Goal: Task Accomplishment & Management: Complete application form

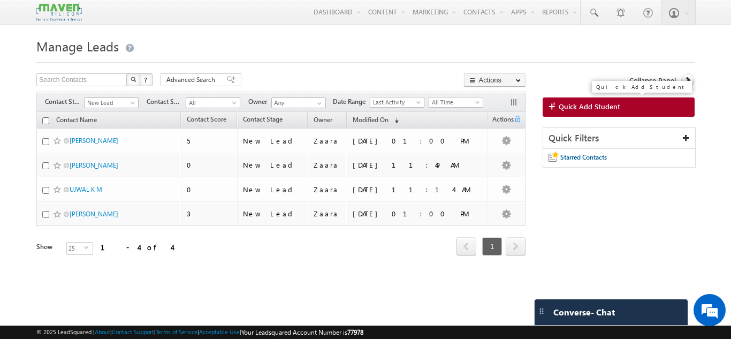
click at [574, 104] on span "Quick Add Student" at bounding box center [590, 107] width 62 height 10
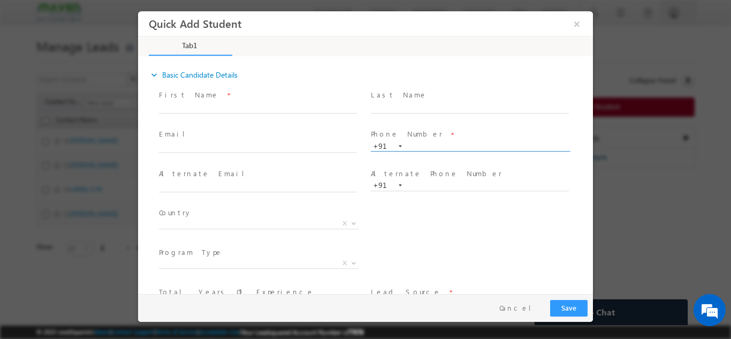
click at [436, 144] on input "text" at bounding box center [470, 146] width 198 height 11
paste input "91829 12705"
type input "9182912705"
click at [465, 125] on div "Last Name *" at bounding box center [475, 107] width 212 height 40
click at [434, 147] on input "9182912705" at bounding box center [470, 146] width 198 height 11
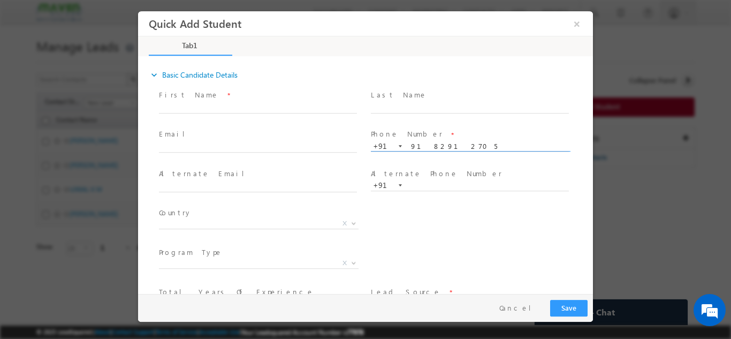
click at [434, 147] on input "9182912705" at bounding box center [470, 146] width 198 height 11
paste input "9182912705"
type input "9182912705"
click at [233, 112] on span at bounding box center [263, 108] width 208 height 12
click at [180, 109] on input "Sree Hari" at bounding box center [258, 107] width 198 height 11
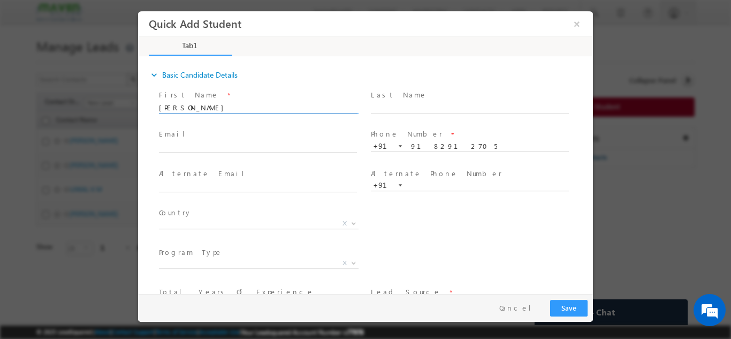
click at [208, 107] on input "Sreehari" at bounding box center [258, 107] width 198 height 11
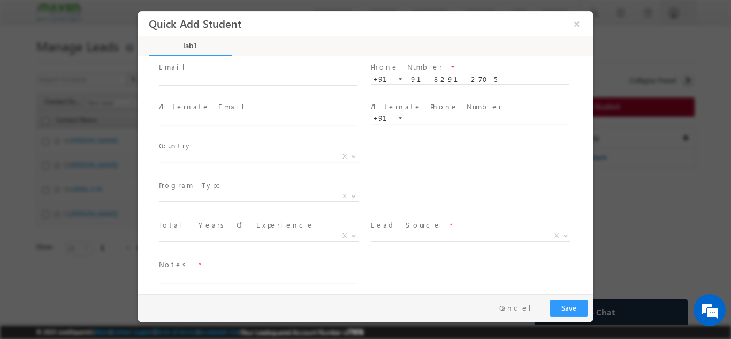
scroll to position [73, 0]
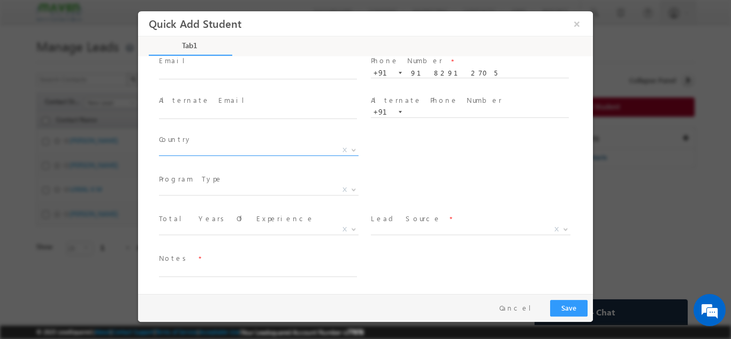
type input "Sreehari Krishna"
click at [172, 150] on span "X" at bounding box center [259, 150] width 200 height 11
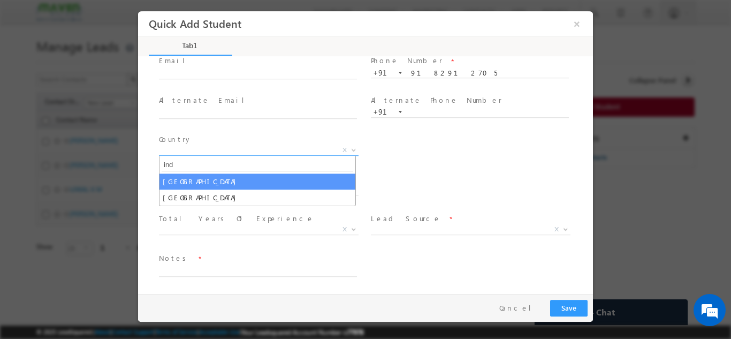
type input "ind"
select select "India"
select select
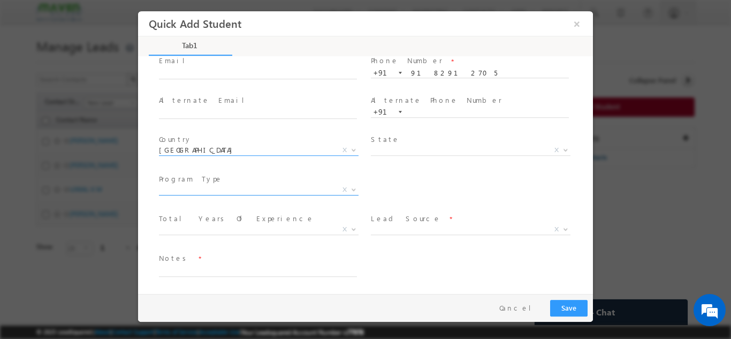
click at [195, 189] on span "X" at bounding box center [259, 189] width 200 height 11
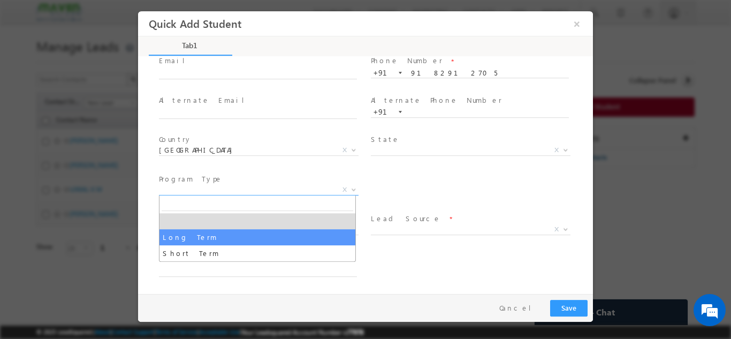
select select "Long Term"
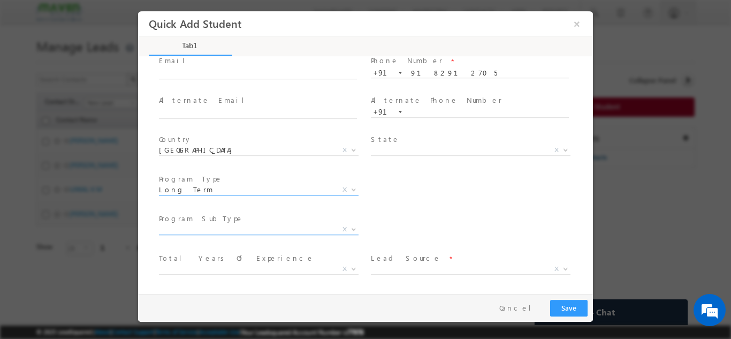
click at [205, 229] on span "X" at bounding box center [259, 229] width 200 height 11
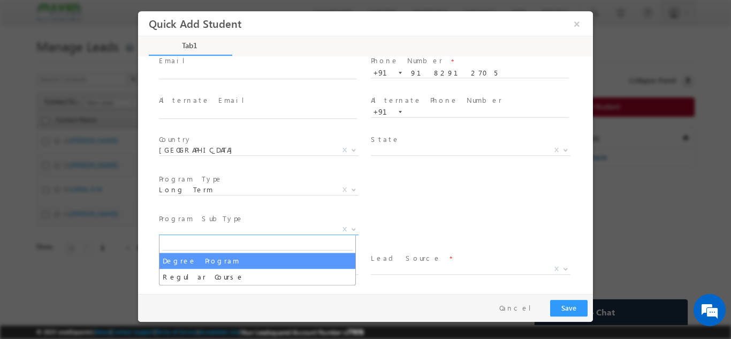
click at [419, 215] on div "Program SubType * X Program Name * Executive M.Tech in VLSI Design Advanced VLS…" at bounding box center [375, 230] width 436 height 40
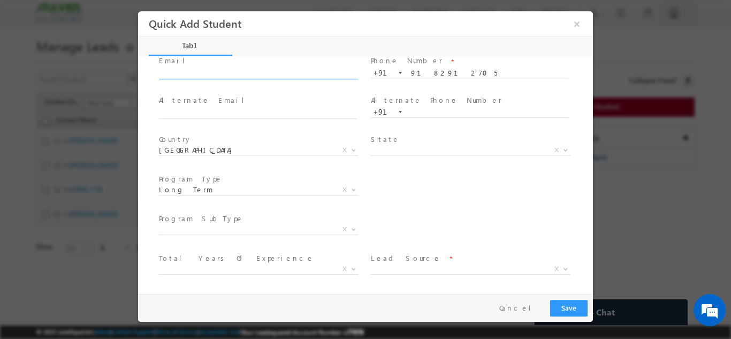
click input "text"
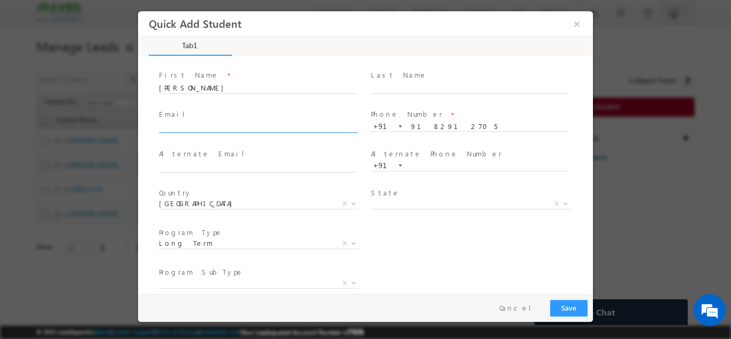
click input "text"
type input "mopurigopikrishna@gmail.com"
click at [194, 120] on div "Email * mopurigopikrishna@gmail.com" at bounding box center [263, 121] width 208 height 25
click at [270, 107] on div "Email * mopurigopikrishna@gmail.com" at bounding box center [263, 127] width 212 height 40
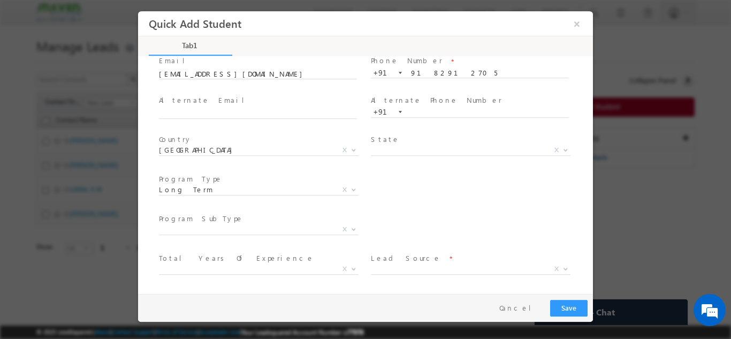
scroll to position [113, 0]
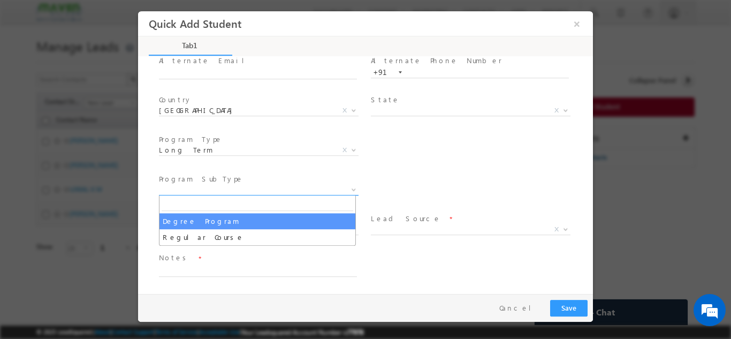
click at [200, 190] on span "X" at bounding box center [259, 189] width 200 height 11
select select "Degree Program"
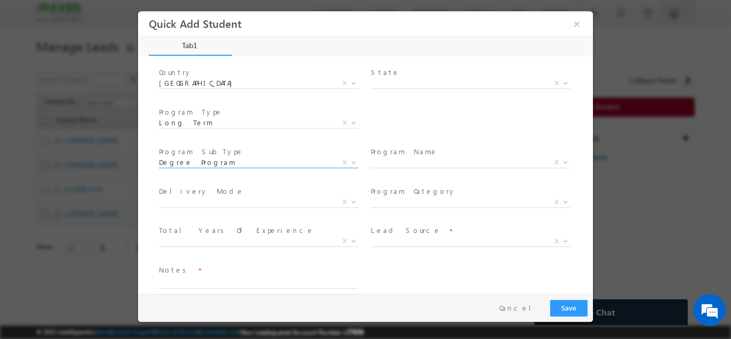
scroll to position [152, 0]
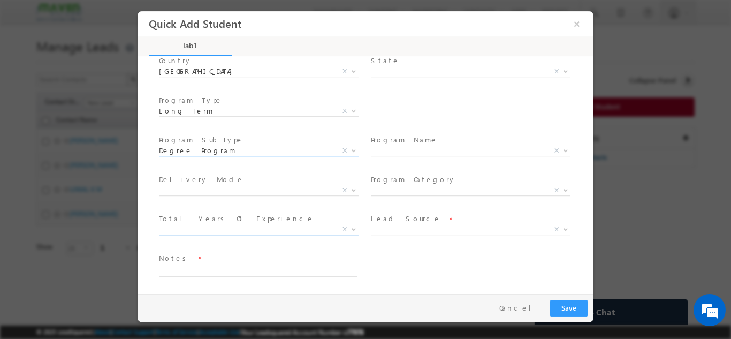
click at [229, 227] on span "X" at bounding box center [259, 229] width 200 height 11
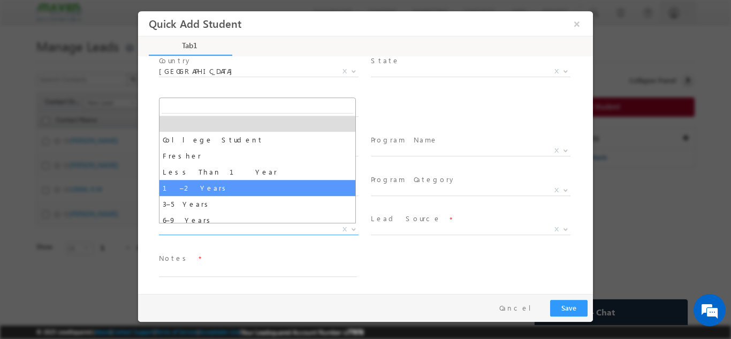
select select "1–2 Years"
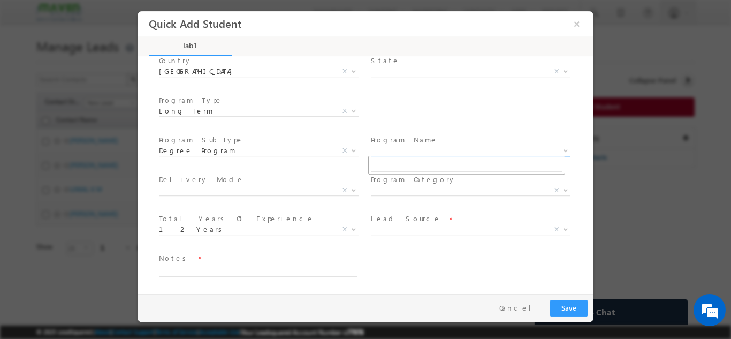
click at [386, 154] on span "X" at bounding box center [471, 150] width 200 height 11
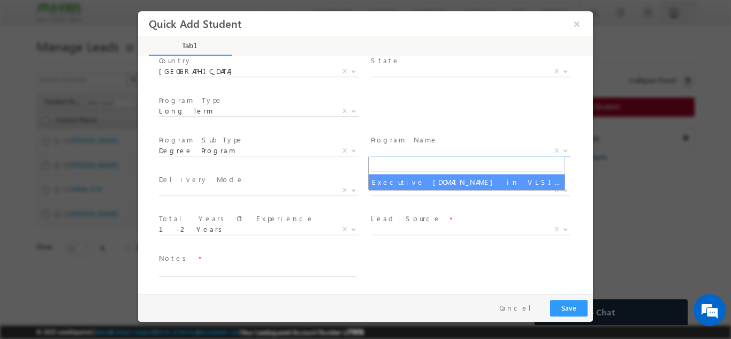
select select "Executive M.Tech in VLSI Design"
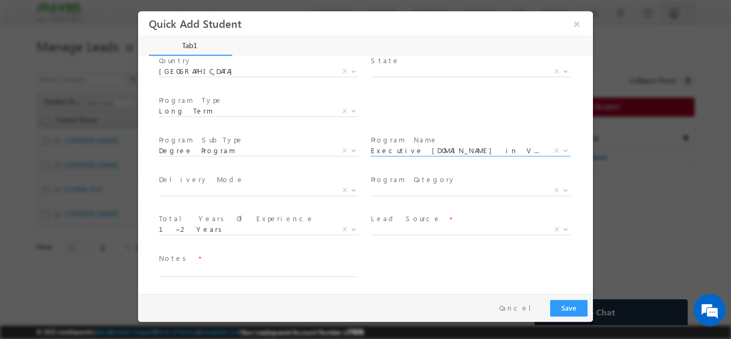
click at [384, 221] on label "Lead Source" at bounding box center [406, 218] width 70 height 10
click at [388, 231] on span "X" at bounding box center [471, 229] width 200 height 11
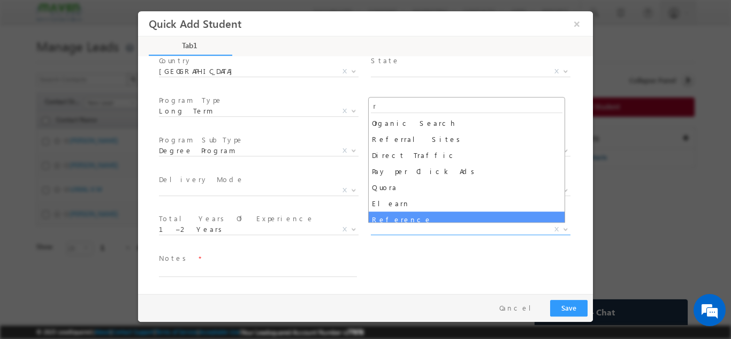
type input "r"
select select "Reference"
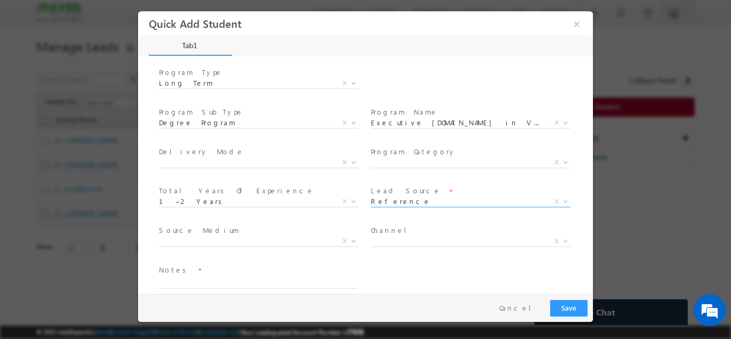
scroll to position [192, 0]
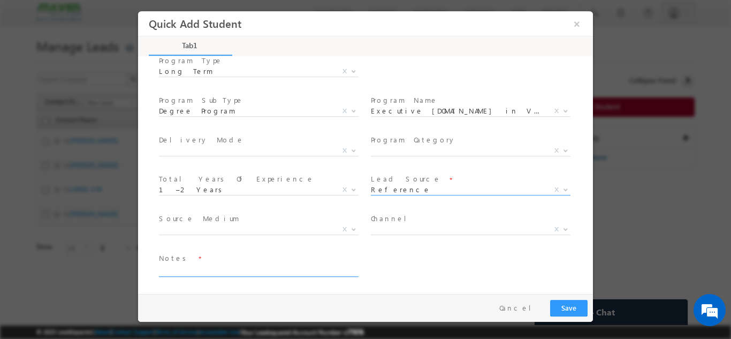
click at [199, 267] on textarea at bounding box center [258, 270] width 198 height 12
type textarea "Lead Added"
click at [577, 307] on button "Save" at bounding box center [568, 307] width 37 height 17
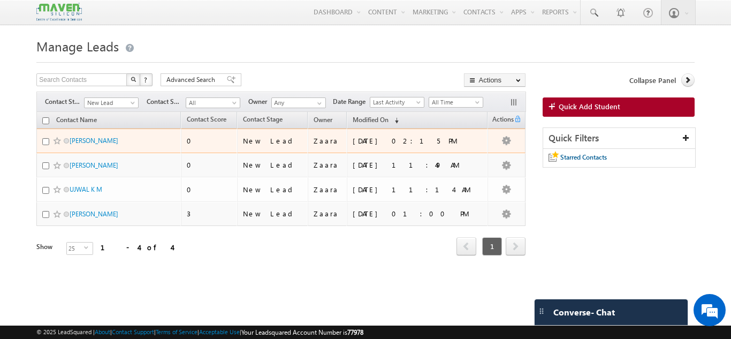
drag, startPoint x: 117, startPoint y: 145, endPoint x: 72, endPoint y: 147, distance: 45.6
click at [72, 147] on div "[PERSON_NAME]" at bounding box center [109, 142] width 134 height 15
copy div "[PERSON_NAME]"
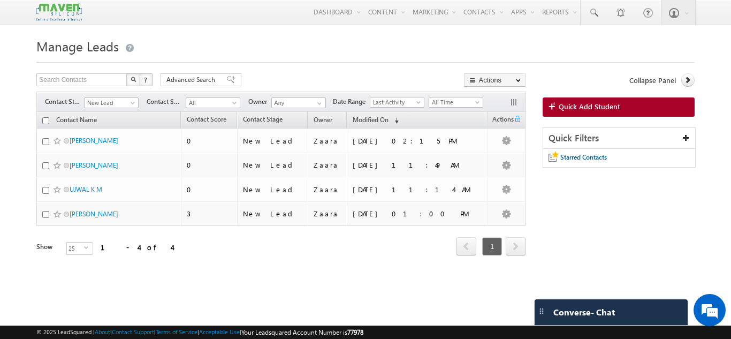
click at [194, 59] on div at bounding box center [365, 59] width 658 height 7
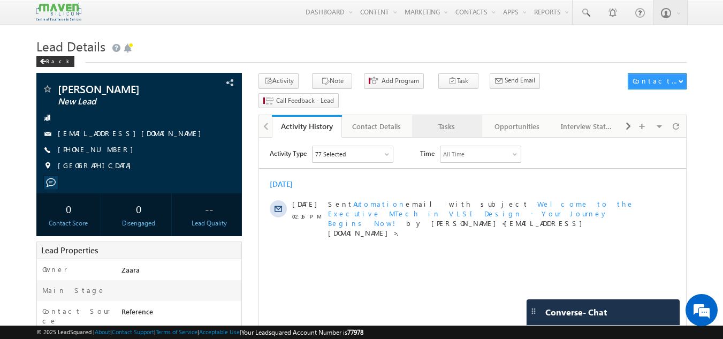
drag, startPoint x: 177, startPoint y: 1, endPoint x: 437, endPoint y: 112, distance: 283.6
click at [437, 120] on div "Tasks" at bounding box center [447, 126] width 52 height 13
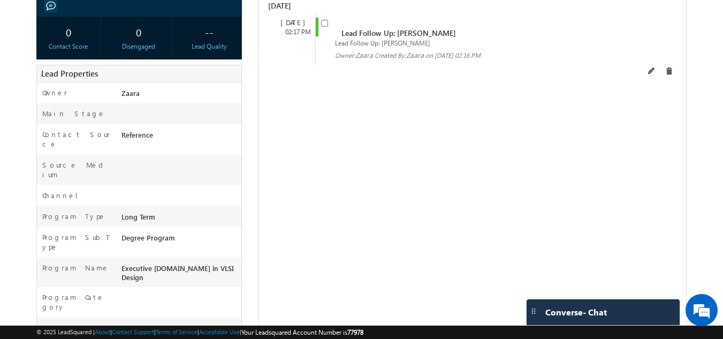
scroll to position [161, 0]
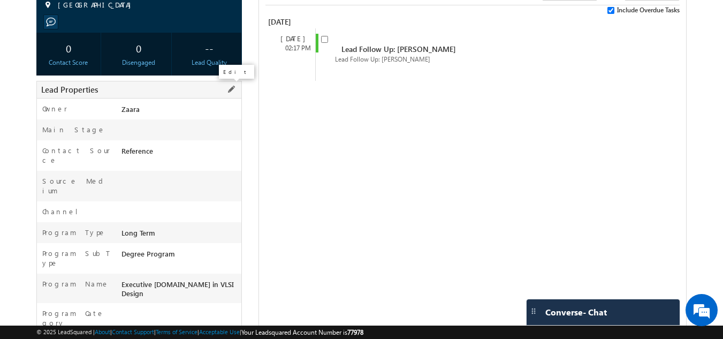
click at [230, 89] on span at bounding box center [231, 90] width 12 height 12
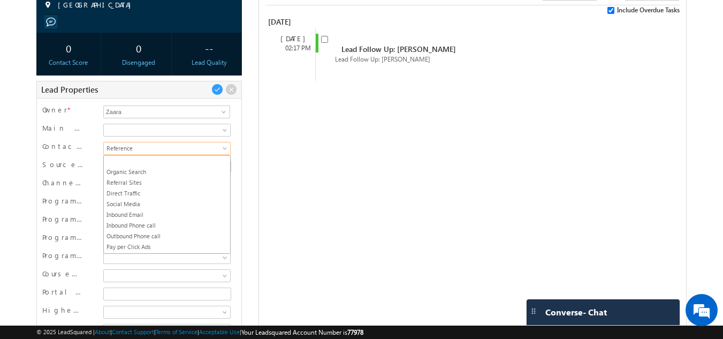
scroll to position [160, 0]
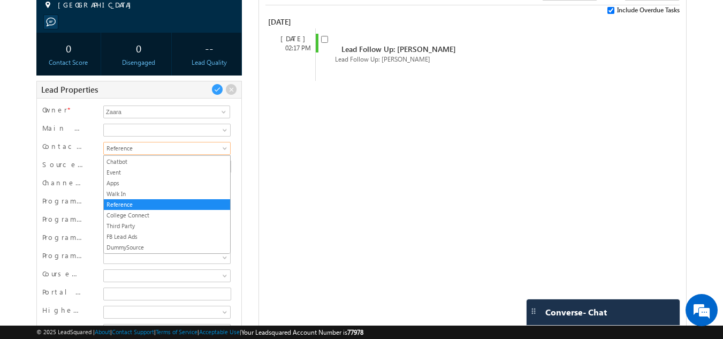
click at [128, 153] on span "Reference" at bounding box center [166, 149] width 124 height 10
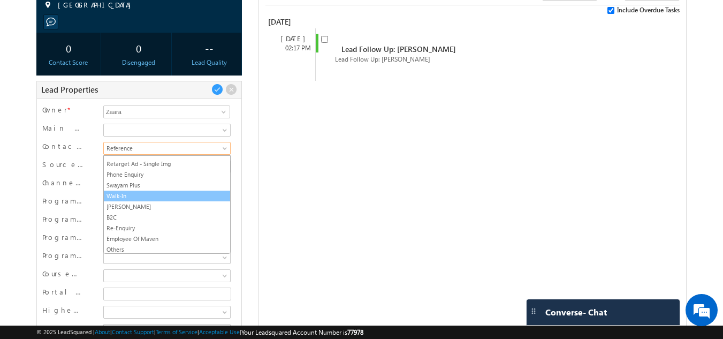
scroll to position [342, 0]
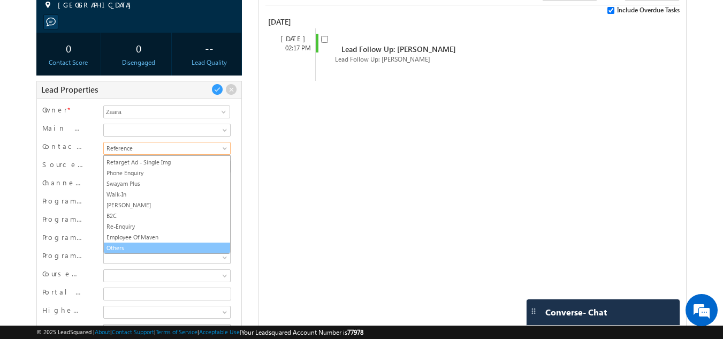
click at [164, 244] on link "Others" at bounding box center [167, 248] width 126 height 10
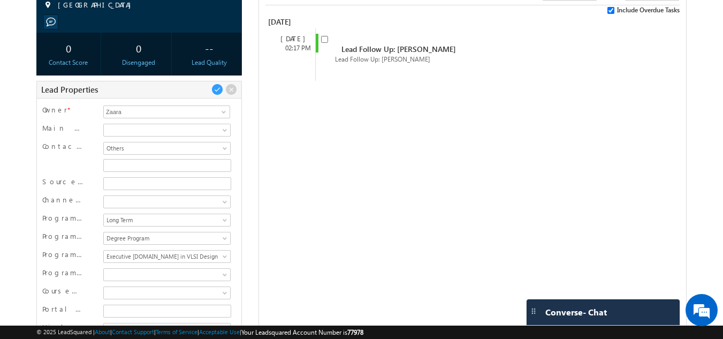
click at [110, 176] on div "Source Medium" at bounding box center [139, 185] width 194 height 18
click at [116, 165] on input "Contact Source" at bounding box center [167, 165] width 128 height 13
type input "WhatsApp"
click at [259, 161] on div "Tasks Status undefined All Tasks Completed Overdue Pending Pending Due Go maxda…" at bounding box center [473, 193] width 428 height 434
click at [212, 87] on span at bounding box center [218, 90] width 12 height 12
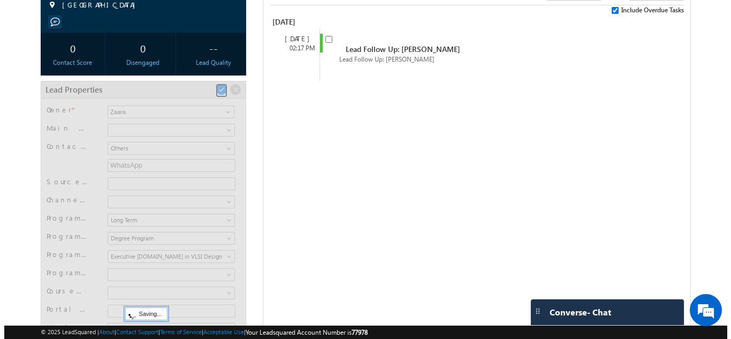
scroll to position [96, 0]
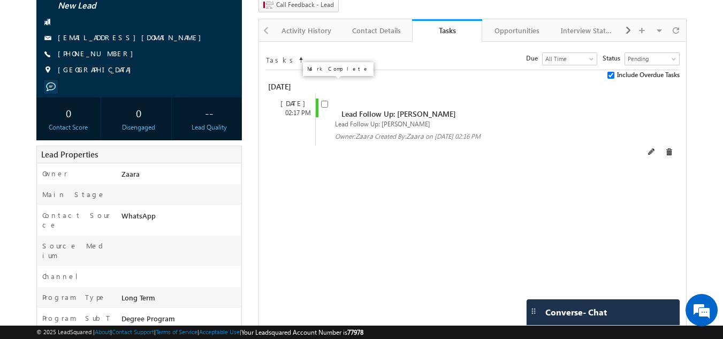
click at [327, 101] on input "checkbox" at bounding box center [324, 104] width 7 height 7
checkbox input "false"
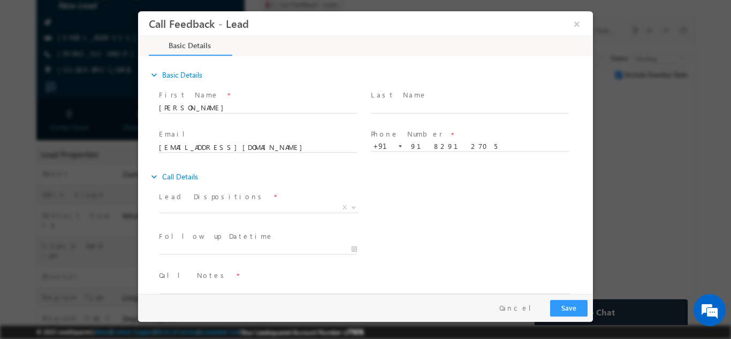
scroll to position [17, 0]
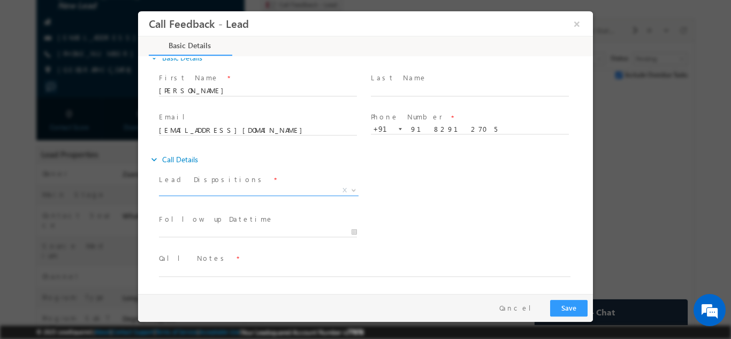
click at [214, 193] on span "X" at bounding box center [259, 190] width 200 height 11
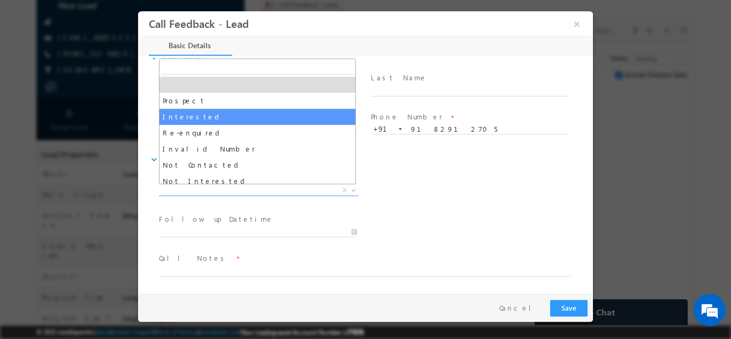
scroll to position [54, 0]
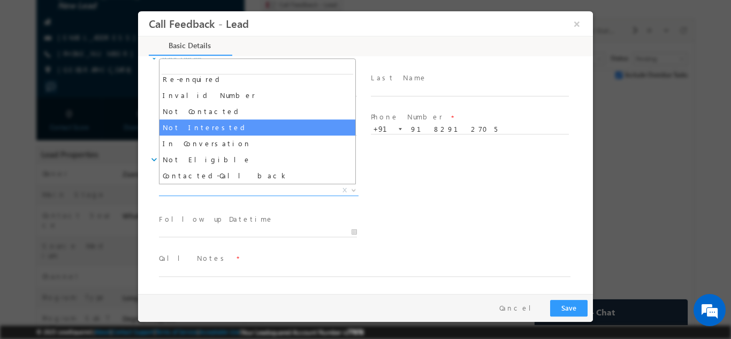
select select "Not Interested"
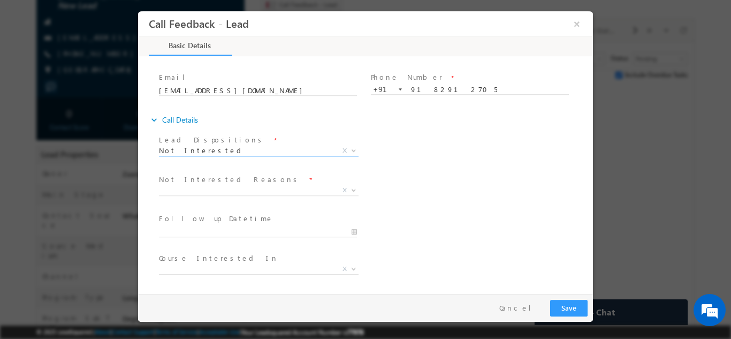
scroll to position [96, 0]
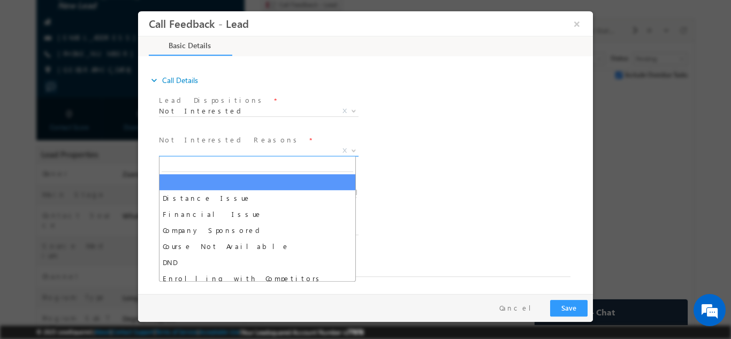
click at [195, 152] on span "X" at bounding box center [259, 150] width 200 height 11
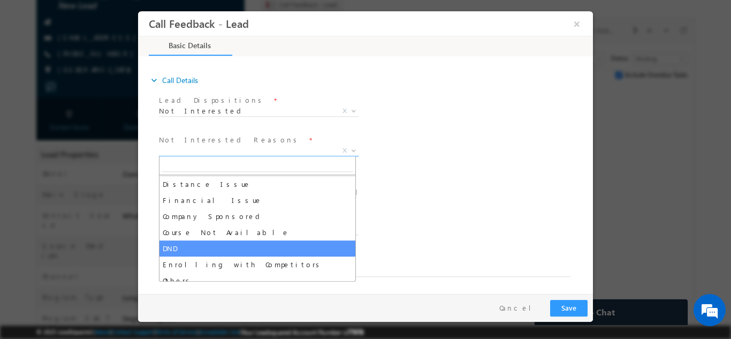
scroll to position [21, 0]
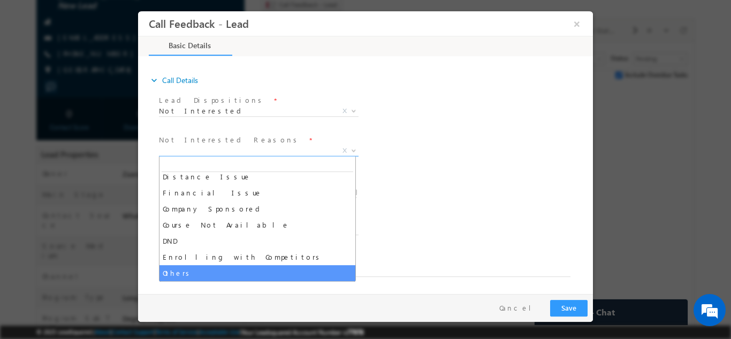
select select "Others"
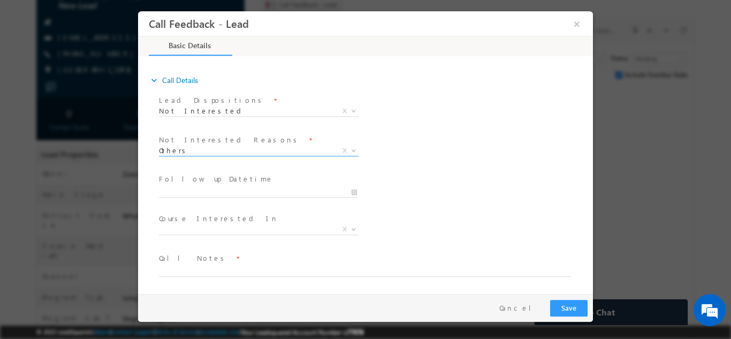
click at [200, 282] on span at bounding box center [359, 282] width 400 height 12
click at [201, 273] on textarea at bounding box center [365, 270] width 412 height 12
type textarea "Looking for JOC program for one of his cousine"
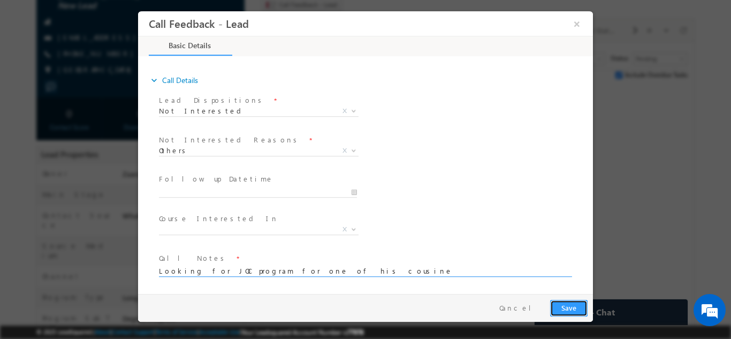
click at [583, 305] on button "Save" at bounding box center [568, 307] width 37 height 17
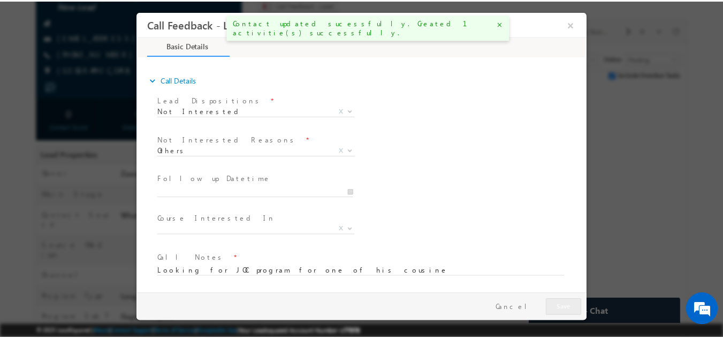
scroll to position [125, 0]
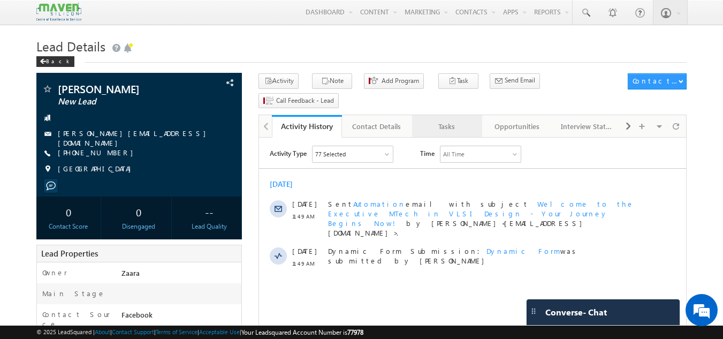
click at [455, 120] on div "Tasks" at bounding box center [447, 126] width 52 height 13
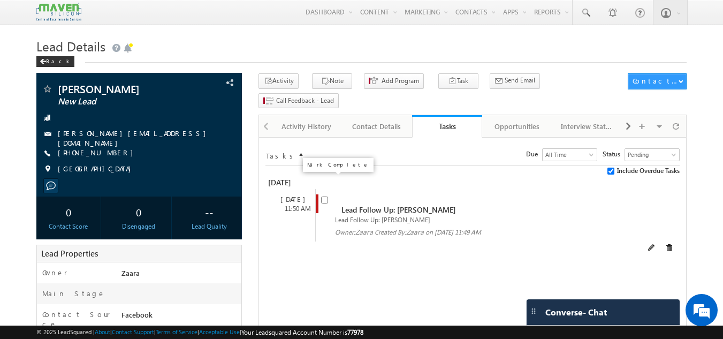
click at [323, 197] on input "checkbox" at bounding box center [324, 200] width 7 height 7
checkbox input "false"
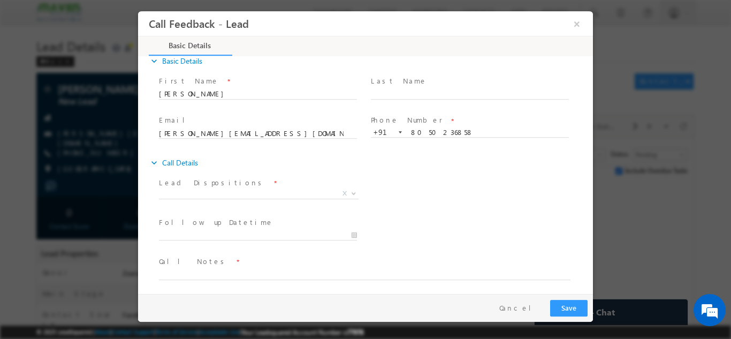
scroll to position [17, 0]
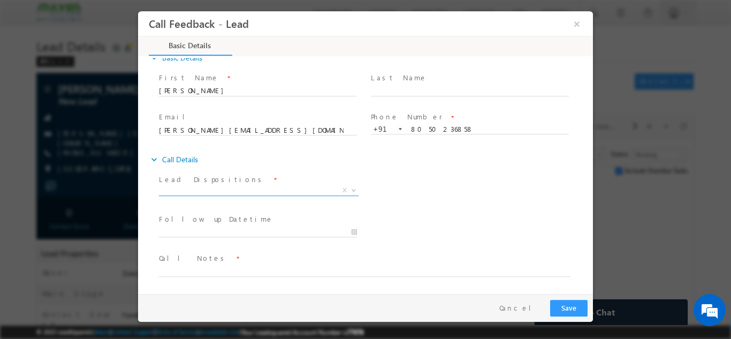
click at [194, 193] on span "X" at bounding box center [259, 190] width 200 height 11
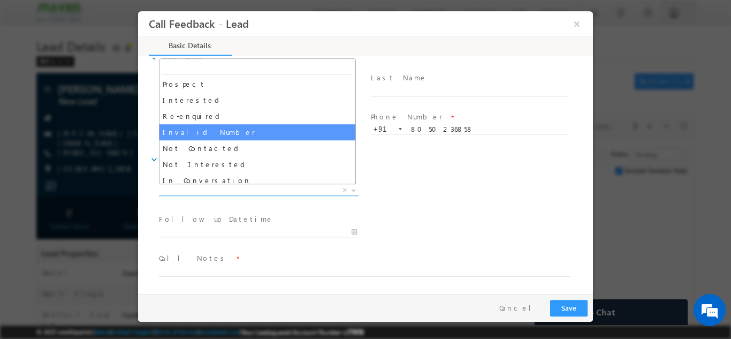
scroll to position [0, 0]
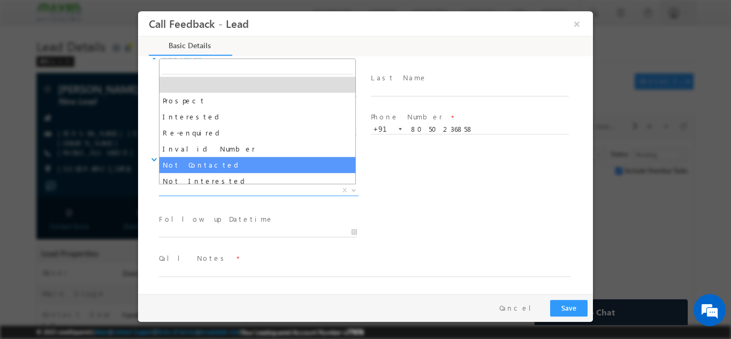
select select "Not Contacted"
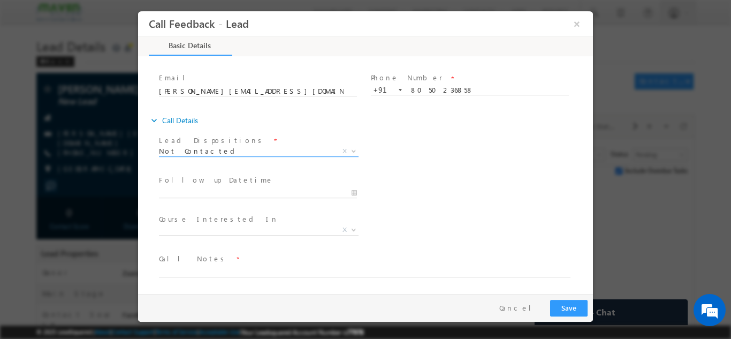
scroll to position [57, 0]
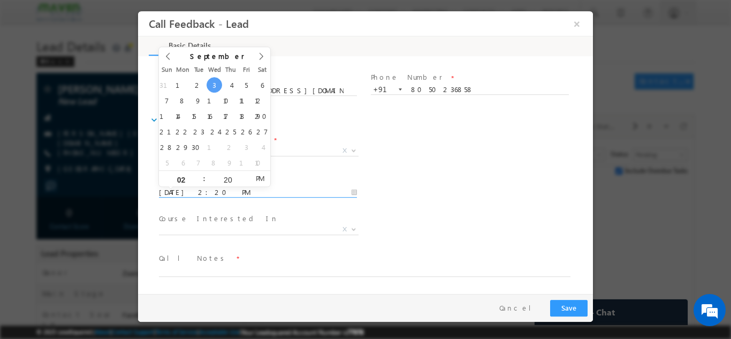
click at [191, 191] on input "03/09/2025 2:20 PM" at bounding box center [258, 192] width 198 height 11
click at [238, 88] on div "31 1 2 3 4 5 6 7 8 9 10 11 12 13 14 15 16 17 18 19 20 21 22 23 24 25 26 27 28 2…" at bounding box center [214, 123] width 111 height 93
type input "04/09/2025 2:20 PM"
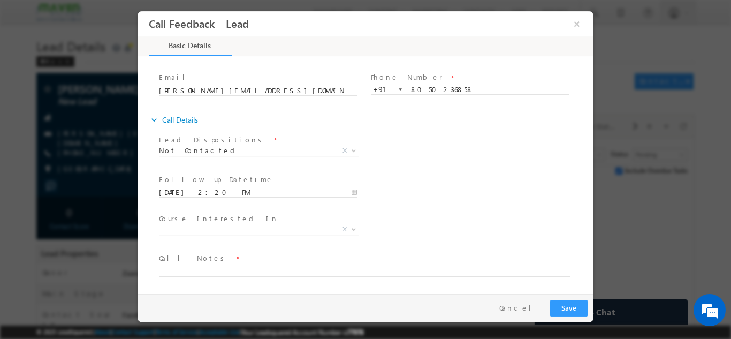
click at [449, 177] on div "Follow up Datetime * 04/09/2025 2:20 PM Program Type * Long Term Short Term X" at bounding box center [375, 191] width 436 height 40
click at [221, 263] on span "Call Notes *" at bounding box center [359, 258] width 400 height 12
click at [225, 267] on textarea at bounding box center [365, 270] width 412 height 12
type textarea "NPU"
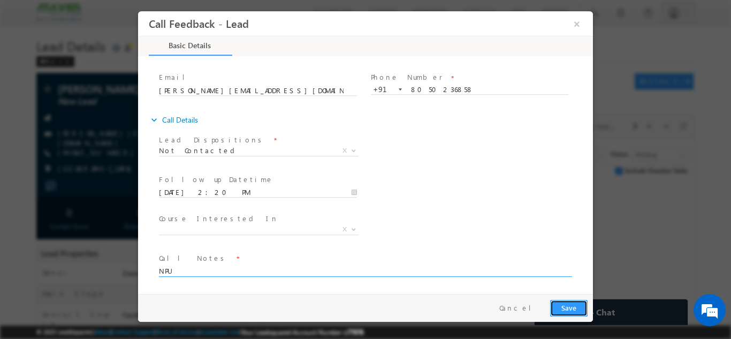
click at [578, 312] on button "Save" at bounding box center [568, 307] width 37 height 17
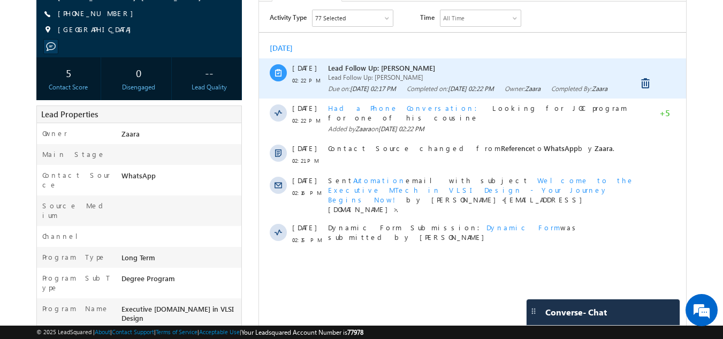
scroll to position [161, 0]
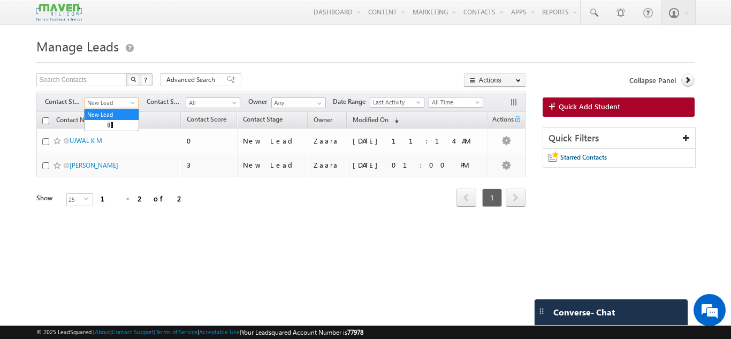
click at [120, 105] on span "New Lead" at bounding box center [110, 103] width 51 height 10
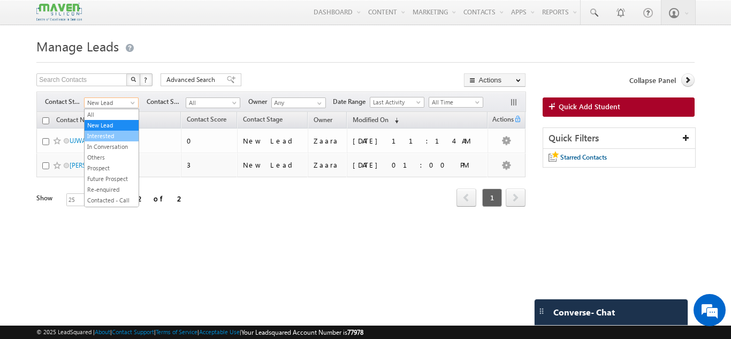
click at [112, 139] on link "Interested" at bounding box center [112, 136] width 54 height 10
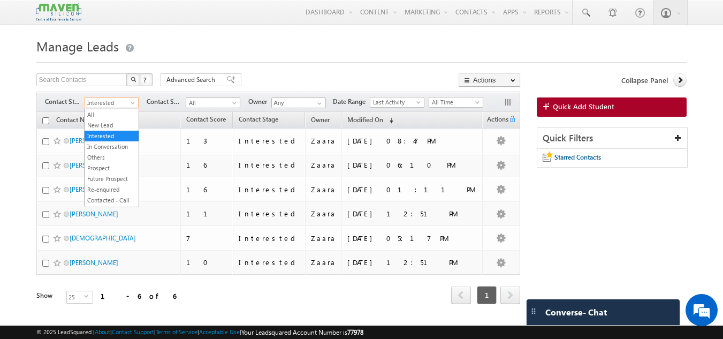
click at [113, 106] on span "Interested" at bounding box center [110, 103] width 51 height 10
click at [110, 143] on link "In Conversation" at bounding box center [112, 147] width 54 height 10
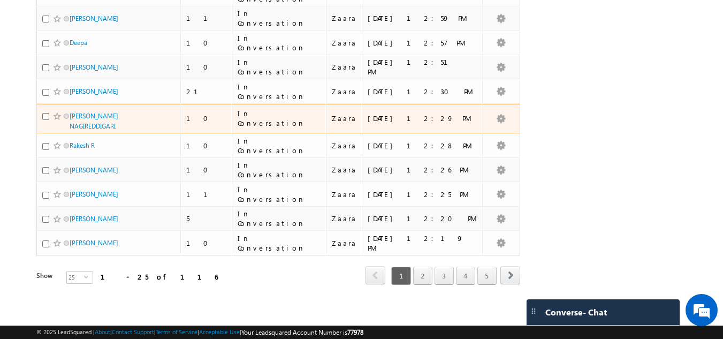
scroll to position [488, 0]
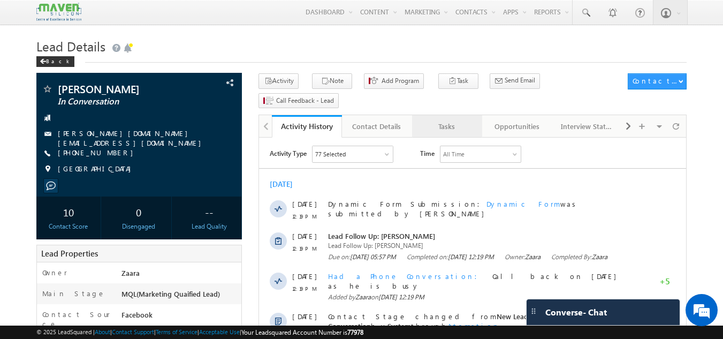
click at [461, 120] on div "Tasks" at bounding box center [447, 126] width 52 height 13
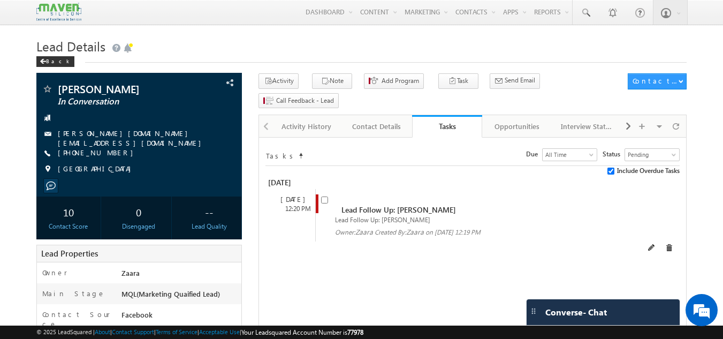
click at [326, 197] on input "checkbox" at bounding box center [324, 200] width 7 height 7
checkbox input "false"
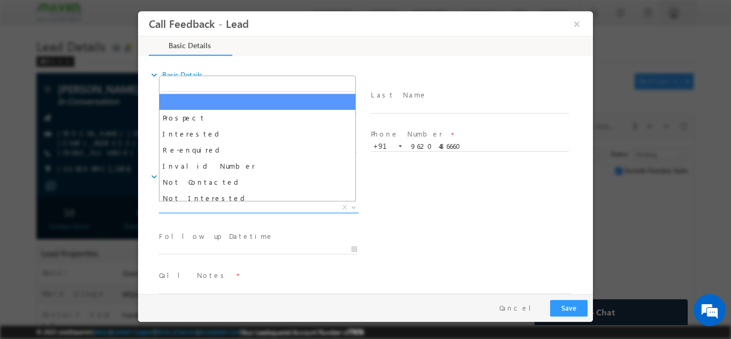
click at [258, 210] on span "X" at bounding box center [259, 207] width 200 height 11
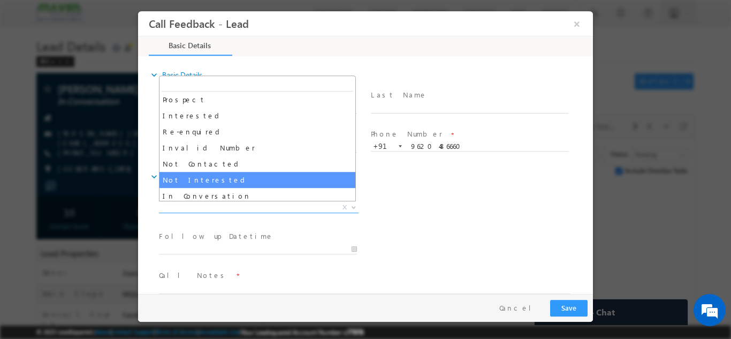
scroll to position [19, 0]
select select "Not Interested"
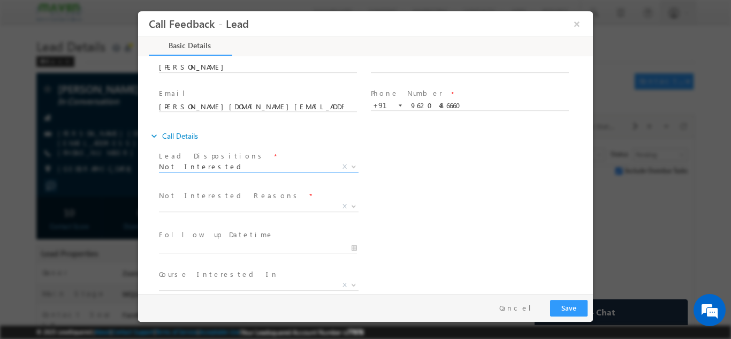
scroll to position [96, 0]
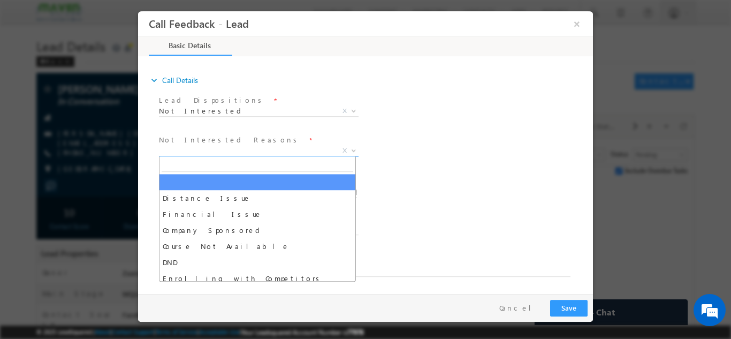
click at [248, 153] on span "X" at bounding box center [259, 150] width 200 height 11
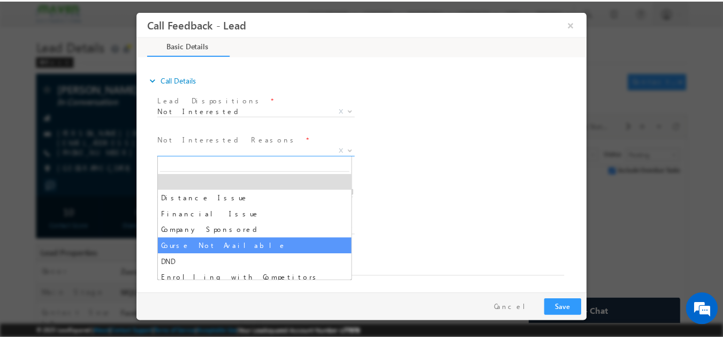
scroll to position [21, 0]
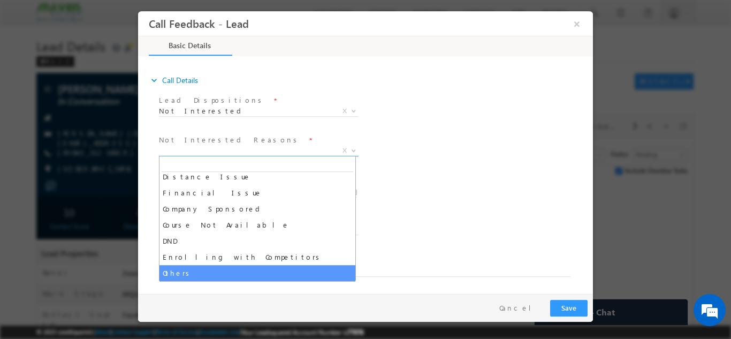
select select "Others"
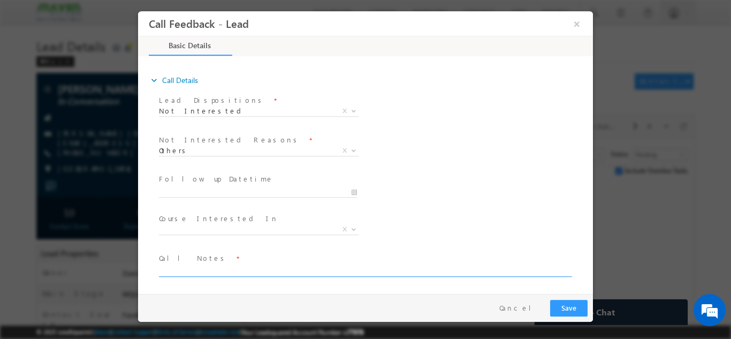
click at [227, 266] on textarea at bounding box center [365, 270] width 412 height 12
click at [265, 274] on textarea "He is not looking for Mtech one is friend Raj is looking" at bounding box center [365, 270] width 412 height 12
click at [358, 267] on textarea "He is not looking for Mtech one is his friend Raj is looking" at bounding box center [365, 270] width 412 height 12
type textarea "He is not looking for Mtech one is his friend Raj is looking and spoken to him …"
click at [571, 308] on button "Save" at bounding box center [568, 307] width 37 height 17
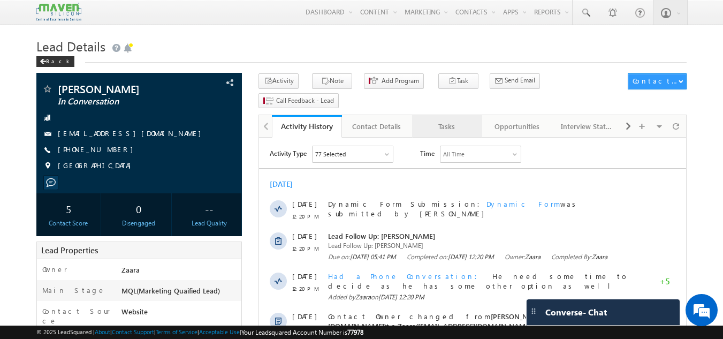
click at [456, 120] on div "Tasks" at bounding box center [447, 126] width 52 height 13
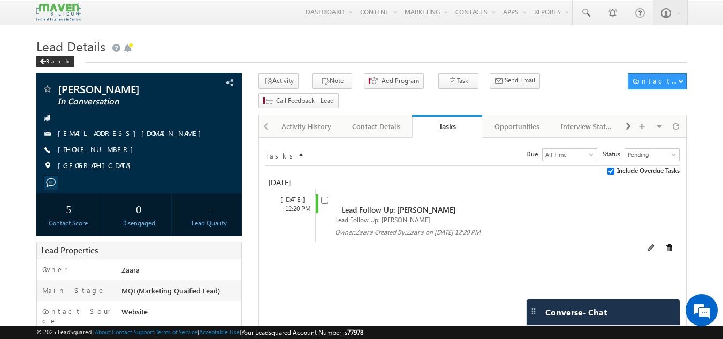
click at [326, 194] on span at bounding box center [327, 204] width 12 height 20
click at [326, 197] on input "checkbox" at bounding box center [324, 200] width 7 height 7
checkbox input "false"
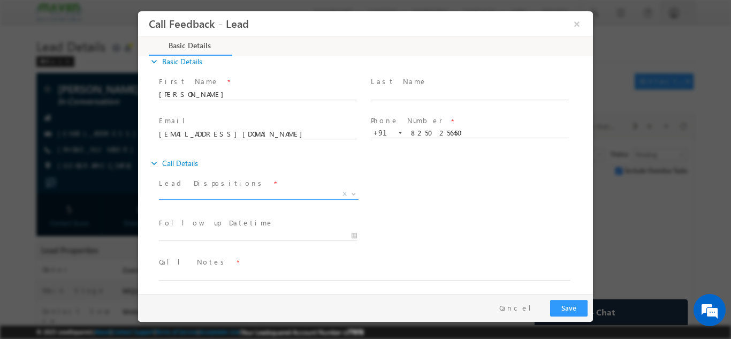
scroll to position [17, 0]
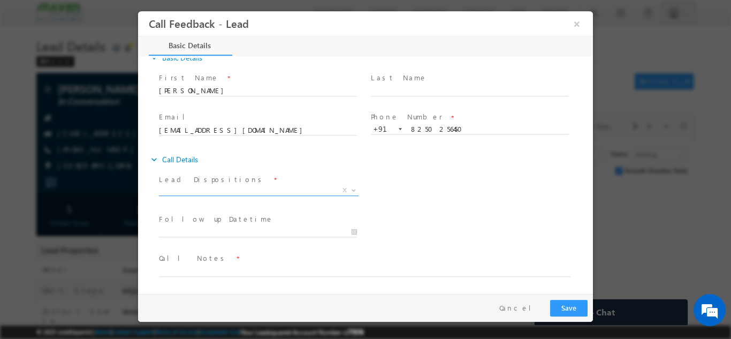
click at [197, 194] on span "X" at bounding box center [259, 190] width 200 height 11
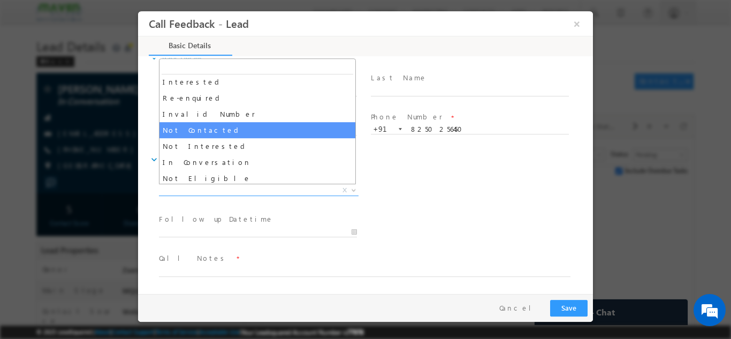
scroll to position [54, 0]
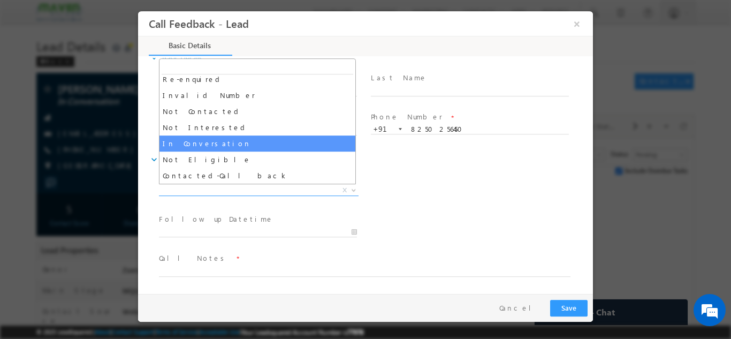
select select "In Conversation"
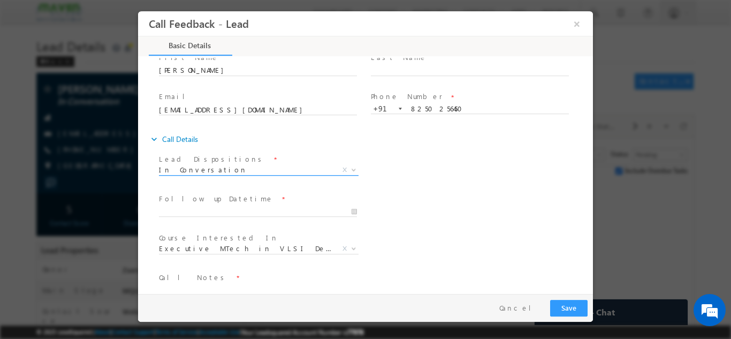
scroll to position [57, 0]
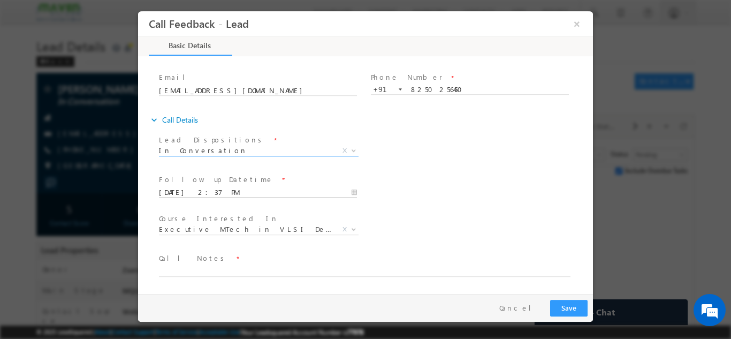
click at [202, 196] on input "[DATE] 2:37 PM" at bounding box center [258, 192] width 198 height 11
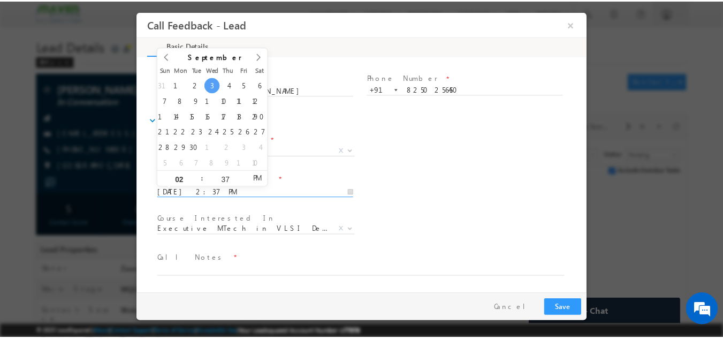
scroll to position [0, 0]
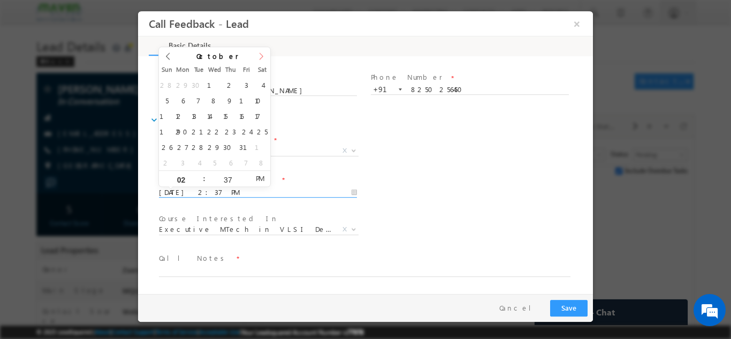
click at [259, 61] on span at bounding box center [261, 60] width 18 height 26
type input "25/12/2025 2:37 PM"
click at [449, 202] on div "Follow up Datetime * 25/12/2025 2:37 PM Program Type * Long Term Short Term X" at bounding box center [375, 191] width 436 height 40
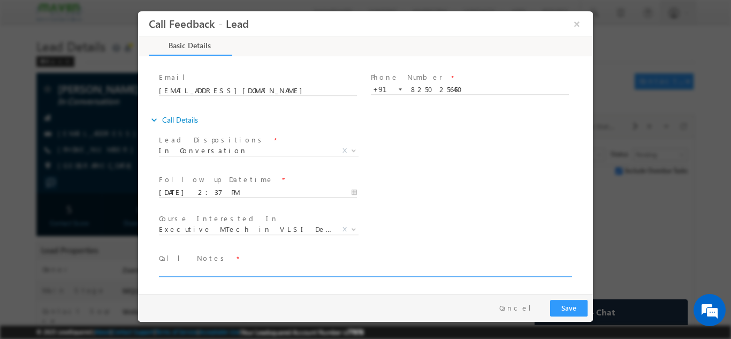
click at [248, 273] on textarea at bounding box center [365, 270] width 412 height 12
type textarea "At present he is not interested need to call him after after 6 month"
click at [571, 306] on button "Save" at bounding box center [568, 307] width 37 height 17
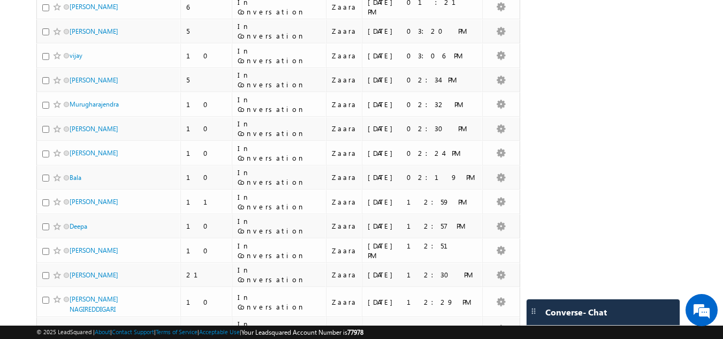
scroll to position [489, 0]
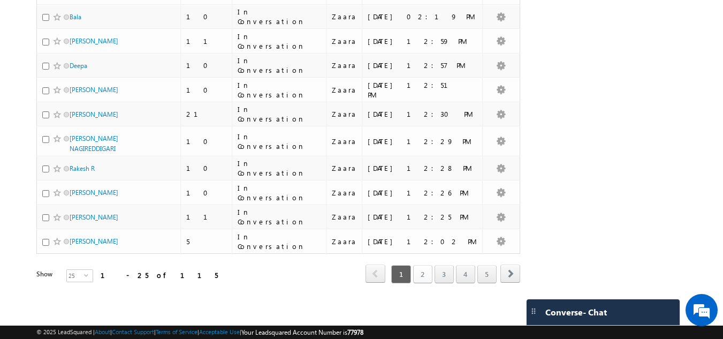
click at [424, 277] on link "2" at bounding box center [422, 274] width 19 height 18
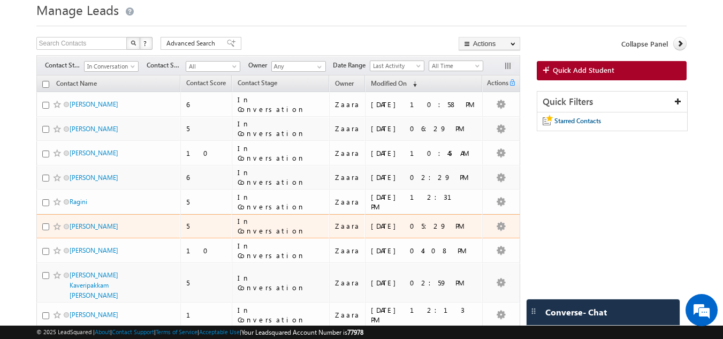
scroll to position [54, 0]
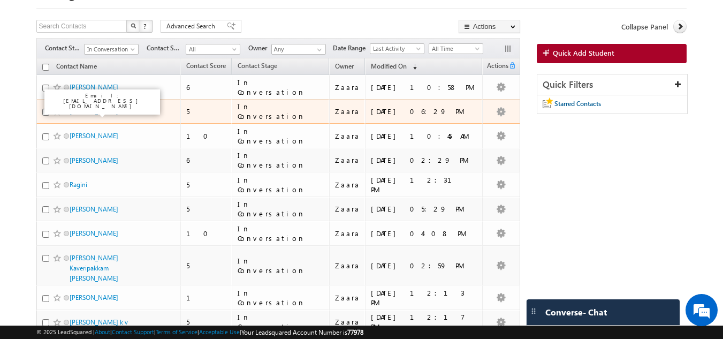
drag, startPoint x: 126, startPoint y: 114, endPoint x: 71, endPoint y: 115, distance: 55.7
click at [71, 115] on span "Dinesh B Bendigeri" at bounding box center [106, 112] width 72 height 10
copy link "Dinesh B Bendigeri"
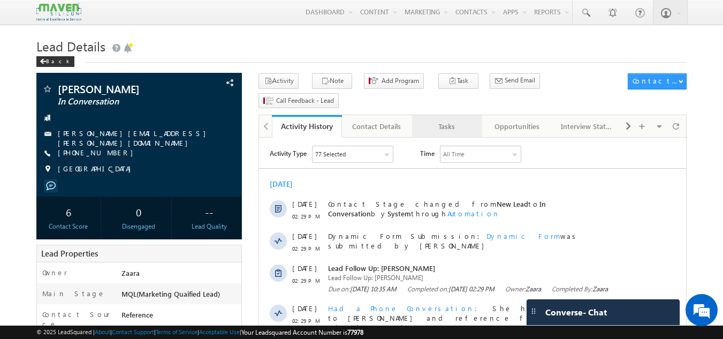
click at [448, 120] on div "Tasks" at bounding box center [447, 126] width 52 height 13
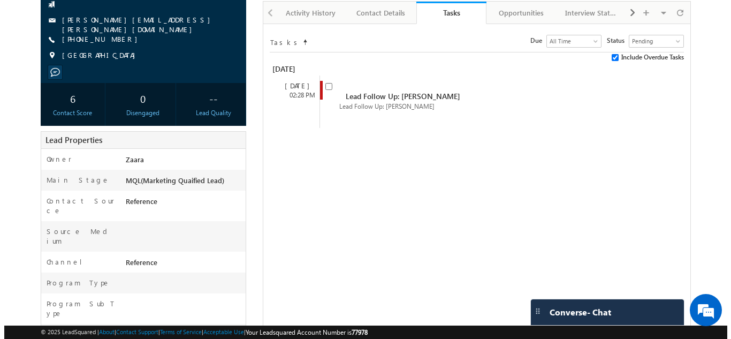
scroll to position [107, 0]
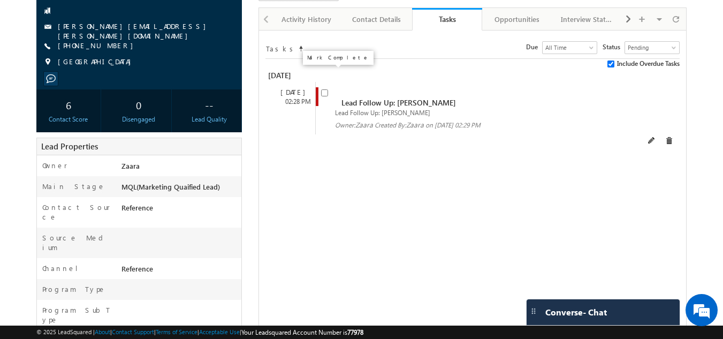
click at [322, 89] on input "checkbox" at bounding box center [324, 92] width 7 height 7
checkbox input "false"
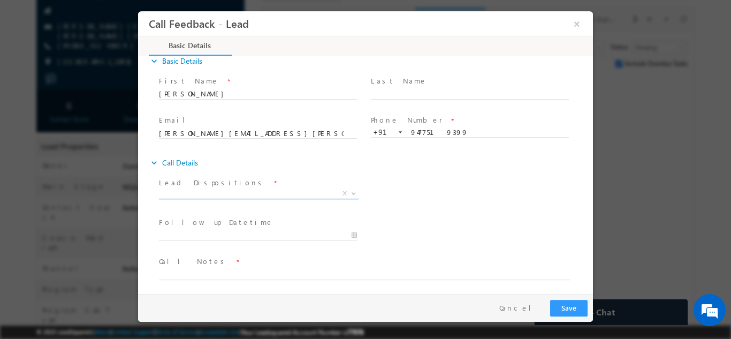
scroll to position [17, 0]
click at [209, 183] on label "Lead Dispositions" at bounding box center [212, 179] width 107 height 10
click at [208, 193] on span "X" at bounding box center [259, 190] width 200 height 11
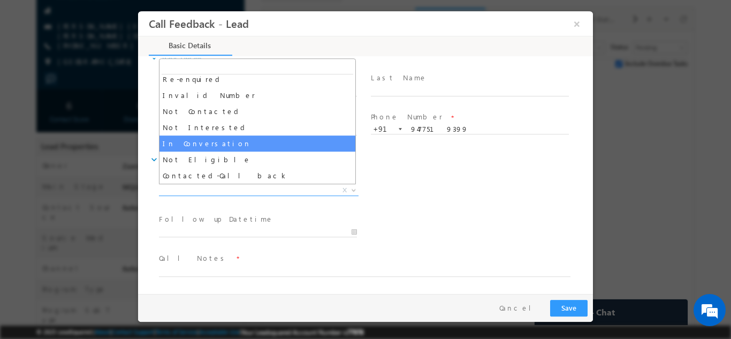
scroll to position [0, 0]
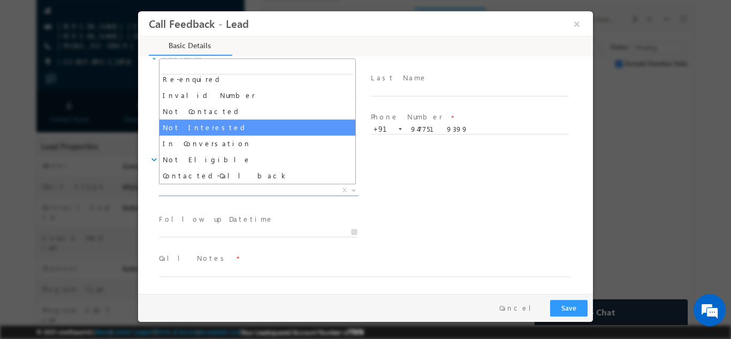
select select "Not Interested"
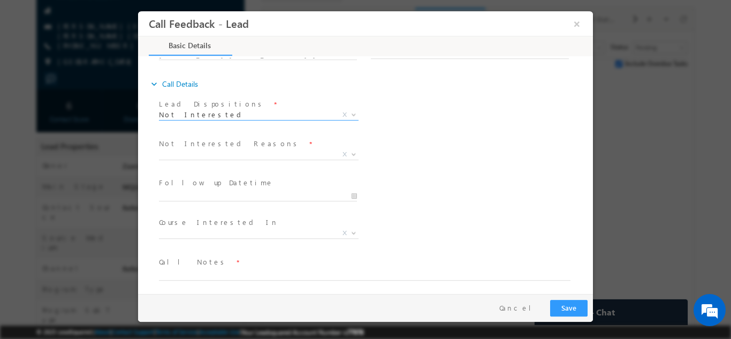
scroll to position [96, 0]
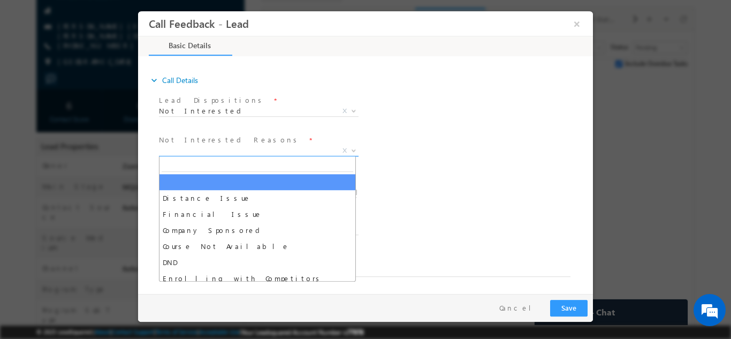
click at [206, 150] on span "X" at bounding box center [259, 150] width 200 height 11
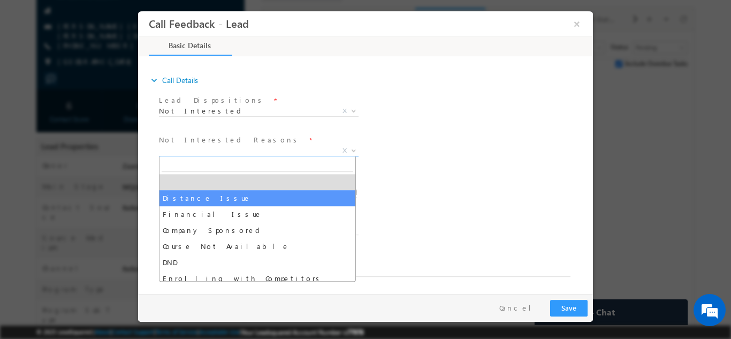
select select "Distance Issue"
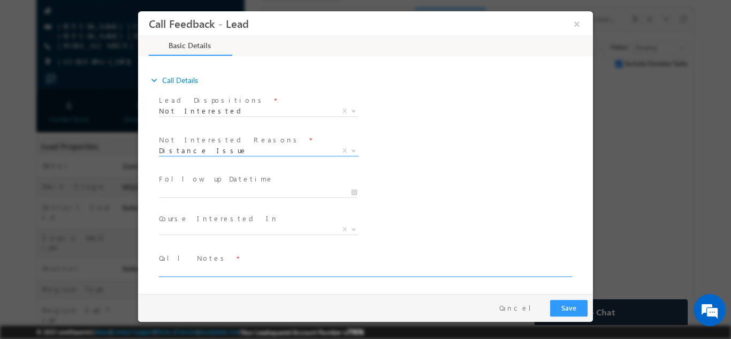
click at [200, 269] on textarea at bounding box center [365, 270] width 412 height 12
click at [175, 271] on textarea "She ia based out in Whitefield" at bounding box center [365, 270] width 412 height 12
click at [263, 269] on textarea "She is based out in Whitefield" at bounding box center [365, 270] width 412 height 12
click at [355, 269] on textarea "She is based out in Whitefield so she has traveling issue" at bounding box center [365, 270] width 412 height 12
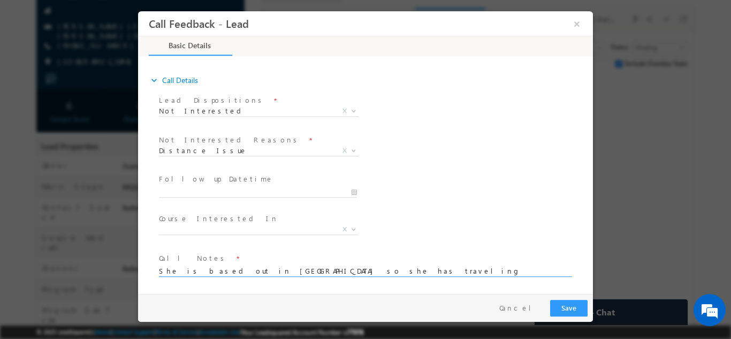
type textarea "She is based out in Whitefield so she has traveling issue so she is not interes…"
click at [569, 310] on button "Save" at bounding box center [568, 307] width 37 height 17
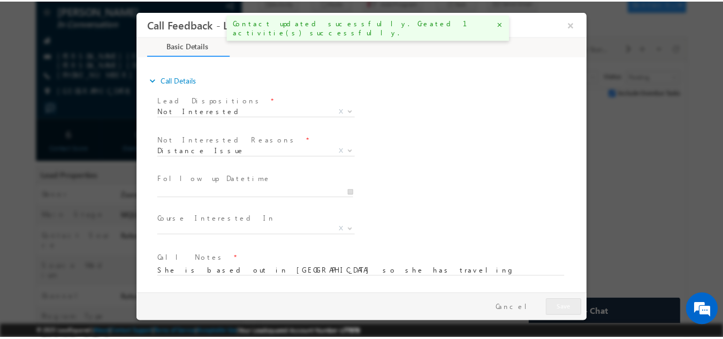
scroll to position [136, 0]
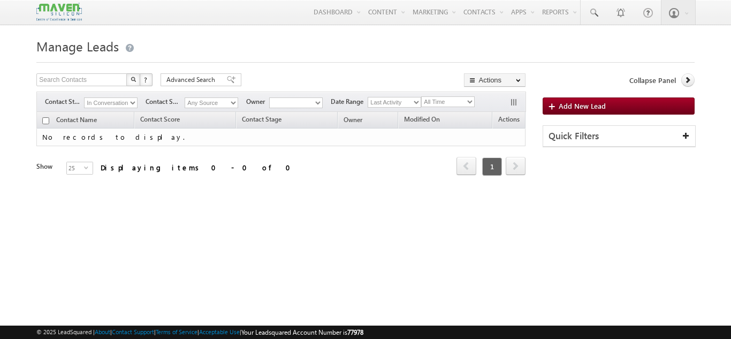
click at [129, 105] on select "In Conversation" at bounding box center [111, 102] width 54 height 11
click at [84, 97] on select "In Conversation" at bounding box center [111, 102] width 54 height 11
click at [126, 106] on select "In Conversation" at bounding box center [111, 102] width 54 height 11
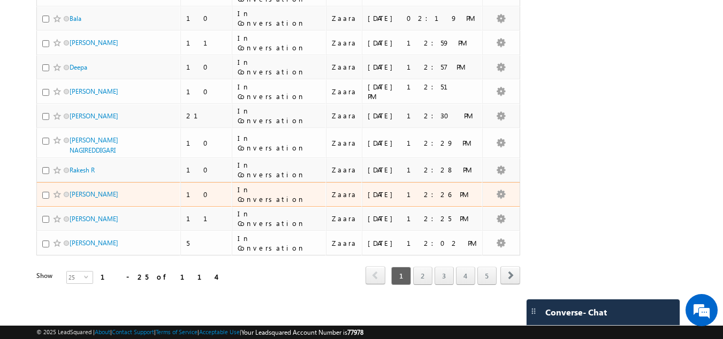
scroll to position [489, 0]
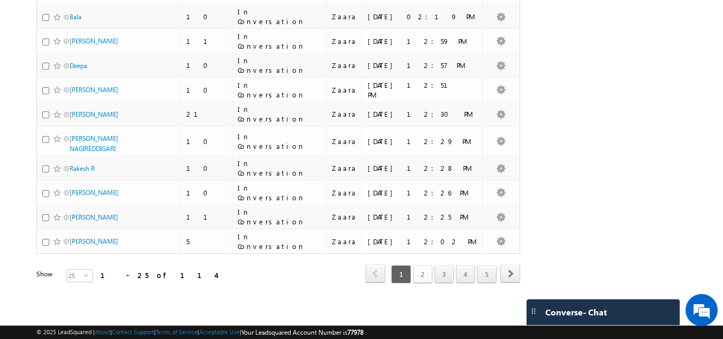
click at [421, 273] on link "2" at bounding box center [422, 274] width 19 height 18
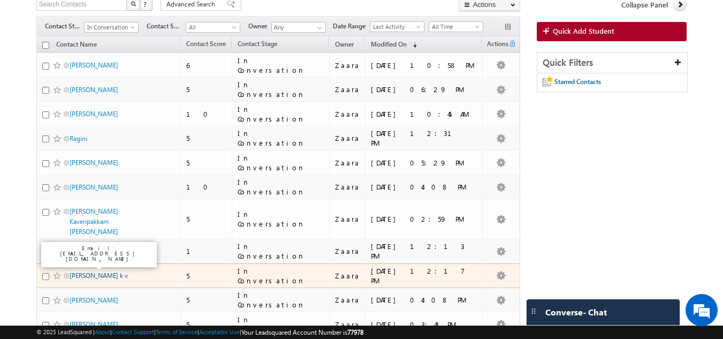
scroll to position [0, 0]
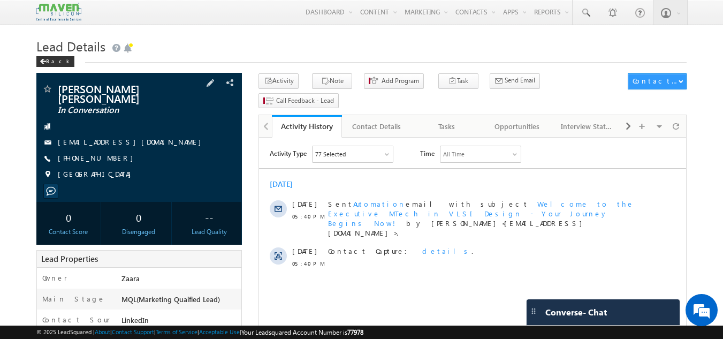
click at [110, 153] on div "[PHONE_NUMBER]" at bounding box center [139, 158] width 195 height 11
copy div "[PHONE_NUMBER]"
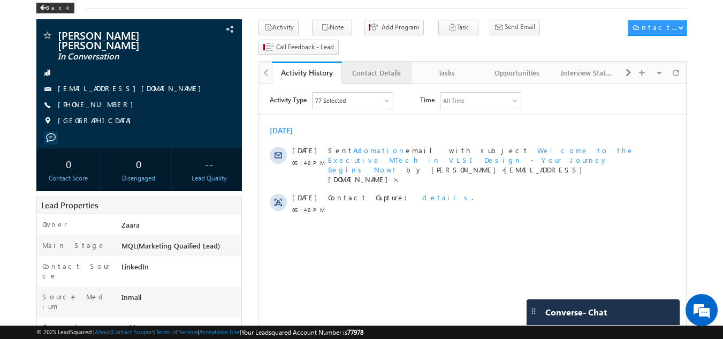
click at [396, 66] on div "Contact Details" at bounding box center [377, 72] width 52 height 13
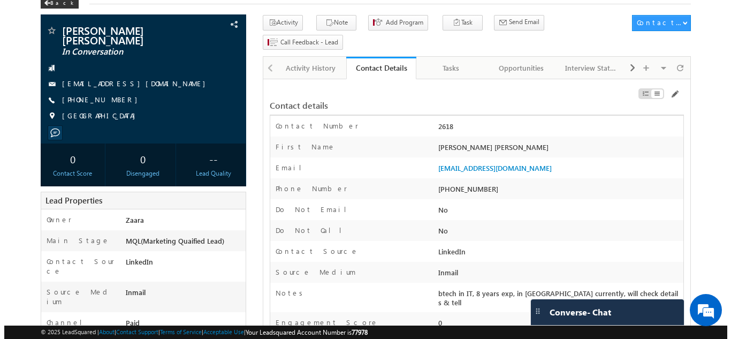
scroll to position [5, 0]
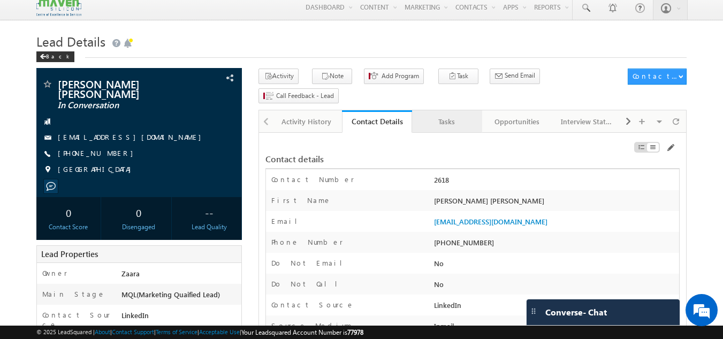
click at [427, 115] on div "Tasks" at bounding box center [447, 121] width 52 height 13
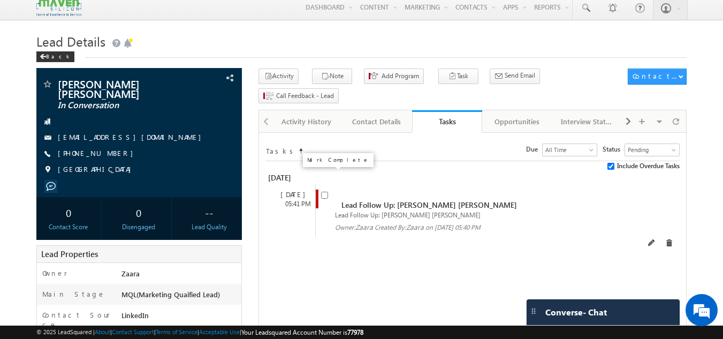
click at [325, 192] on input "checkbox" at bounding box center [324, 195] width 7 height 7
checkbox input "false"
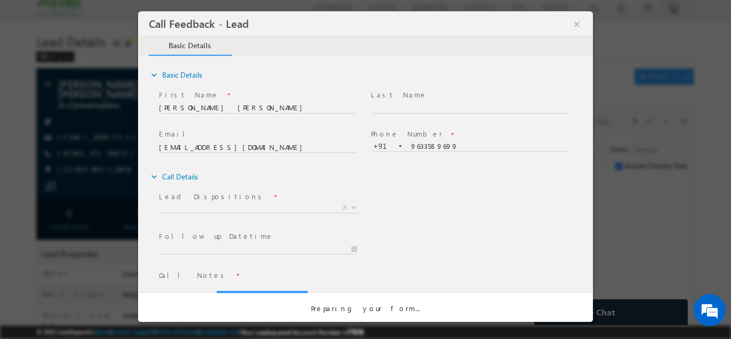
scroll to position [0, 0]
click at [587, 25] on div "Call Feedback - Lead ×" at bounding box center [370, 23] width 442 height 21
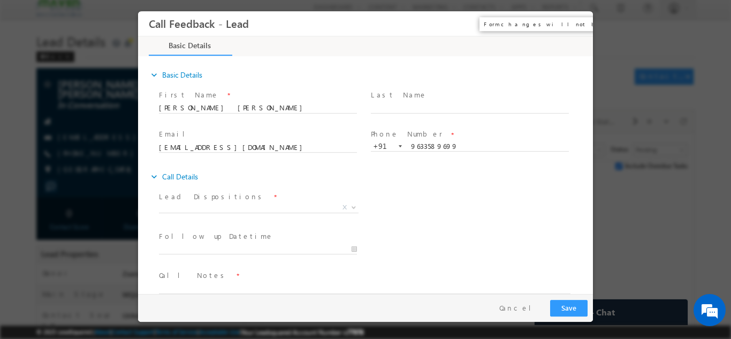
click at [577, 29] on button "×" at bounding box center [577, 23] width 18 height 20
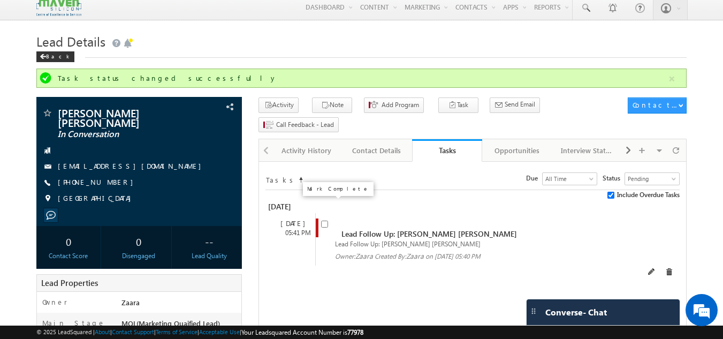
click at [324, 221] on input "checkbox" at bounding box center [324, 224] width 7 height 7
checkbox input "false"
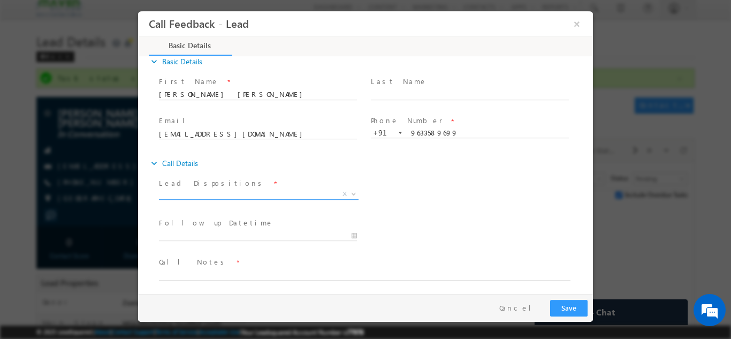
scroll to position [17, 0]
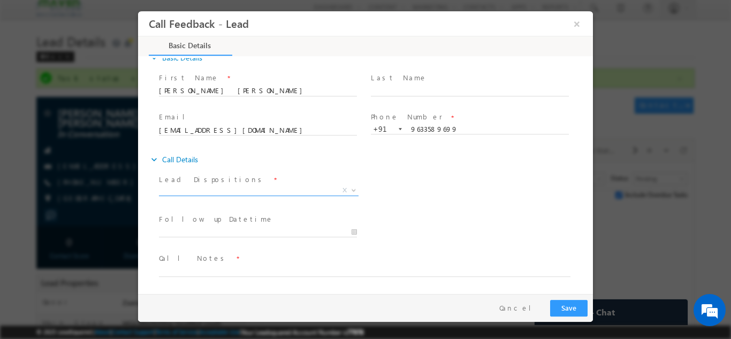
click at [216, 193] on span "X" at bounding box center [259, 190] width 200 height 11
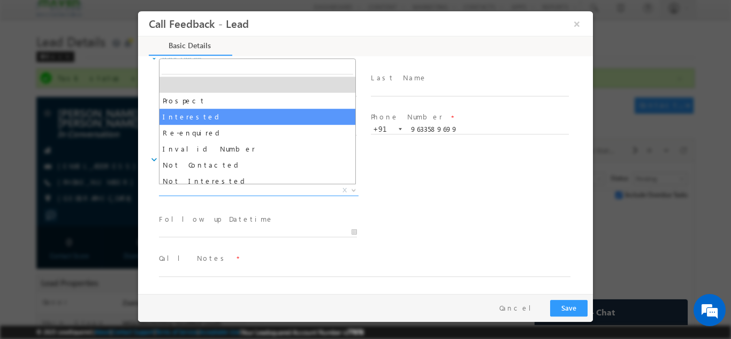
scroll to position [102, 0]
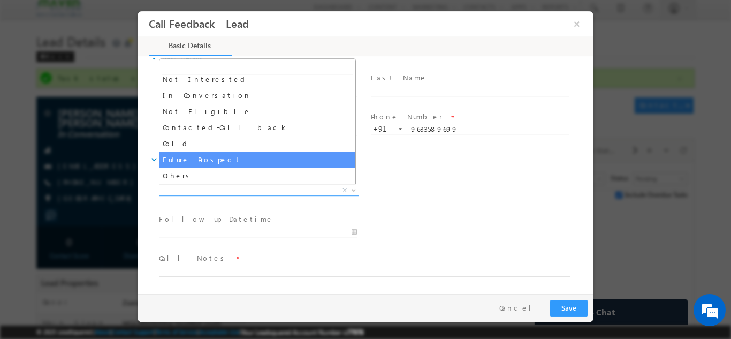
select select "Future Prospect"
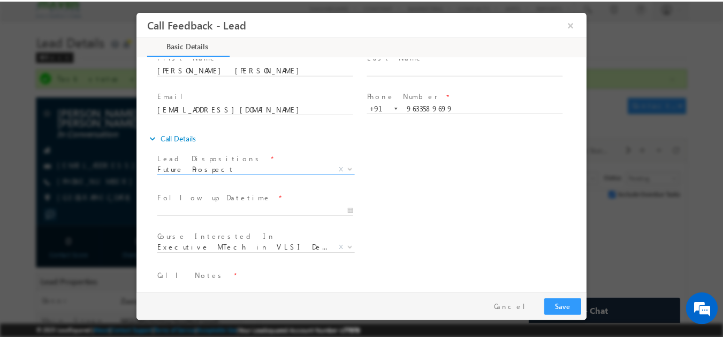
scroll to position [57, 0]
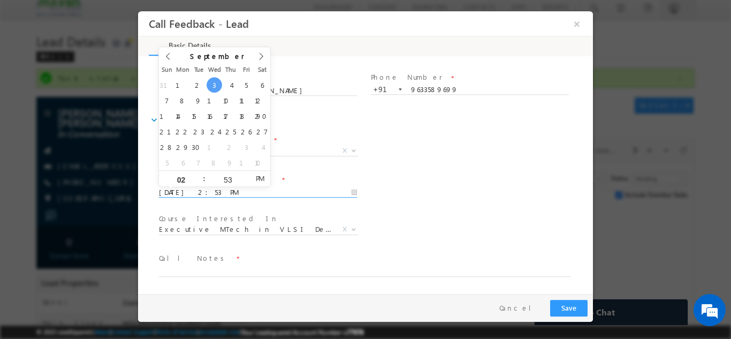
click at [218, 191] on input "03/09/2025 2:53 PM" at bounding box center [258, 192] width 198 height 11
click at [259, 56] on icon at bounding box center [261, 55] width 7 height 7
click at [264, 54] on icon at bounding box center [261, 55] width 7 height 7
type input "24/12/2025 2:53 PM"
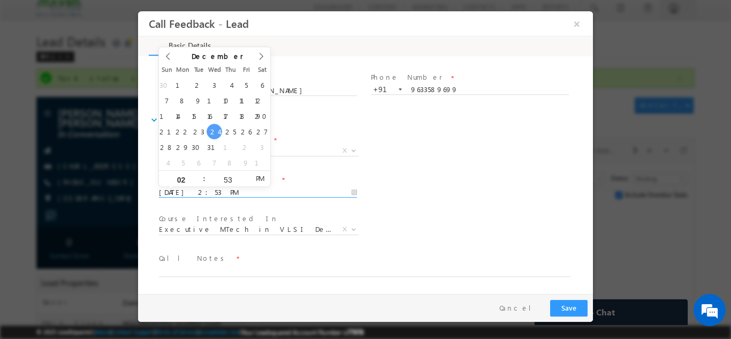
click at [361, 206] on div "Follow up Datetime * 24/12/2025 2:53 PM" at bounding box center [263, 191] width 212 height 40
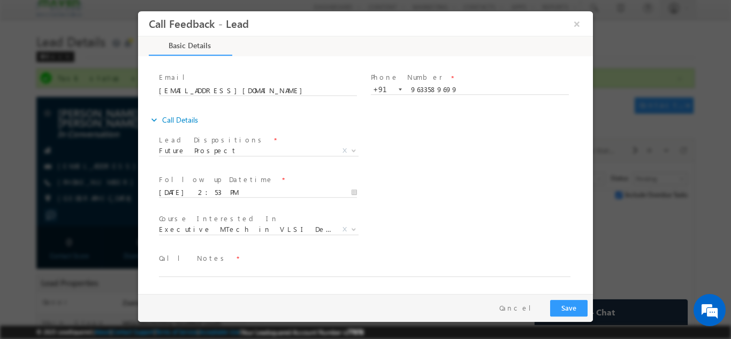
click at [256, 260] on span "Call Notes *" at bounding box center [359, 258] width 400 height 12
click at [250, 274] on textarea at bounding box center [365, 270] width 412 height 12
type textarea "H"
type textarea "at present he is not interested he will plan onl fie"
click at [582, 301] on button "Save" at bounding box center [568, 307] width 37 height 17
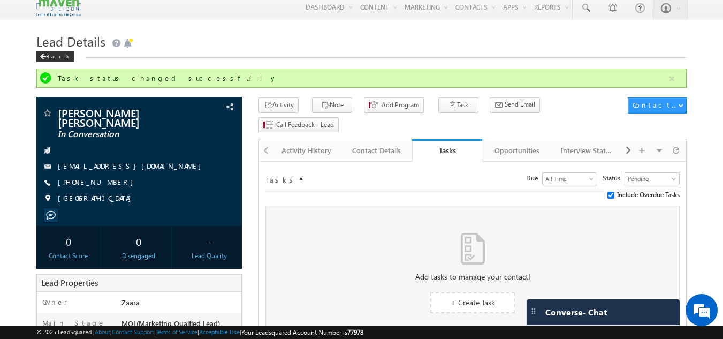
scroll to position [0, 0]
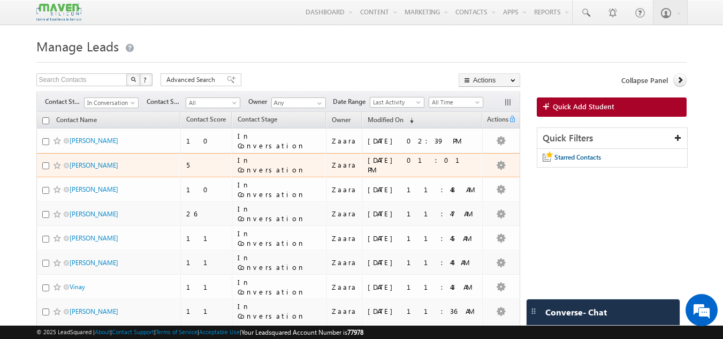
drag, startPoint x: 85, startPoint y: 172, endPoint x: 49, endPoint y: 152, distance: 40.8
click at [49, 152] on td "[PERSON_NAME]" at bounding box center [108, 141] width 145 height 25
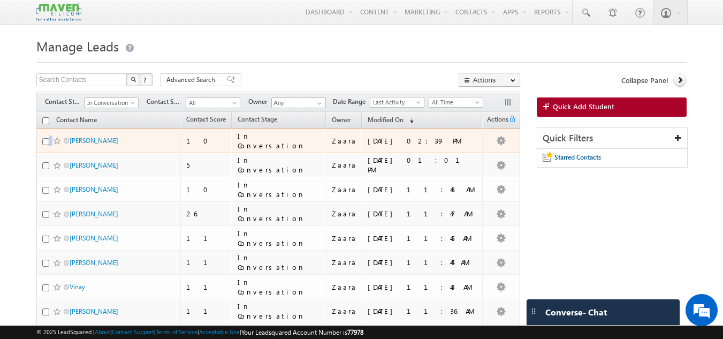
click at [49, 152] on td "[PERSON_NAME]" at bounding box center [108, 141] width 145 height 25
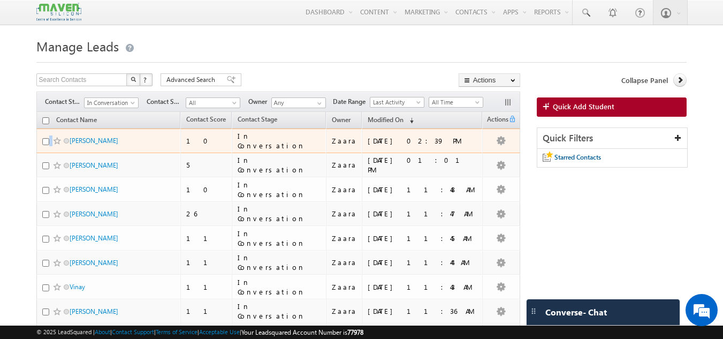
click at [49, 152] on td "[PERSON_NAME]" at bounding box center [108, 141] width 145 height 25
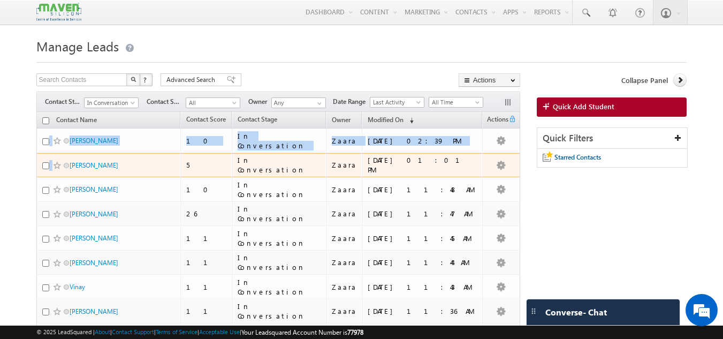
drag, startPoint x: 49, startPoint y: 152, endPoint x: 42, endPoint y: 159, distance: 10.6
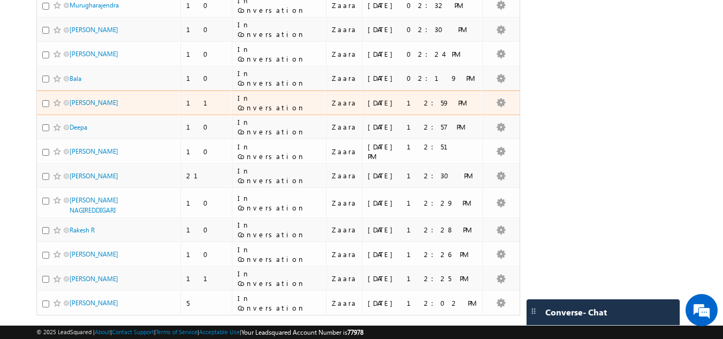
scroll to position [428, 0]
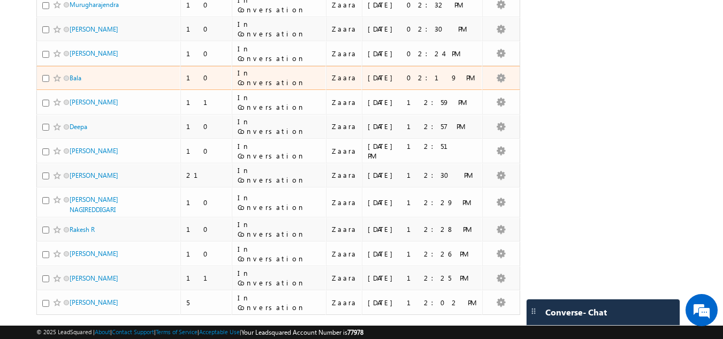
drag, startPoint x: 69, startPoint y: 83, endPoint x: 28, endPoint y: 80, distance: 40.8
drag, startPoint x: 68, startPoint y: 76, endPoint x: 28, endPoint y: 96, distance: 44.8
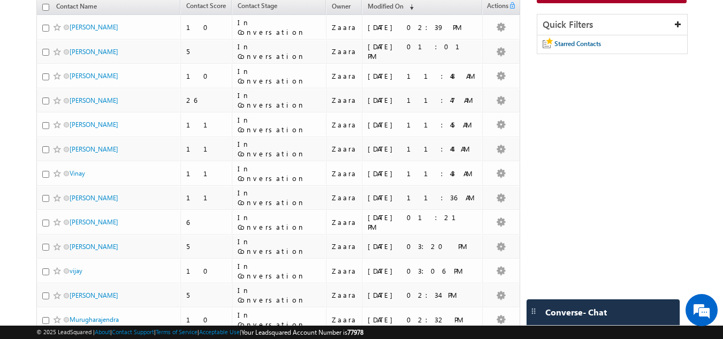
scroll to position [0, 0]
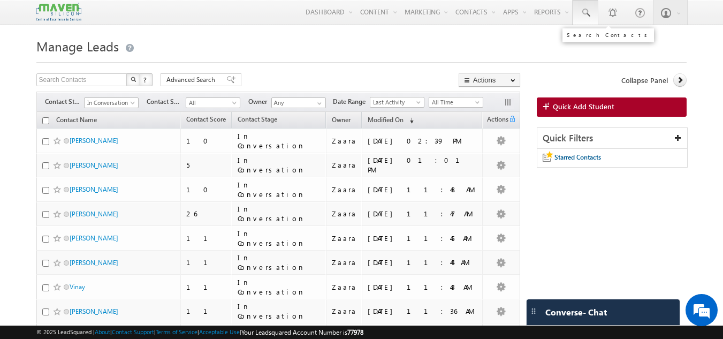
click at [586, 13] on span at bounding box center [585, 12] width 11 height 11
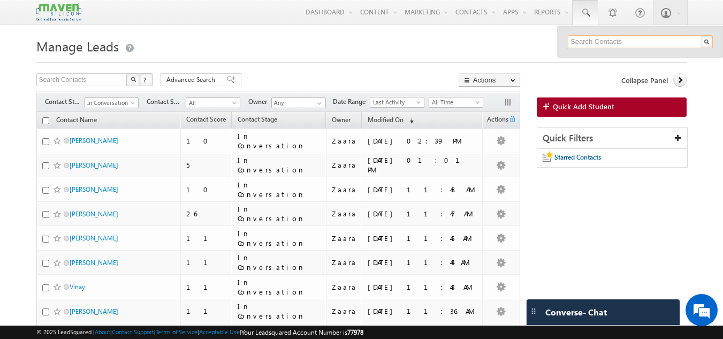
click at [587, 48] on input "text" at bounding box center [640, 41] width 145 height 13
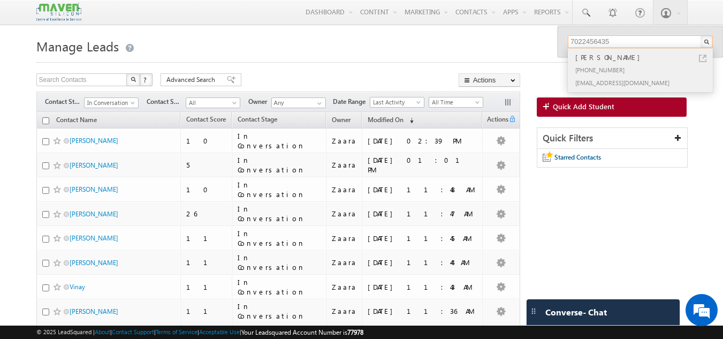
type input "7022456435"
click at [586, 62] on div "VINEET KUMAR" at bounding box center [645, 57] width 144 height 12
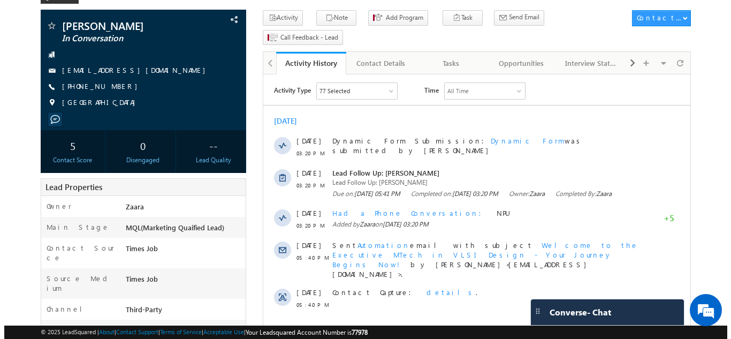
scroll to position [58, 0]
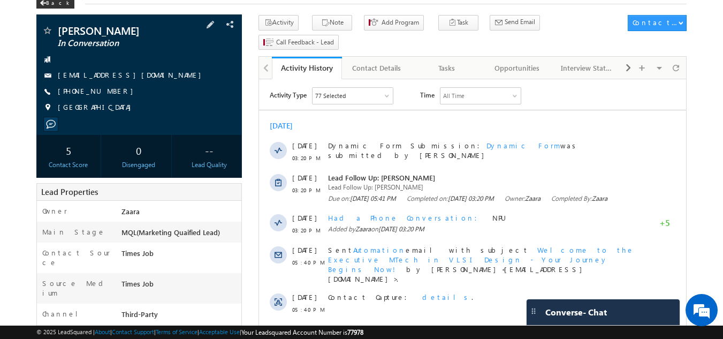
click at [97, 92] on span "[PHONE_NUMBER]" at bounding box center [98, 91] width 81 height 11
drag, startPoint x: 110, startPoint y: 94, endPoint x: 73, endPoint y: 94, distance: 36.4
click at [73, 94] on span "[PHONE_NUMBER]" at bounding box center [98, 91] width 81 height 11
copy span "9346847625"
click at [458, 80] on html "Activity Type 77 Selected Select All Sales Activities 1 Sales Activity Opportun…" at bounding box center [472, 203] width 427 height 248
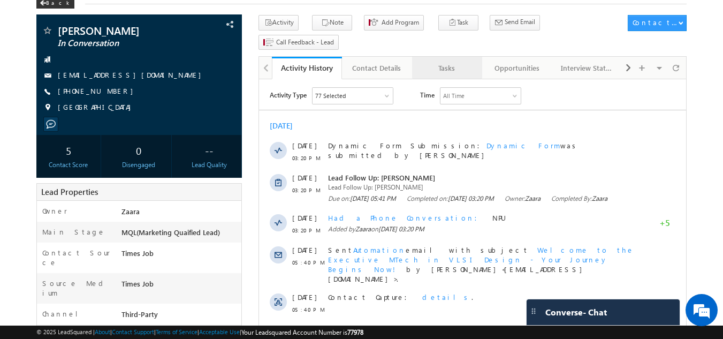
click at [461, 62] on div "Tasks" at bounding box center [447, 68] width 52 height 13
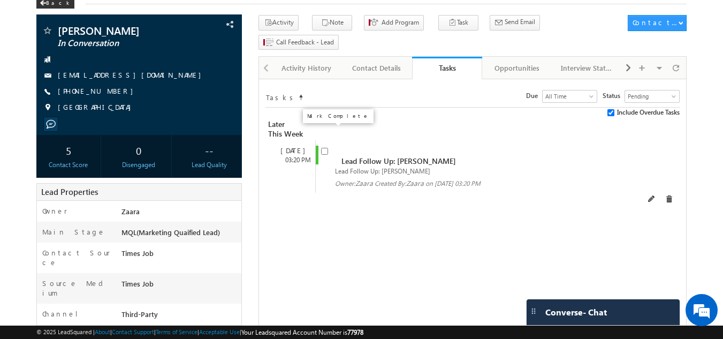
click at [326, 148] on input "checkbox" at bounding box center [324, 151] width 7 height 7
checkbox input "false"
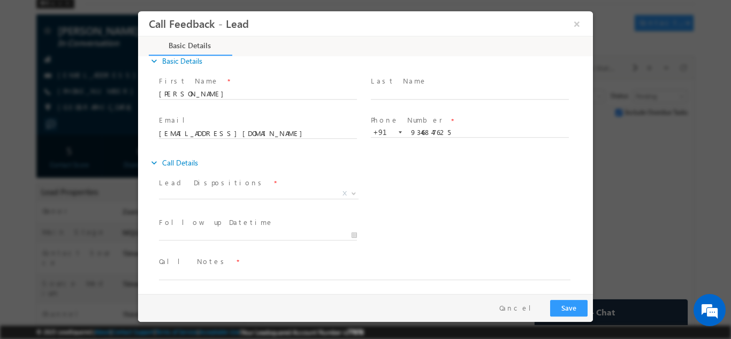
scroll to position [17, 0]
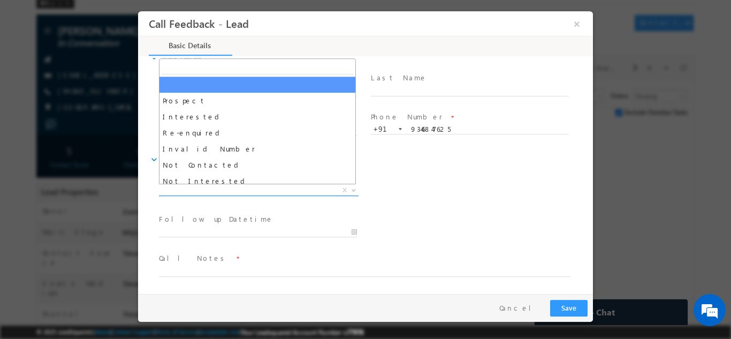
click at [228, 193] on span "X" at bounding box center [259, 190] width 200 height 11
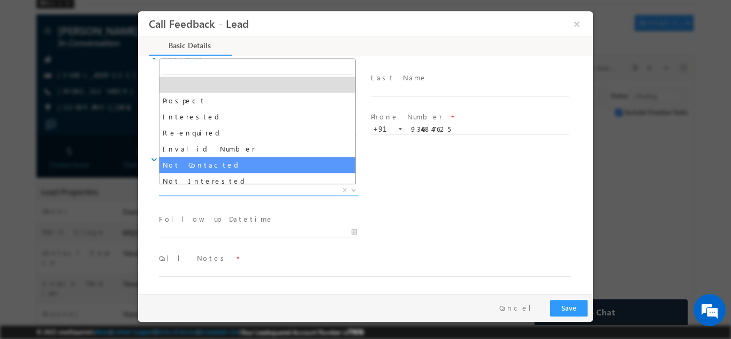
select select "Not Contacted"
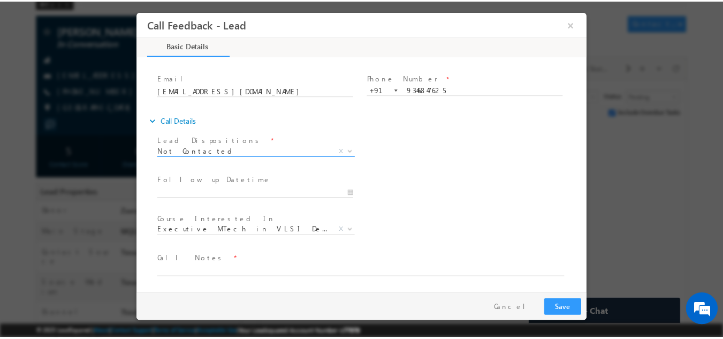
scroll to position [57, 0]
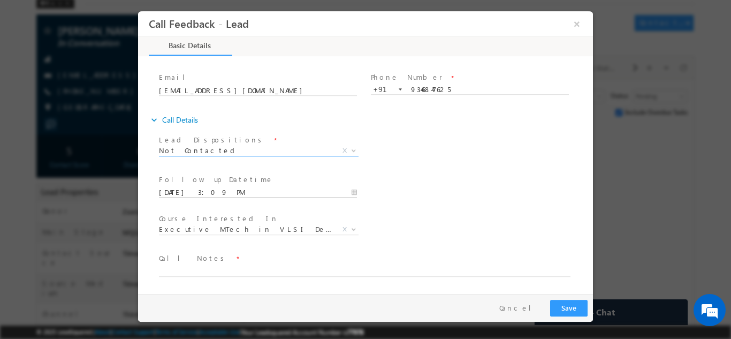
click at [209, 190] on input "03/09/2025 3:09 PM" at bounding box center [258, 192] width 198 height 11
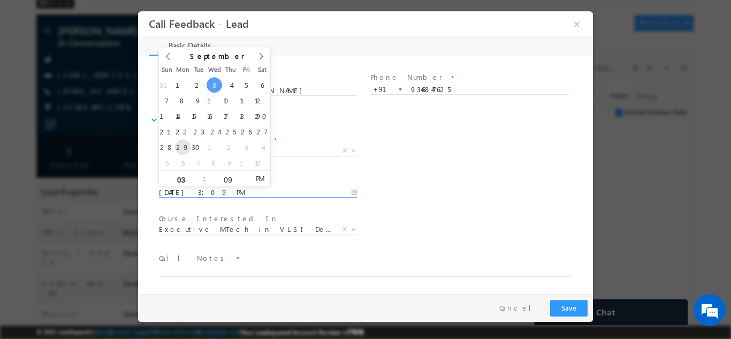
type input "29/09/2025 3:09 PM"
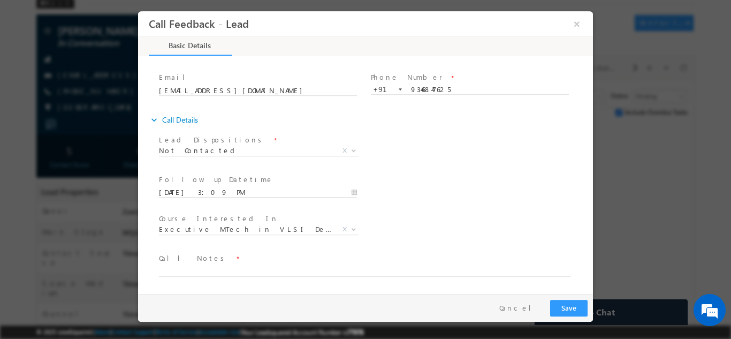
click at [378, 182] on div "Follow up Datetime * 29/09/2025 3:09 PM Program Type * Long Term Short Term X" at bounding box center [375, 191] width 436 height 40
click at [184, 269] on textarea at bounding box center [365, 270] width 412 height 12
type textarea "Called her multiple times but no response"
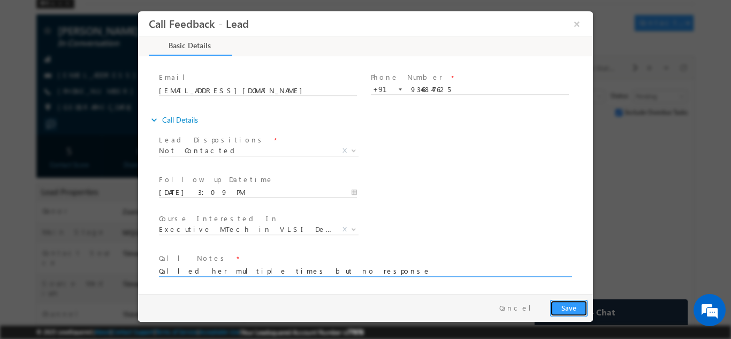
click at [578, 307] on button "Save" at bounding box center [568, 307] width 37 height 17
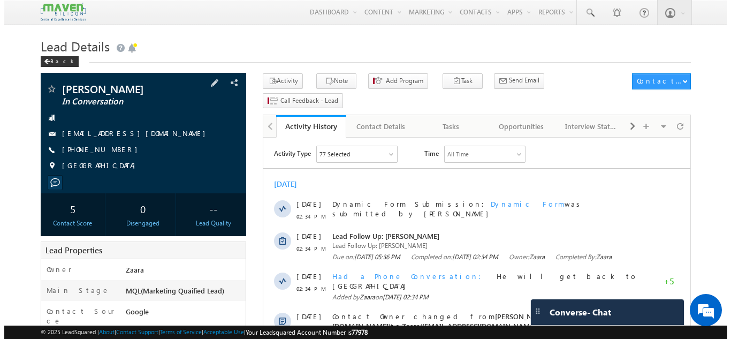
scroll to position [54, 0]
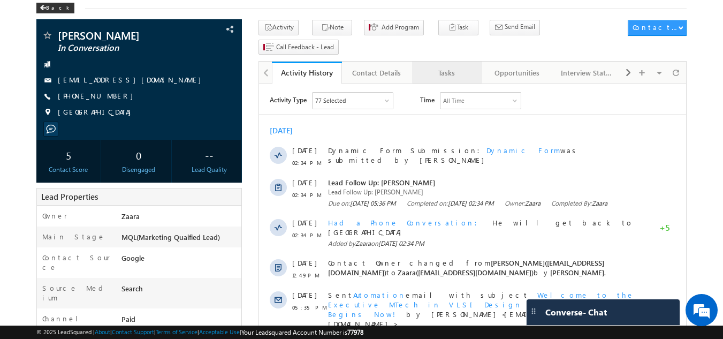
click at [443, 66] on div "Tasks" at bounding box center [447, 72] width 52 height 13
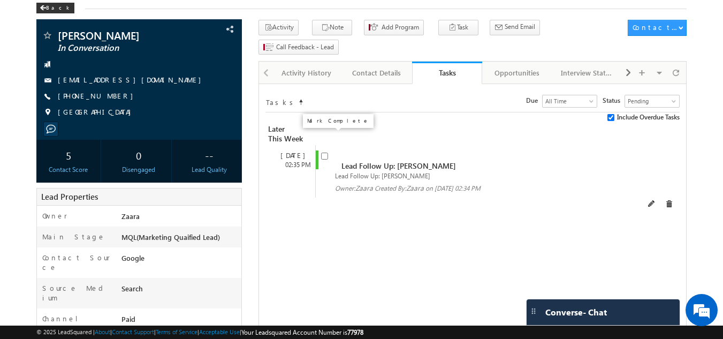
click at [323, 153] on input "checkbox" at bounding box center [324, 156] width 7 height 7
checkbox input "false"
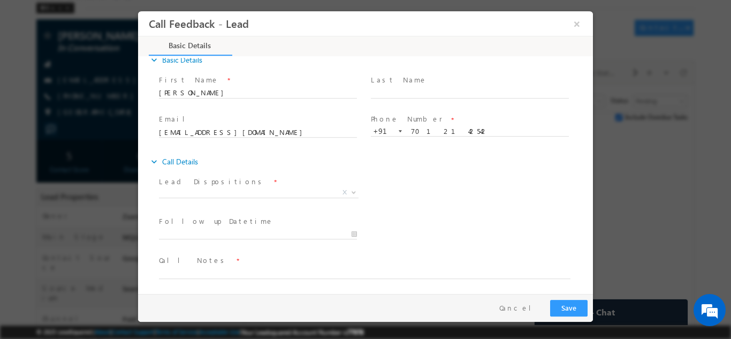
scroll to position [17, 0]
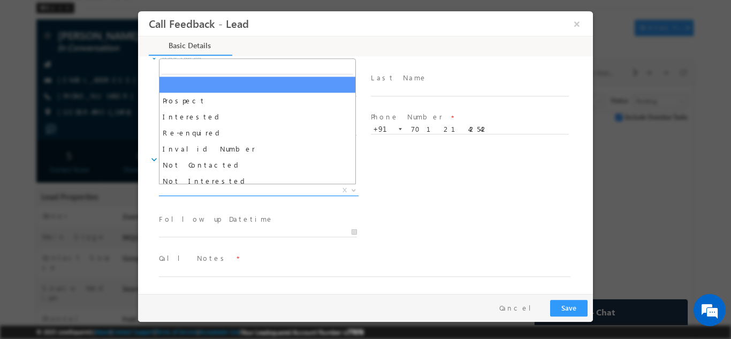
click at [209, 188] on span "X" at bounding box center [259, 190] width 200 height 11
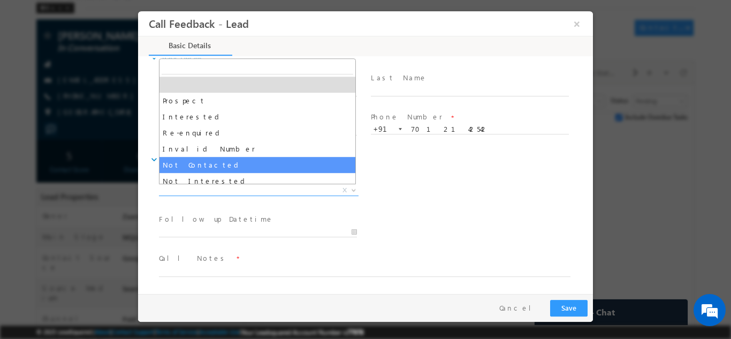
select select "Not Contacted"
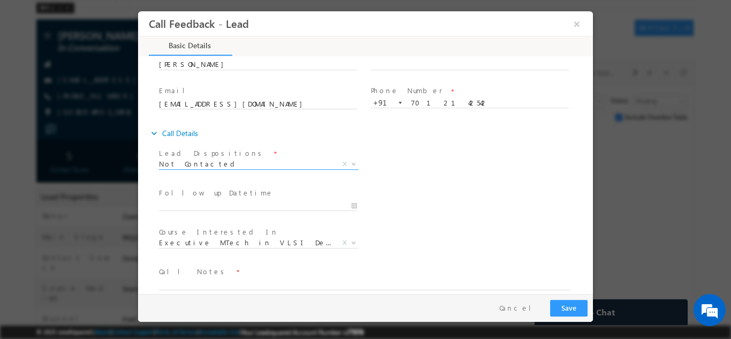
scroll to position [57, 0]
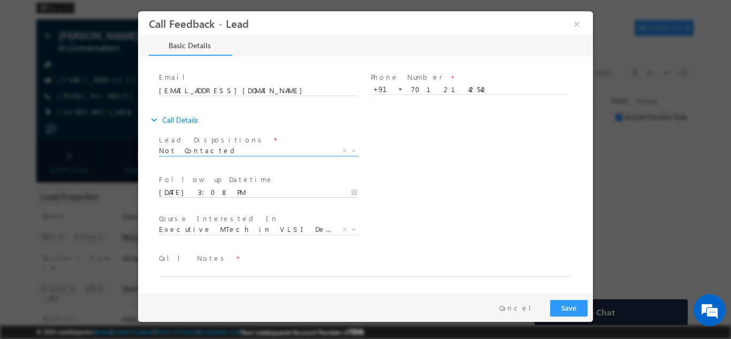
click at [195, 192] on input "[DATE] 3:08 PM" at bounding box center [258, 192] width 198 height 11
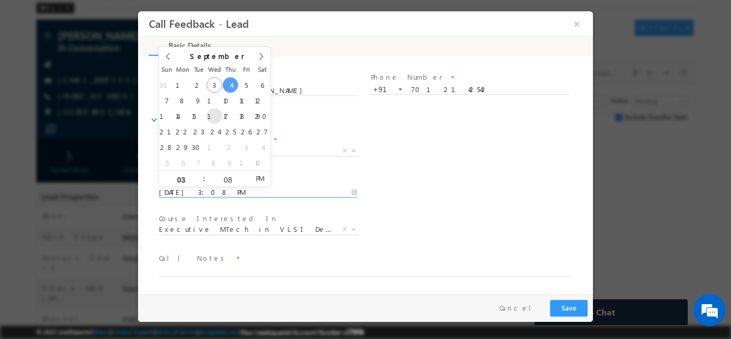
type input "[DATE] 3:08 PM"
click at [456, 182] on div "Follow up Datetime * 17/09/2025 3:08 PM Program Type * Long Term Short Term X" at bounding box center [375, 191] width 436 height 40
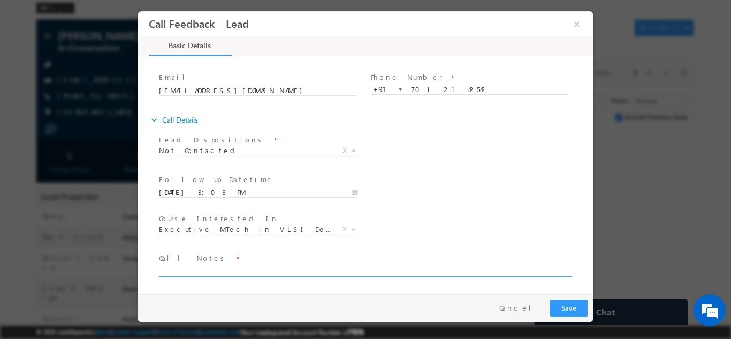
click at [260, 268] on textarea at bounding box center [365, 270] width 412 height 12
type textarea "NPU"
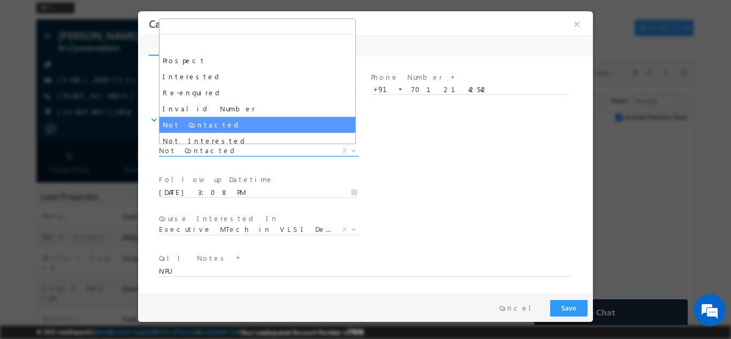
click at [243, 148] on span "Not Contacted" at bounding box center [246, 150] width 174 height 10
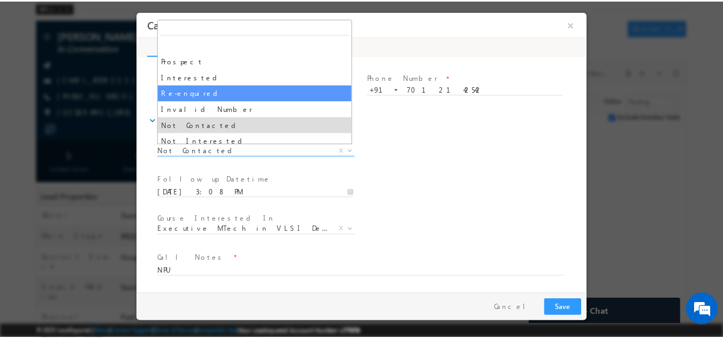
scroll to position [54, 0]
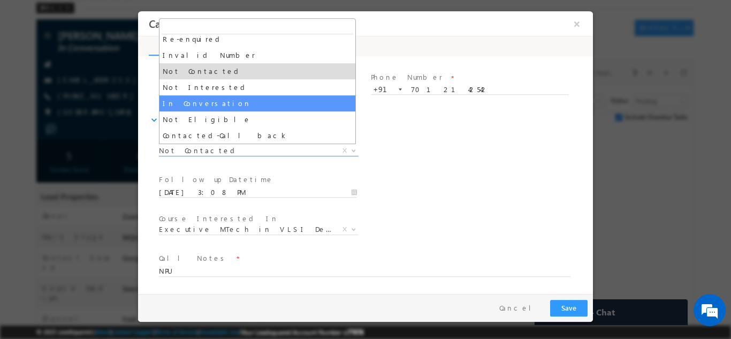
select select "In Conversation"
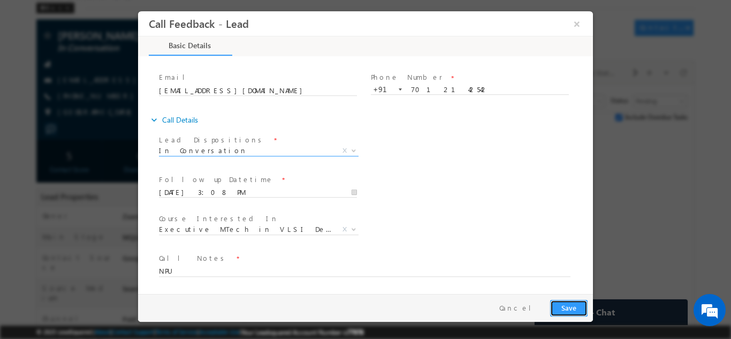
click at [567, 307] on button "Save" at bounding box center [568, 307] width 37 height 17
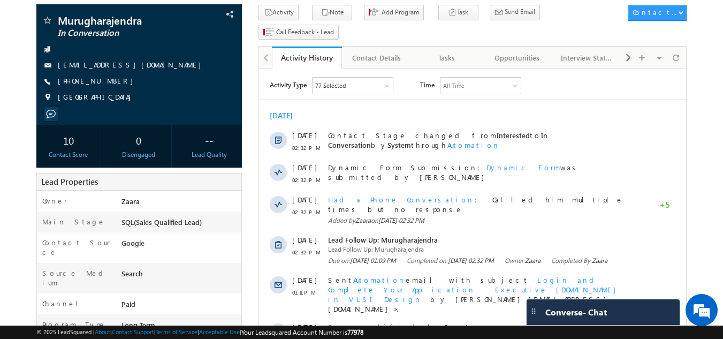
scroll to position [54, 0]
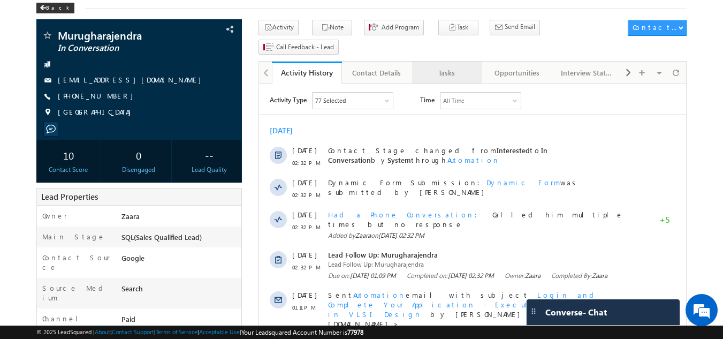
click at [456, 66] on div "Tasks" at bounding box center [447, 72] width 52 height 13
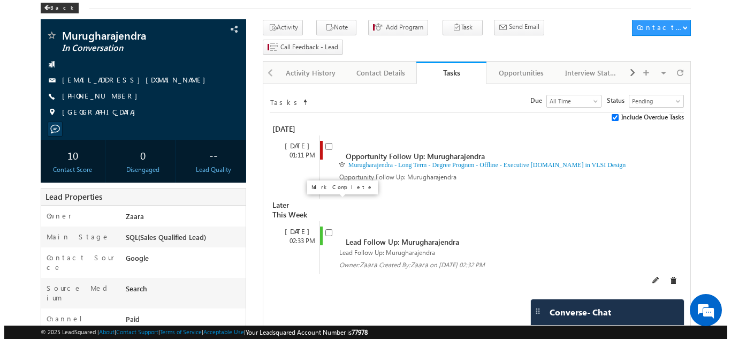
scroll to position [0, 0]
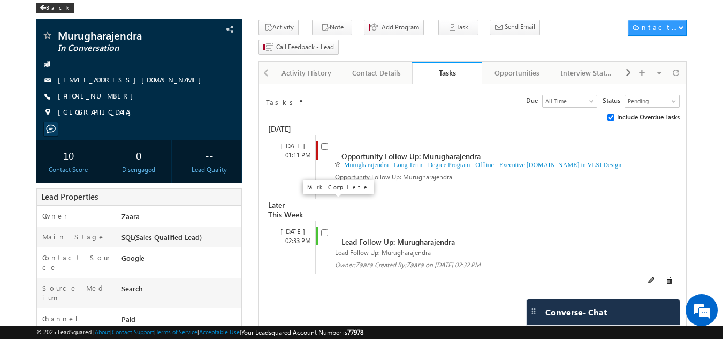
click at [326, 229] on input "checkbox" at bounding box center [324, 232] width 7 height 7
checkbox input "false"
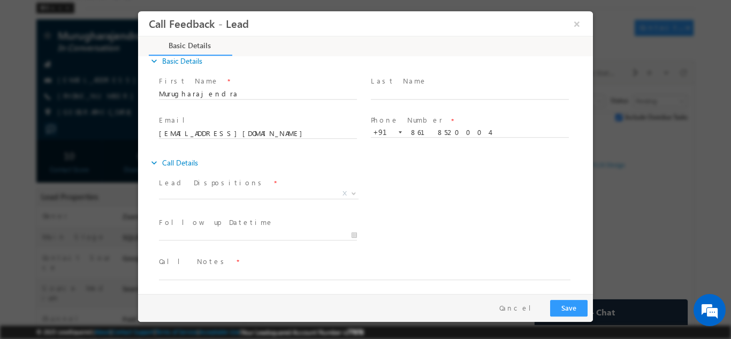
scroll to position [17, 0]
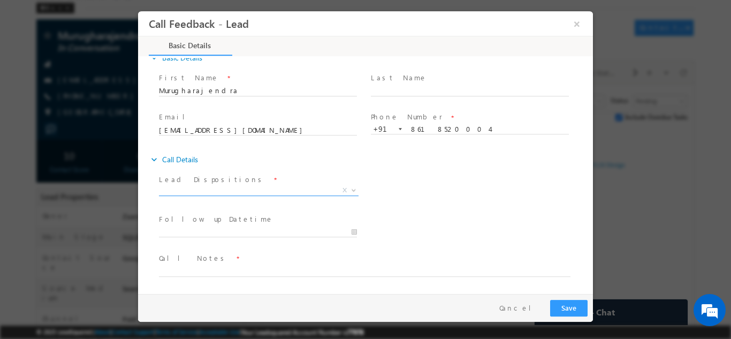
click at [197, 188] on span "X" at bounding box center [259, 190] width 200 height 11
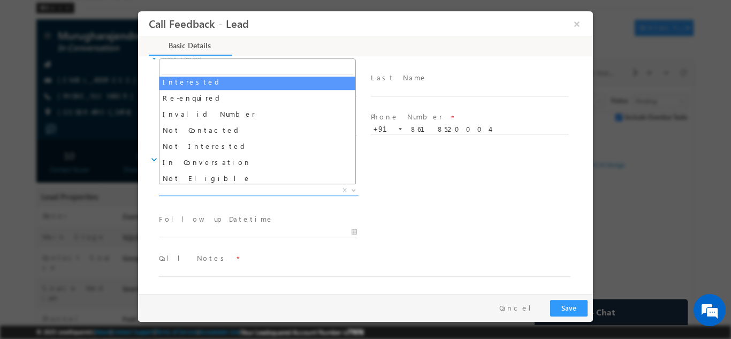
scroll to position [54, 0]
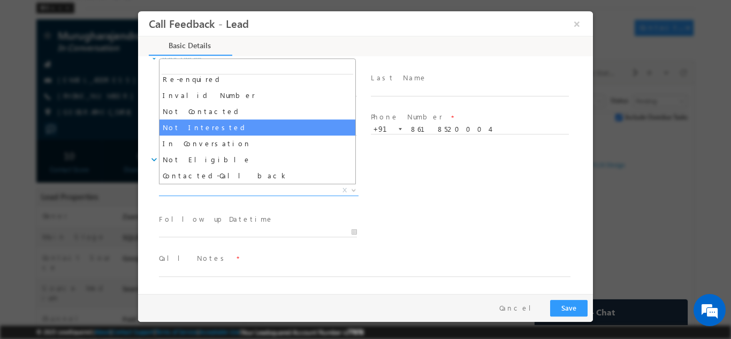
select select "Not Interested"
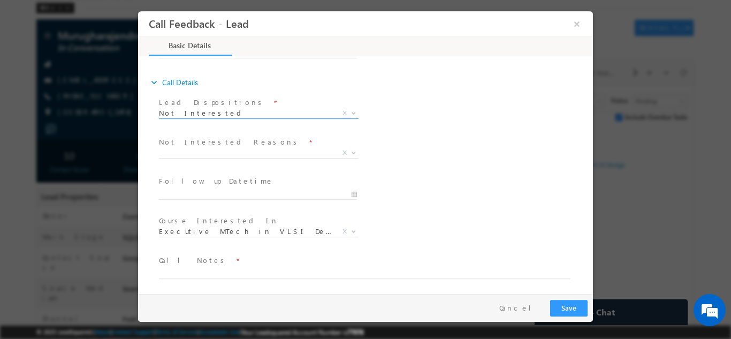
scroll to position [96, 0]
click at [207, 145] on span "X" at bounding box center [259, 150] width 200 height 11
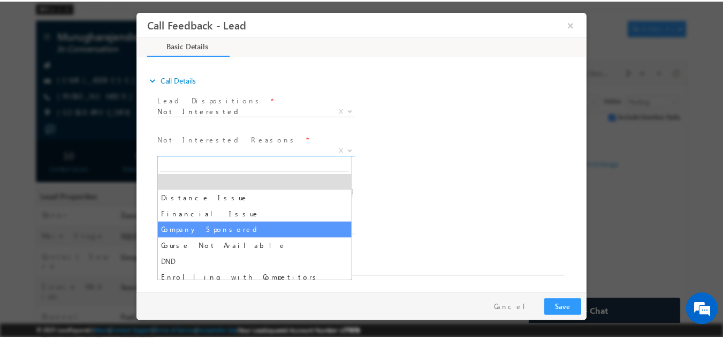
scroll to position [21, 0]
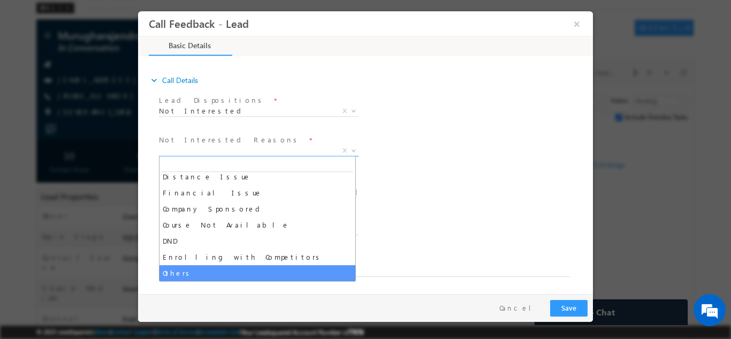
select select "Others"
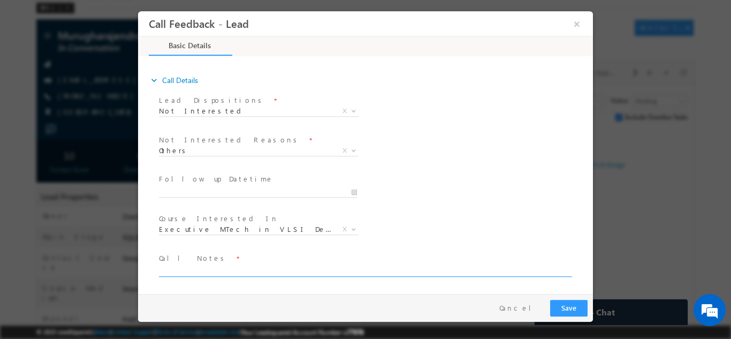
click at [250, 274] on textarea at bounding box center [365, 270] width 412 height 12
type textarea "He has dropped the plan of joining this program"
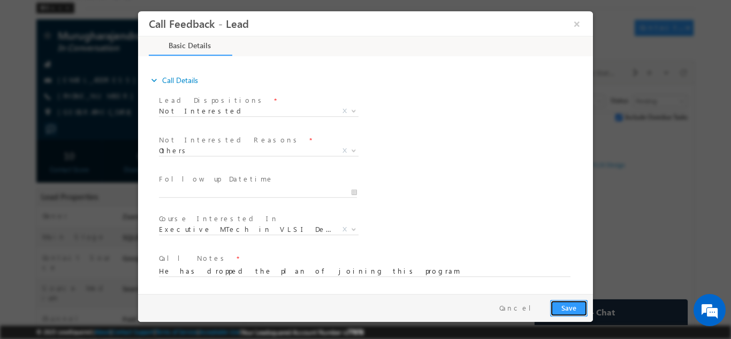
click at [575, 311] on button "Save" at bounding box center [568, 307] width 37 height 17
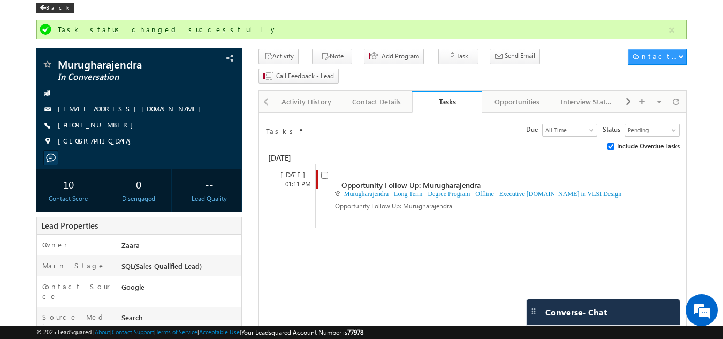
scroll to position [0, 0]
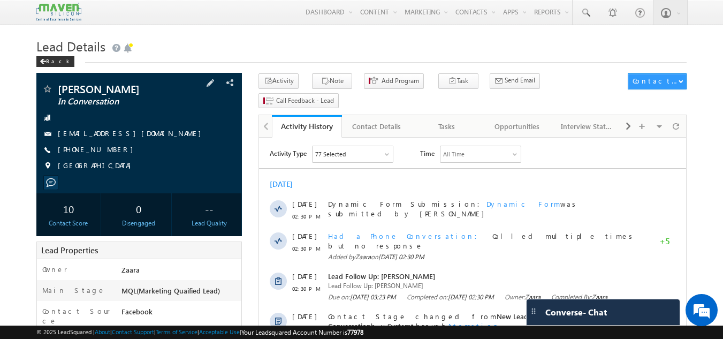
drag, startPoint x: 111, startPoint y: 149, endPoint x: 100, endPoint y: 152, distance: 11.4
click at [100, 152] on div "+91-8500924092" at bounding box center [139, 150] width 195 height 11
click at [100, 152] on span "+91-8500924092" at bounding box center [98, 150] width 81 height 11
drag, startPoint x: 72, startPoint y: 149, endPoint x: 109, endPoint y: 151, distance: 37.5
click at [109, 151] on span "+91-8500924092" at bounding box center [98, 150] width 81 height 11
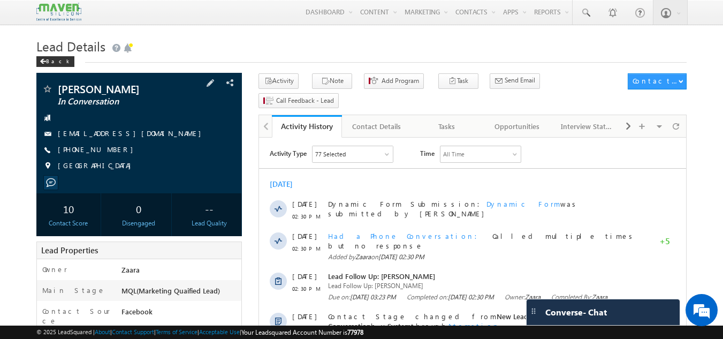
copy span "8500924092"
click at [457, 120] on div "Tasks" at bounding box center [447, 126] width 52 height 13
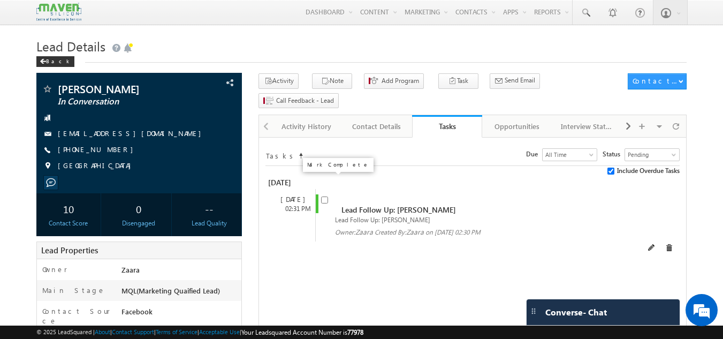
click at [326, 197] on input "checkbox" at bounding box center [324, 200] width 7 height 7
checkbox input "false"
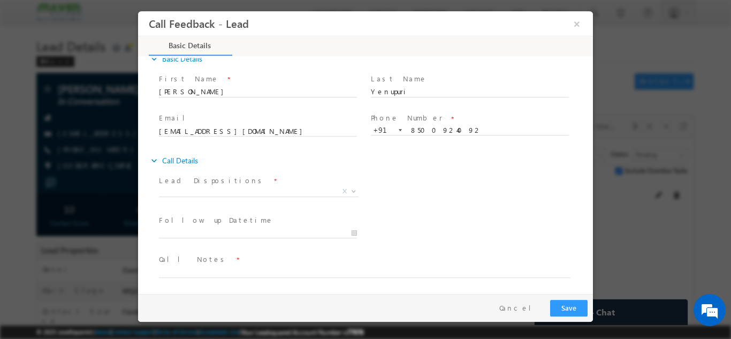
scroll to position [17, 0]
type input "03/09/2025 3:11 PM"
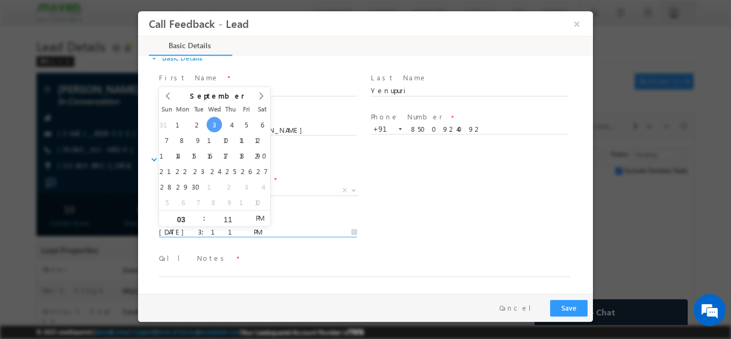
click at [205, 228] on input "03/09/2025 3:11 PM" at bounding box center [258, 232] width 198 height 11
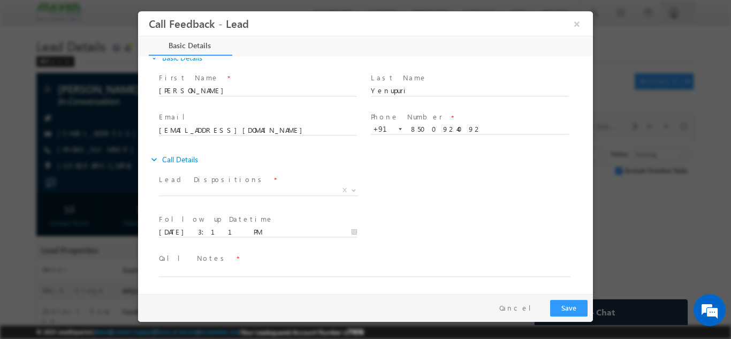
click at [478, 198] on div "Lead Dispositions * Prospect Interested Re-enquired Invalid Number Not Contacte…" at bounding box center [375, 191] width 436 height 40
click at [235, 196] on span "X" at bounding box center [259, 192] width 200 height 11
click at [236, 190] on span "X" at bounding box center [259, 190] width 200 height 11
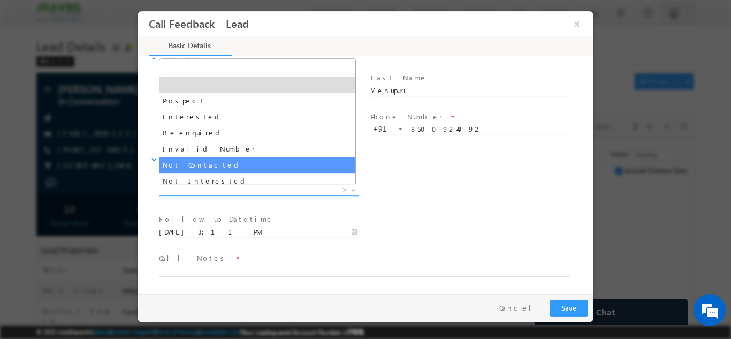
scroll to position [54, 0]
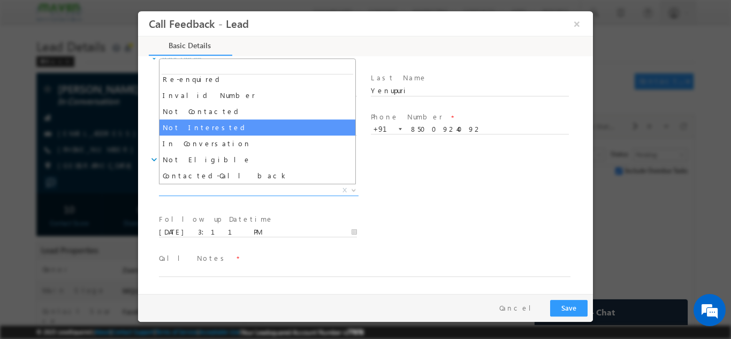
select select "Not Interested"
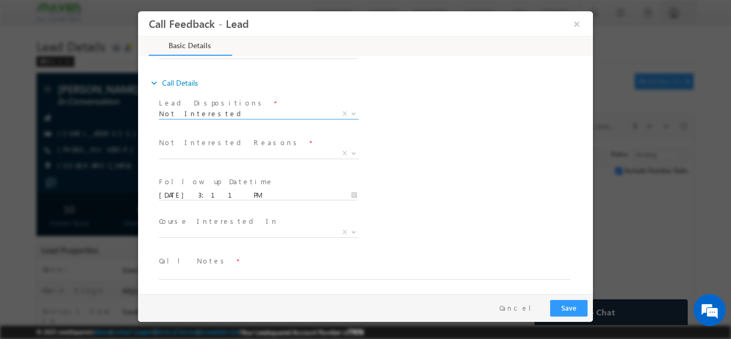
scroll to position [96, 0]
click at [226, 255] on span "Call Notes *" at bounding box center [359, 258] width 400 height 12
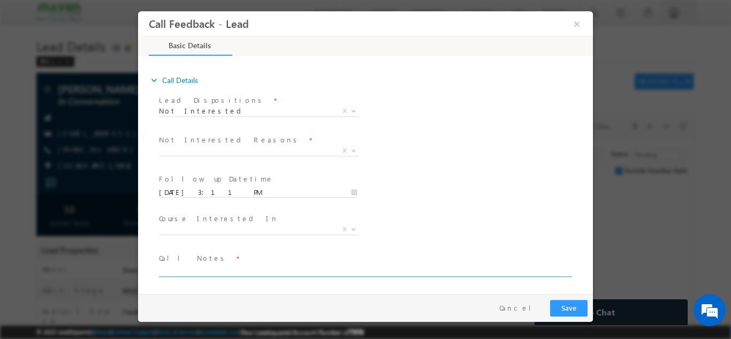
click at [221, 269] on textarea at bounding box center [365, 270] width 412 height 12
paste textarea "Hi Thanks for sharing the details Not interested in going through this program"
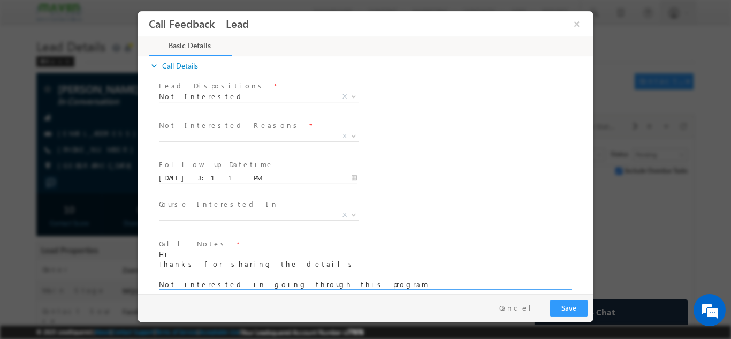
scroll to position [124, 0]
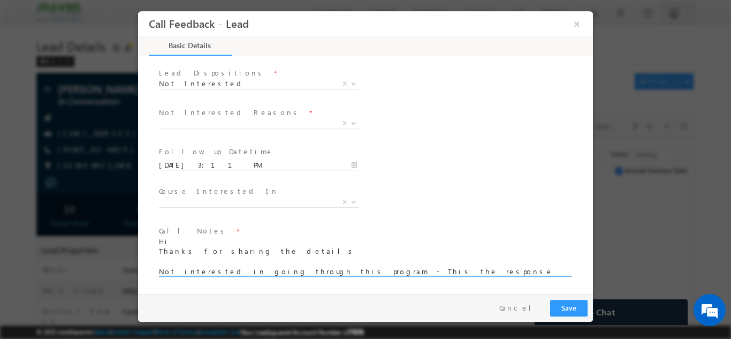
type textarea "Hi Thanks for sharing the details Not interested in going through this program …"
click at [563, 302] on button "Save" at bounding box center [568, 307] width 37 height 17
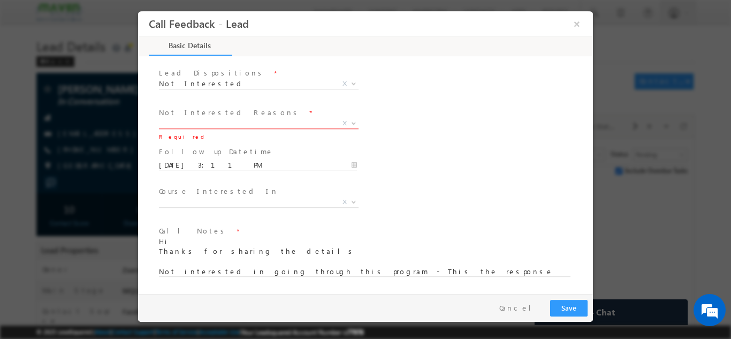
click at [209, 127] on span "X" at bounding box center [259, 123] width 200 height 11
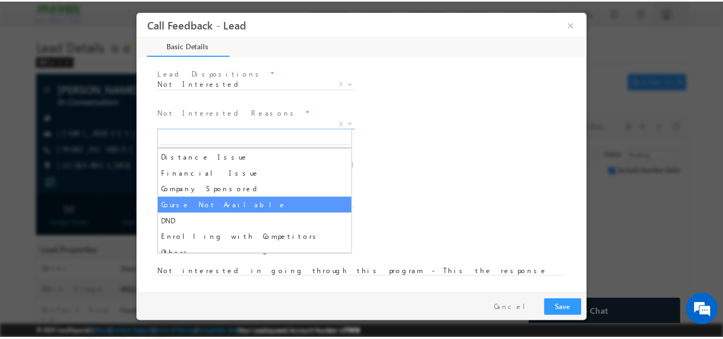
scroll to position [21, 0]
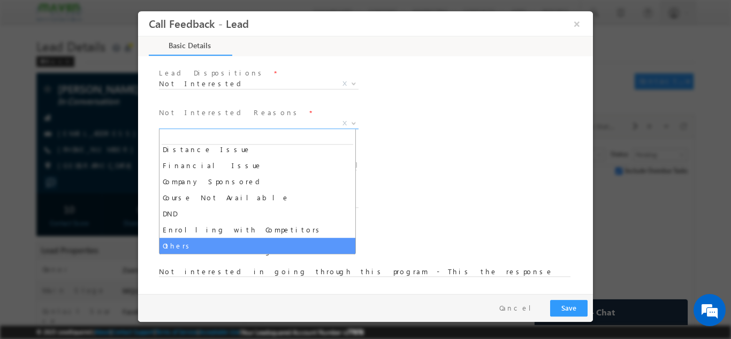
select select "Others"
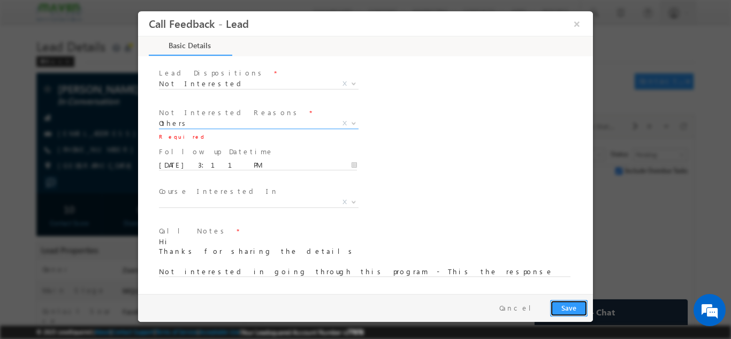
click at [564, 311] on button "Save" at bounding box center [568, 307] width 37 height 17
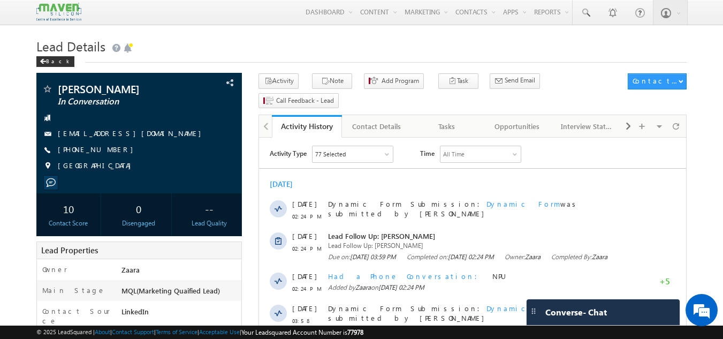
click at [247, 55] on h1 "Lead Details" at bounding box center [361, 45] width 651 height 21
click at [460, 120] on div "Tasks" at bounding box center [447, 126] width 52 height 13
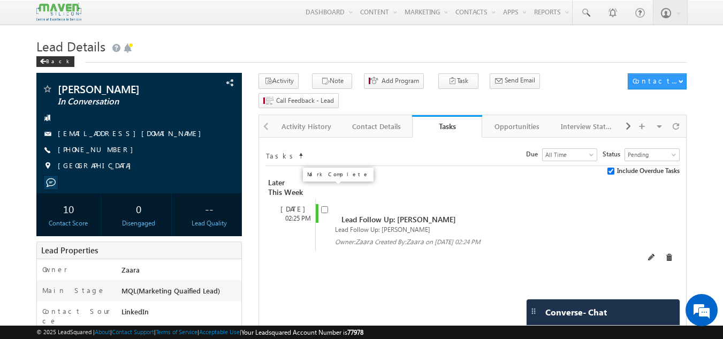
click at [325, 206] on input "checkbox" at bounding box center [324, 209] width 7 height 7
checkbox input "false"
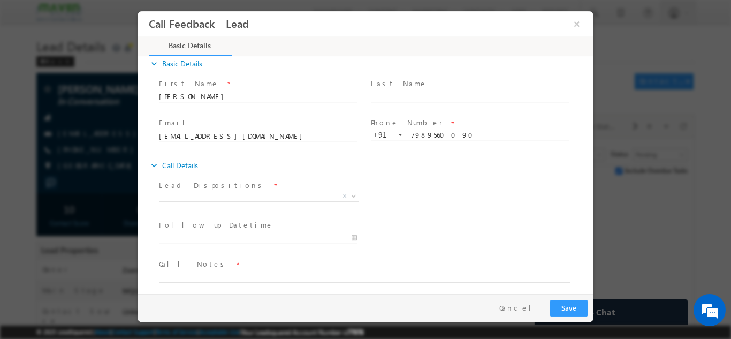
scroll to position [17, 0]
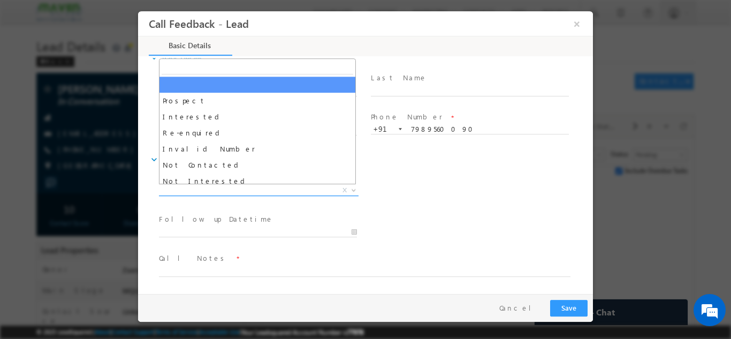
click at [199, 187] on span "X" at bounding box center [259, 190] width 200 height 11
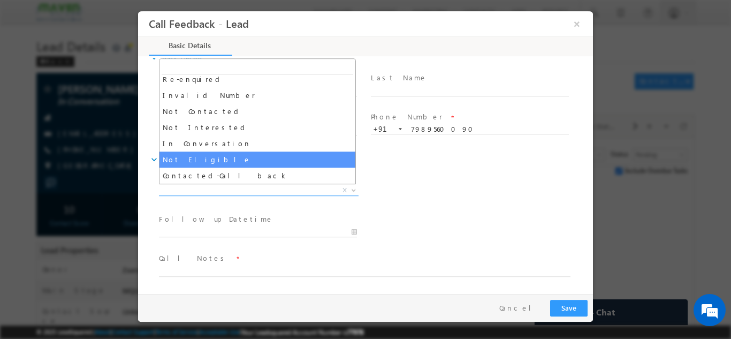
scroll to position [102, 0]
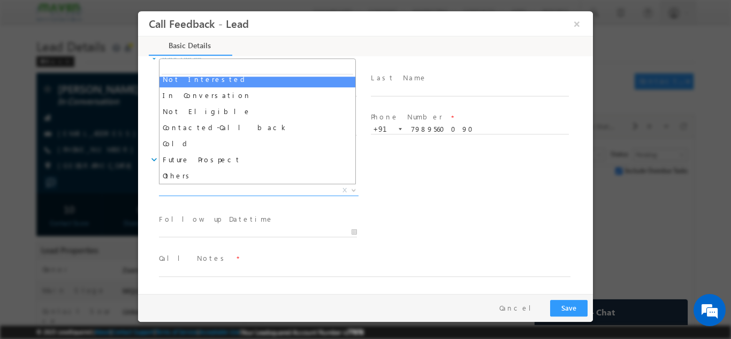
select select "Not Interested"
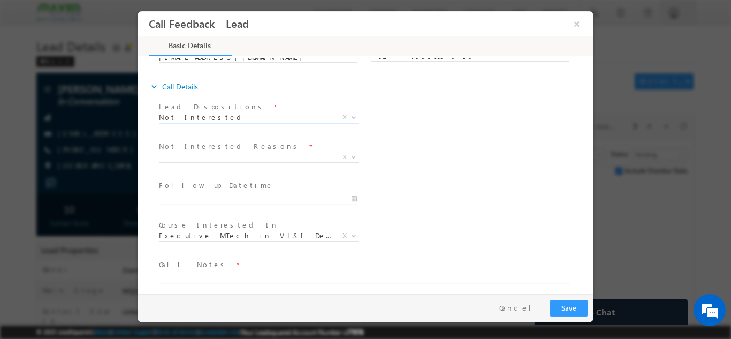
scroll to position [96, 0]
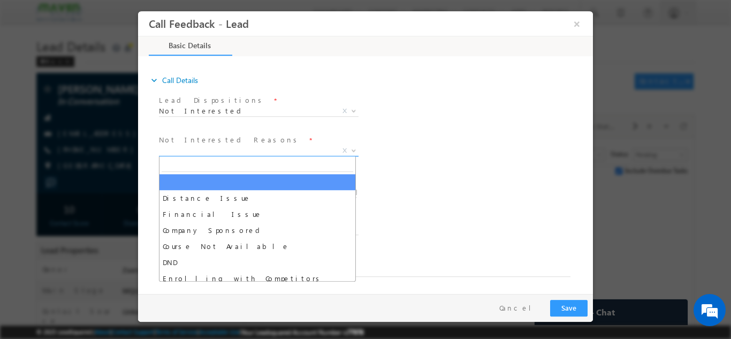
click at [199, 152] on span "X" at bounding box center [259, 150] width 200 height 11
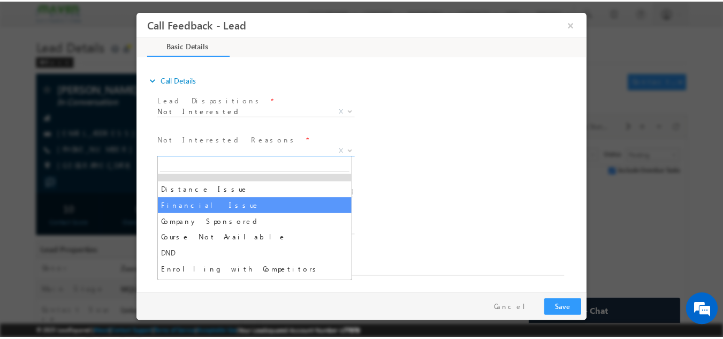
scroll to position [21, 0]
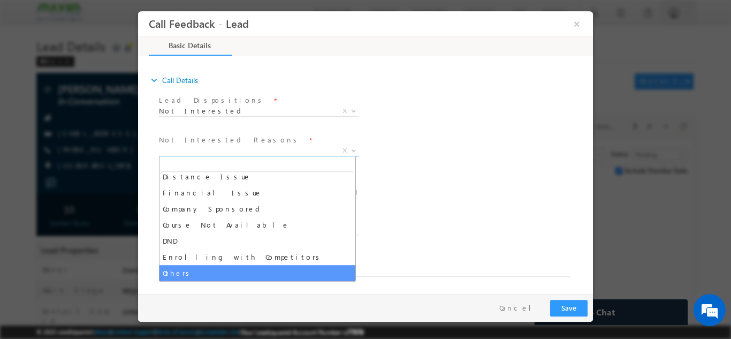
select select "Others"
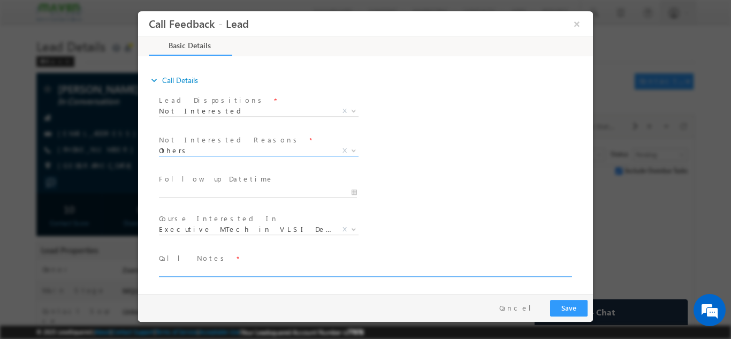
click at [190, 268] on textarea at bounding box center [365, 270] width 412 height 12
type textarea "Not looking for any program"
click at [577, 304] on button "Save" at bounding box center [568, 307] width 37 height 17
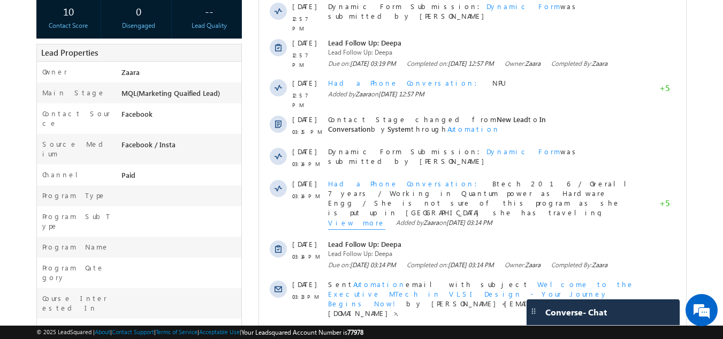
scroll to position [214, 0]
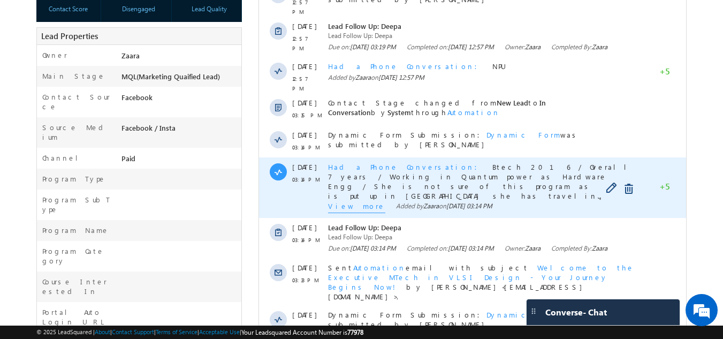
drag, startPoint x: 413, startPoint y: 165, endPoint x: 595, endPoint y: 201, distance: 186.1
click at [595, 201] on div "Had a Phone Conversation Btech 2016 / Overall 7 years / Working in Quantum powe…" at bounding box center [484, 187] width 313 height 61
click at [561, 211] on div "View more Added by [PERSON_NAME] on [DATE] 03:14 PM" at bounding box center [484, 207] width 313 height 12
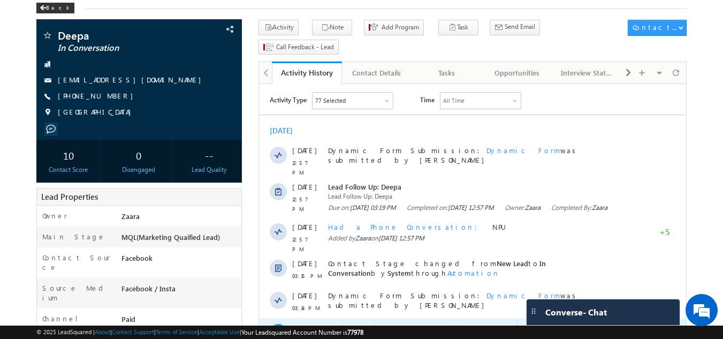
scroll to position [0, 0]
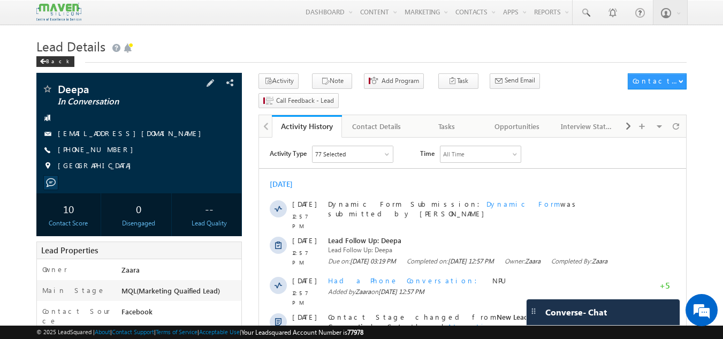
click at [238, 138] on div "Deepa In Conversation [EMAIL_ADDRESS][DOMAIN_NAME] [GEOGRAPHIC_DATA]" at bounding box center [139, 133] width 206 height 120
drag, startPoint x: 115, startPoint y: 148, endPoint x: 110, endPoint y: 152, distance: 6.5
click at [110, 152] on div "[PHONE_NUMBER]" at bounding box center [139, 150] width 195 height 11
copy div "[PHONE_NUMBER]"
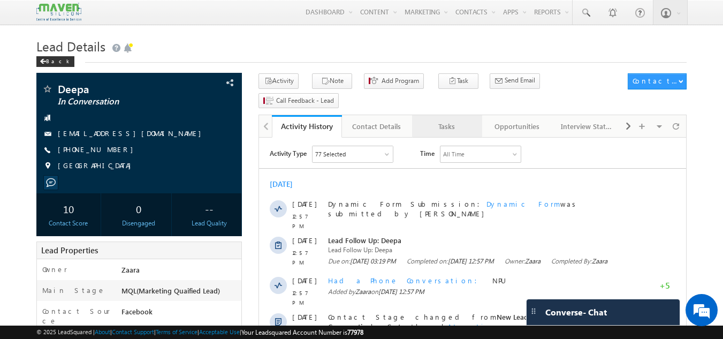
click at [446, 120] on div "Tasks" at bounding box center [447, 126] width 52 height 13
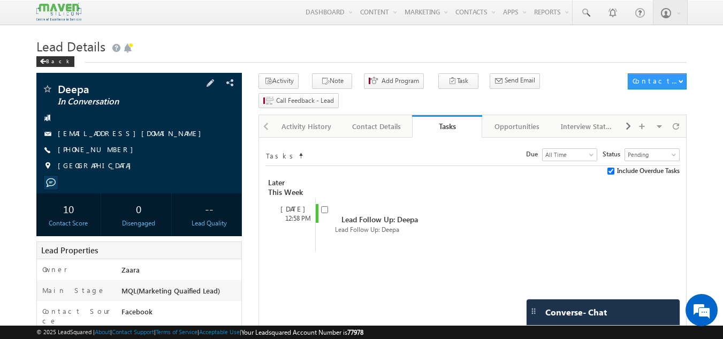
click at [147, 134] on link "[EMAIL_ADDRESS][DOMAIN_NAME]" at bounding box center [132, 133] width 149 height 9
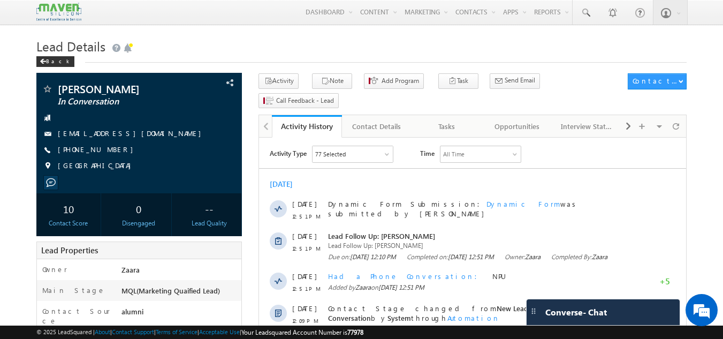
click at [282, 50] on h1 "Lead Details" at bounding box center [361, 45] width 651 height 21
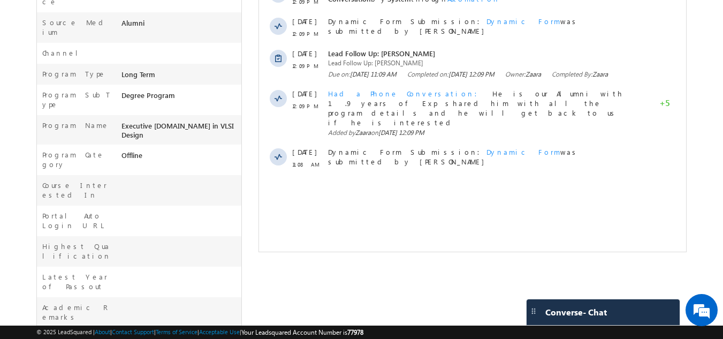
scroll to position [371, 0]
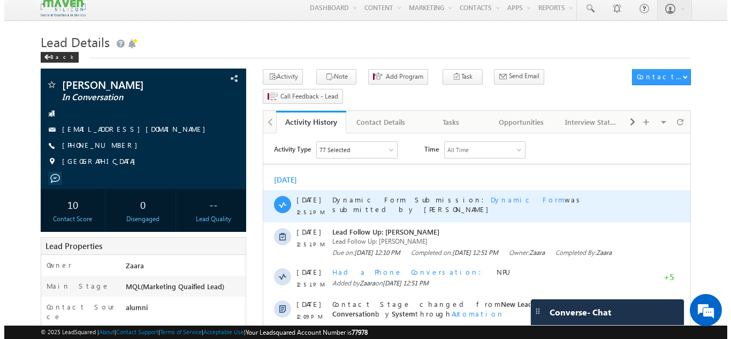
scroll to position [0, 0]
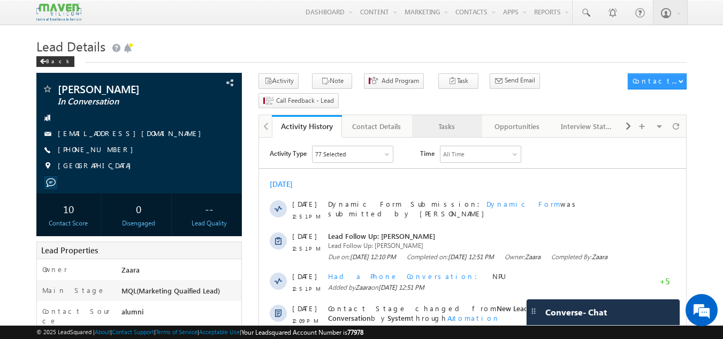
click at [442, 120] on div "Tasks" at bounding box center [447, 126] width 52 height 13
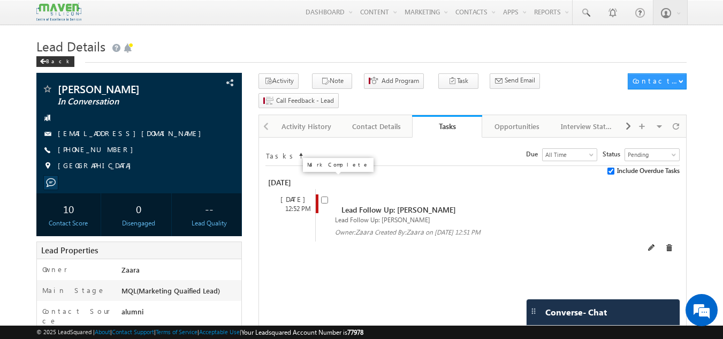
click at [327, 197] on input "checkbox" at bounding box center [324, 200] width 7 height 7
checkbox input "false"
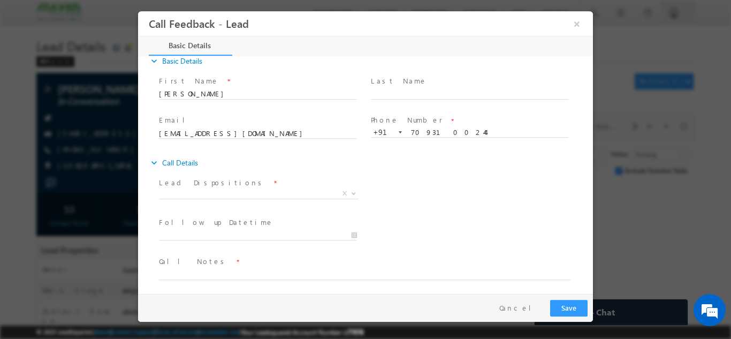
scroll to position [17, 0]
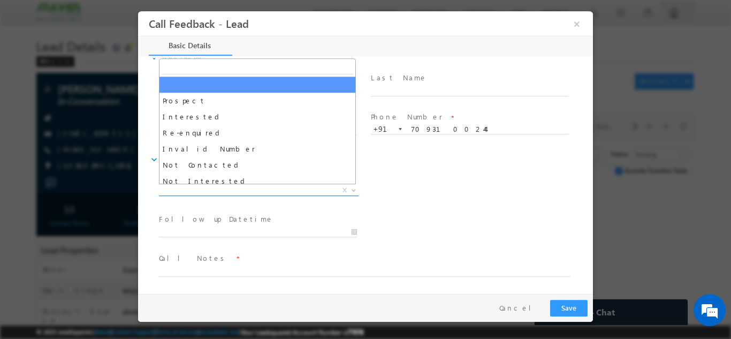
click at [173, 192] on span "X" at bounding box center [259, 190] width 200 height 11
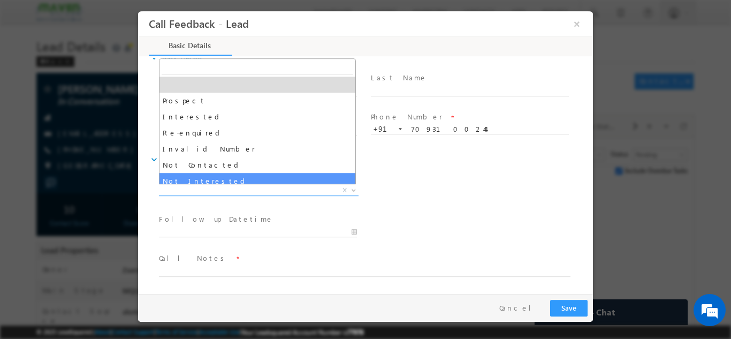
select select "Not Interested"
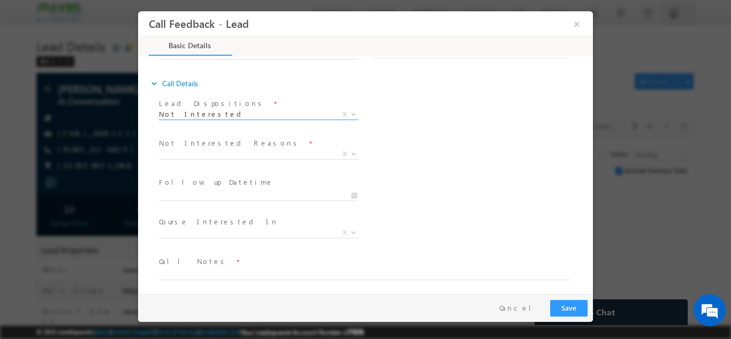
scroll to position [96, 0]
click at [199, 155] on span "Distance Issue Financial Issue Company Sponsored Course Not Available DND Enrol…" at bounding box center [263, 152] width 208 height 13
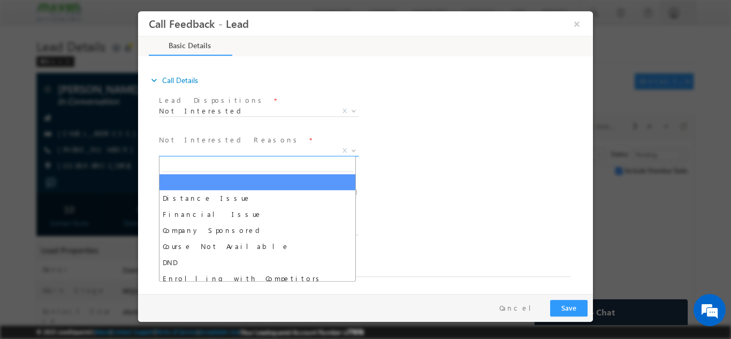
click at [200, 148] on span "X" at bounding box center [259, 150] width 200 height 11
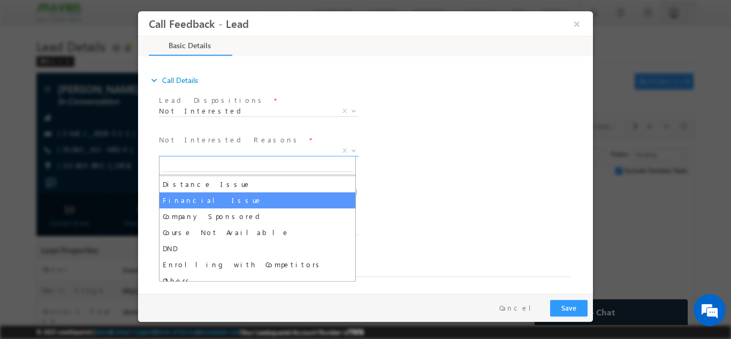
scroll to position [21, 0]
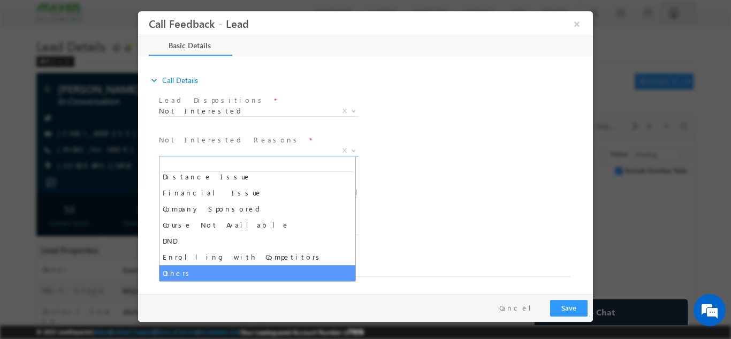
select select "Others"
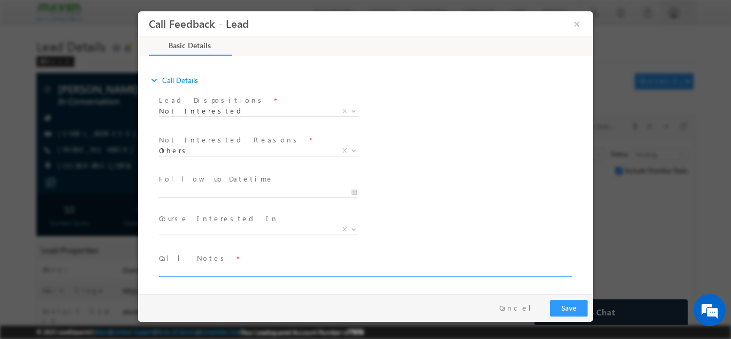
click at [181, 269] on textarea at bounding box center [365, 270] width 412 height 12
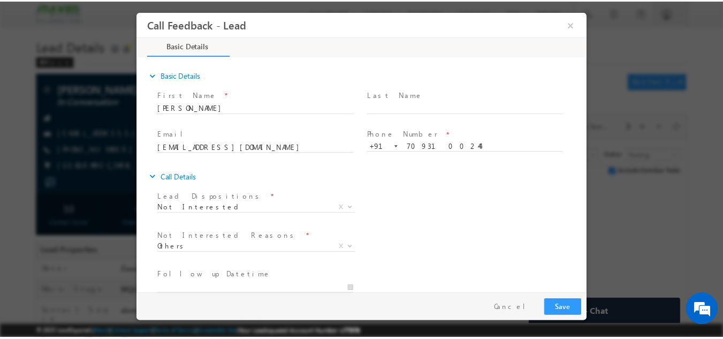
scroll to position [96, 0]
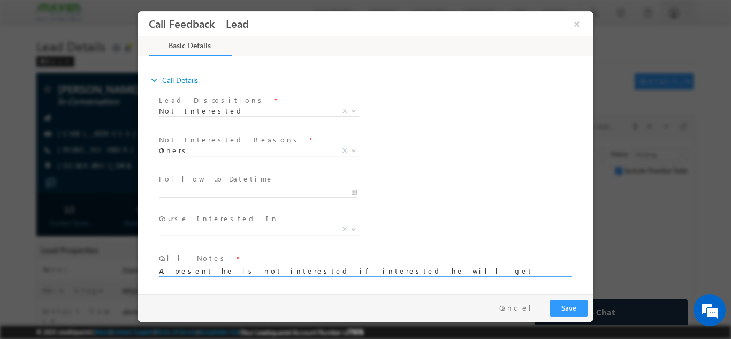
type textarea "At present he is not interested if interested he will get back to us"
click at [569, 306] on button "Save" at bounding box center [568, 307] width 37 height 17
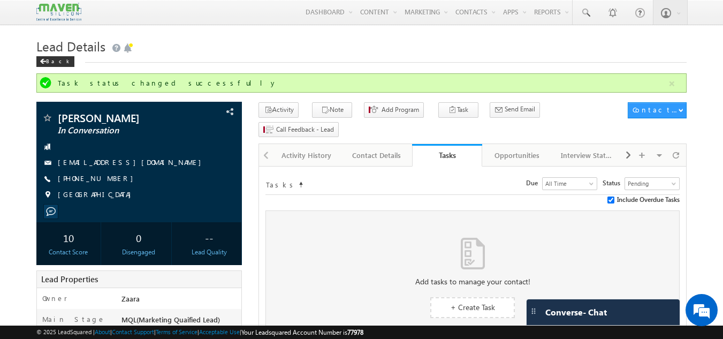
click at [185, 43] on h1 "Lead Details" at bounding box center [361, 45] width 651 height 21
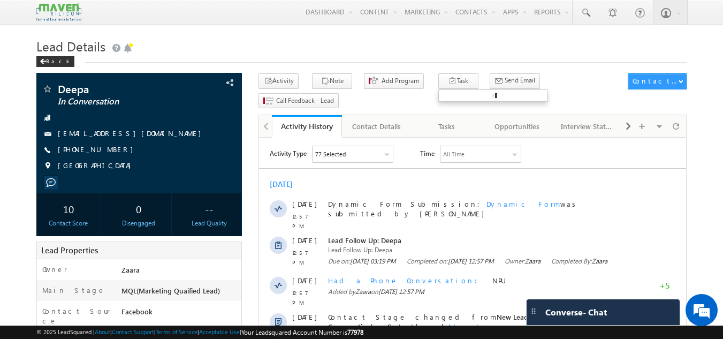
click at [461, 91] on ul at bounding box center [493, 95] width 109 height 12
click at [455, 120] on div "Tasks" at bounding box center [447, 126] width 52 height 13
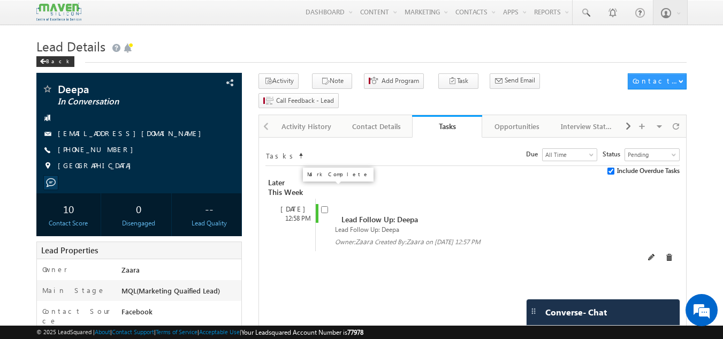
click at [326, 206] on input "checkbox" at bounding box center [324, 209] width 7 height 7
checkbox input "false"
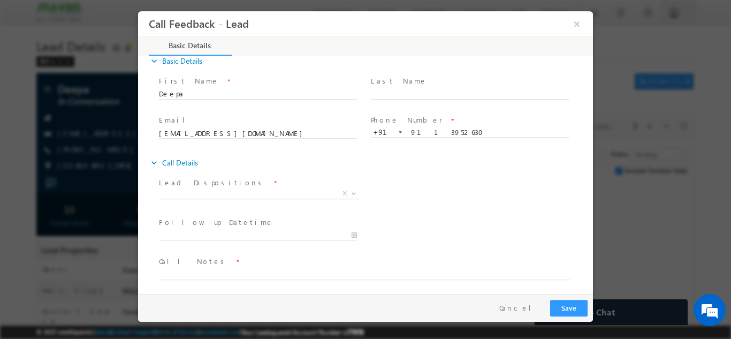
scroll to position [17, 0]
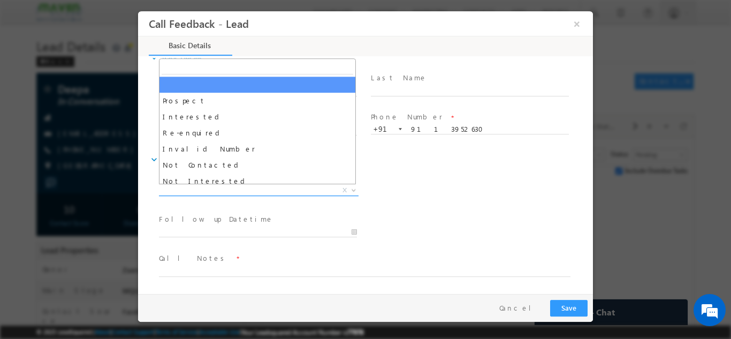
click at [200, 190] on span "X" at bounding box center [259, 190] width 200 height 11
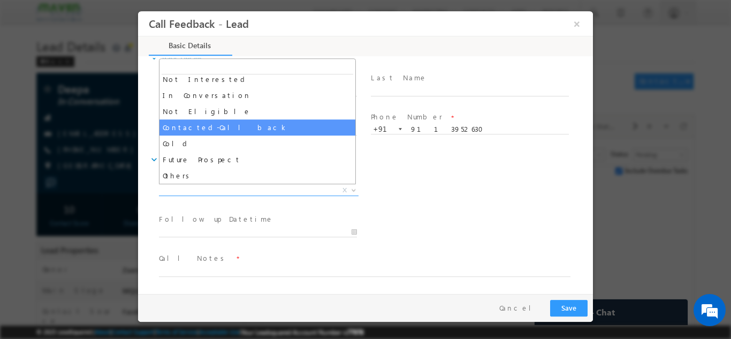
scroll to position [0, 0]
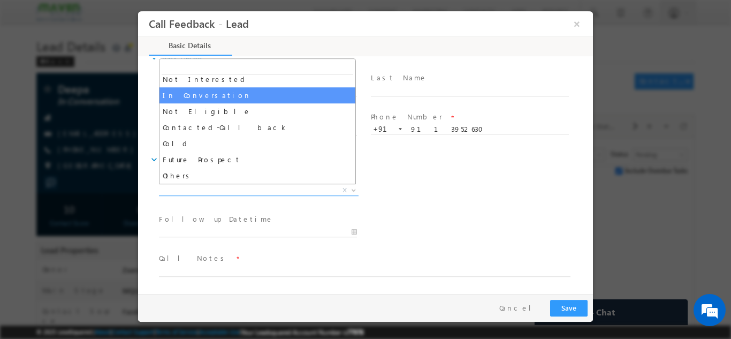
select select "In Conversation"
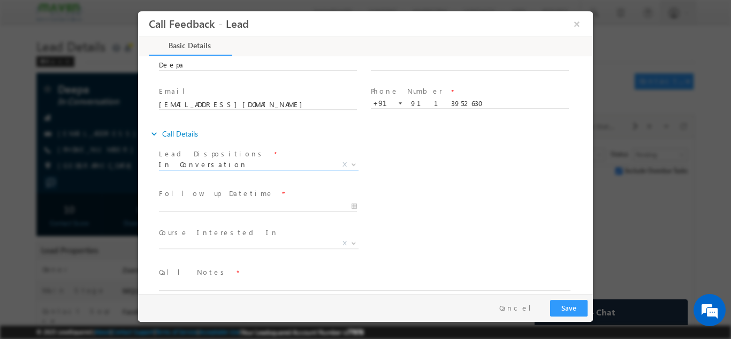
scroll to position [57, 0]
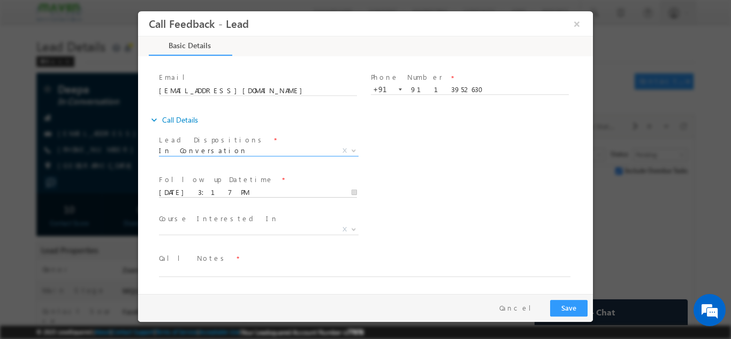
click at [191, 188] on input "03/09/2025 3:17 PM" at bounding box center [258, 192] width 198 height 11
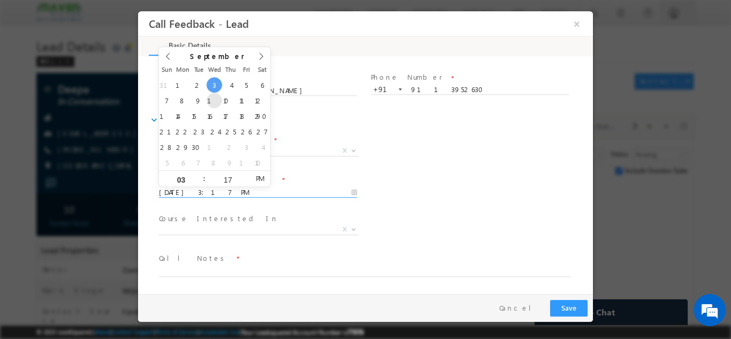
type input "10/09/2025 3:17 PM"
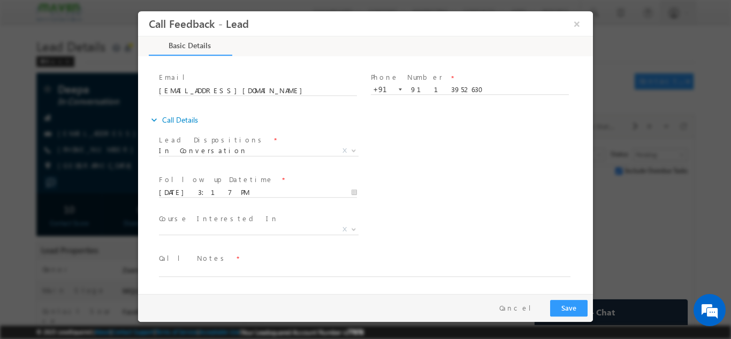
click at [478, 232] on div "Course Interested In * Executive M.Tech in VLSI Design Advanced VLSI Design & V…" at bounding box center [375, 230] width 436 height 40
click at [209, 269] on textarea at bounding box center [365, 270] width 412 height 12
type textarea "NPU"
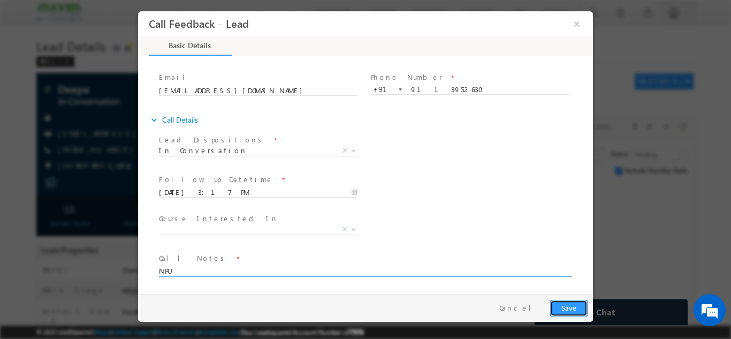
click at [576, 303] on button "Save" at bounding box center [568, 307] width 37 height 17
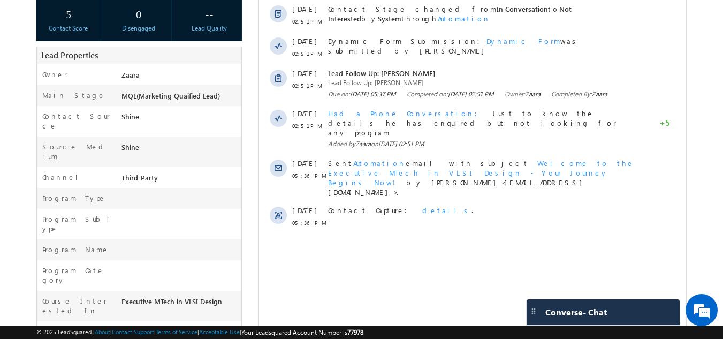
scroll to position [268, 0]
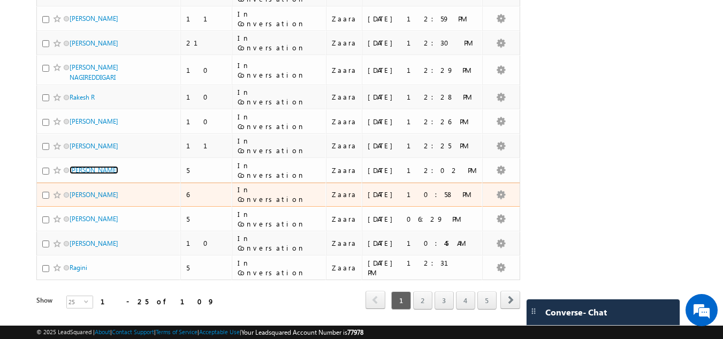
scroll to position [482, 0]
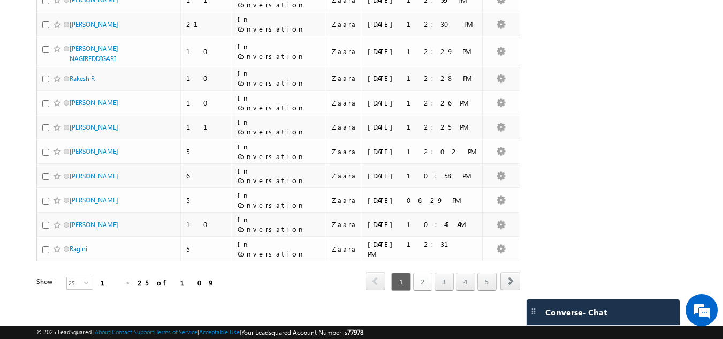
click at [424, 281] on link "2" at bounding box center [422, 282] width 19 height 18
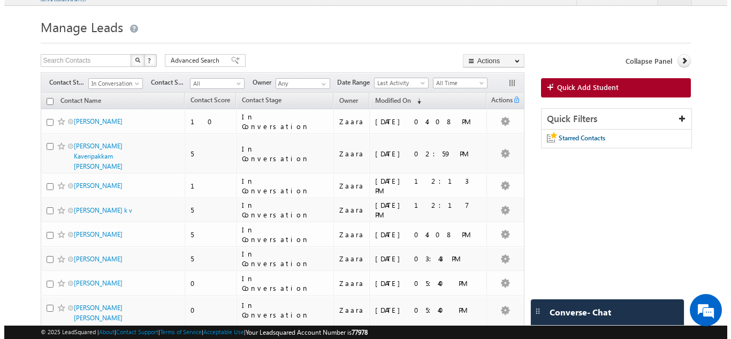
scroll to position [0, 0]
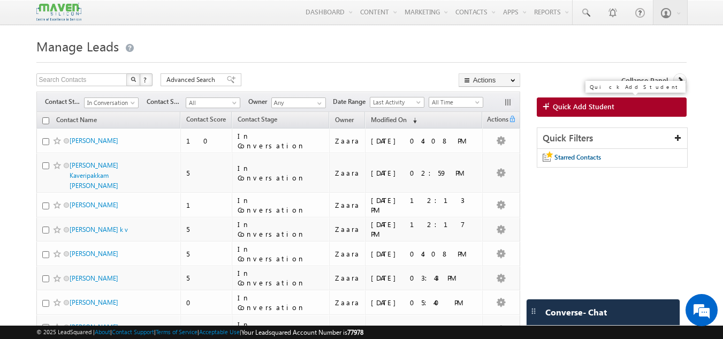
click at [564, 102] on link "Quick Add Student" at bounding box center [612, 106] width 150 height 19
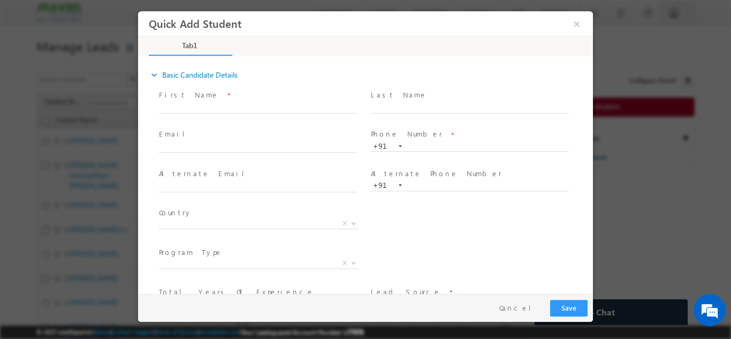
click at [425, 94] on span "Last Name *" at bounding box center [470, 95] width 198 height 12
click at [414, 149] on input "text" at bounding box center [470, 146] width 198 height 11
paste input "+91-7995284027"
click at [434, 126] on div "Phone Number * +91-917995284027 917995284027 +91" at bounding box center [475, 145] width 212 height 38
click at [416, 146] on input "917995284027" at bounding box center [470, 146] width 198 height 11
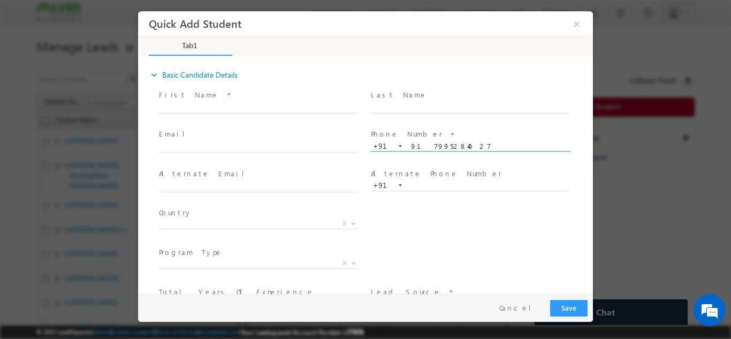
click at [416, 144] on input "917995284027" at bounding box center [470, 146] width 198 height 11
type input "7995284027"
click at [404, 124] on div "Last Name *" at bounding box center [475, 107] width 212 height 40
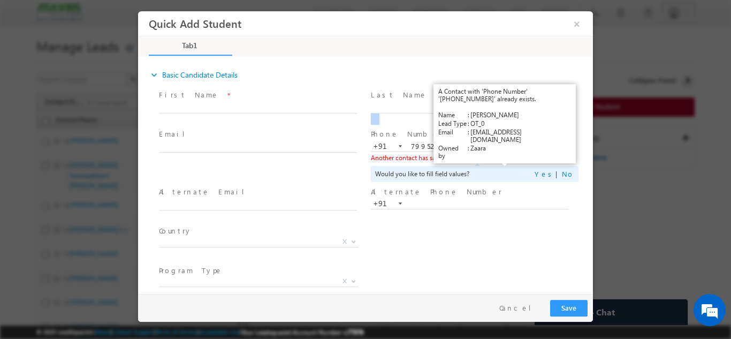
drag, startPoint x: 493, startPoint y: 161, endPoint x: 503, endPoint y: 157, distance: 10.3
click at [503, 157] on link "View Details" at bounding box center [505, 157] width 33 height 7
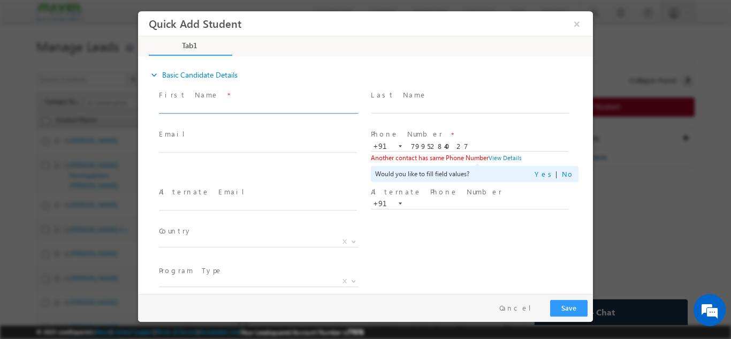
click at [233, 102] on input "text" at bounding box center [258, 107] width 198 height 11
paste input "Name: Nafisa Mobile Number:9844833976 EMail ID:nafisahukkeri432@gmail.com"
drag, startPoint x: 252, startPoint y: 105, endPoint x: 345, endPoint y: 109, distance: 92.7
click at [345, 109] on input "Name: Nafisa Mobile Number:9844833976 EMail ID:nafisahukkeri432@gmail.com" at bounding box center [258, 107] width 198 height 11
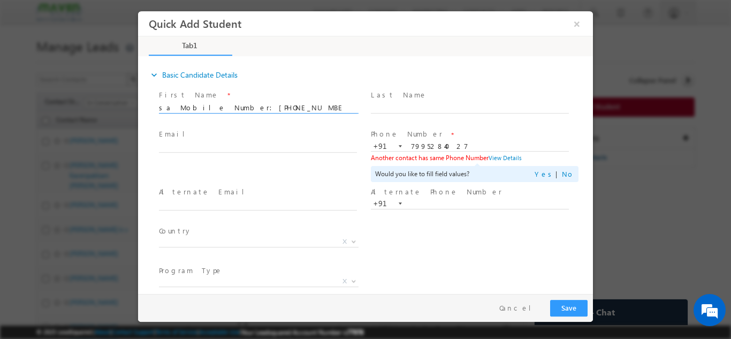
scroll to position [0, 0]
type input "Name: Nafisa Mobile Number:9844833976 EMail ID:"
click input "text"
paste input "nafisahukkeri432@gmail.com"
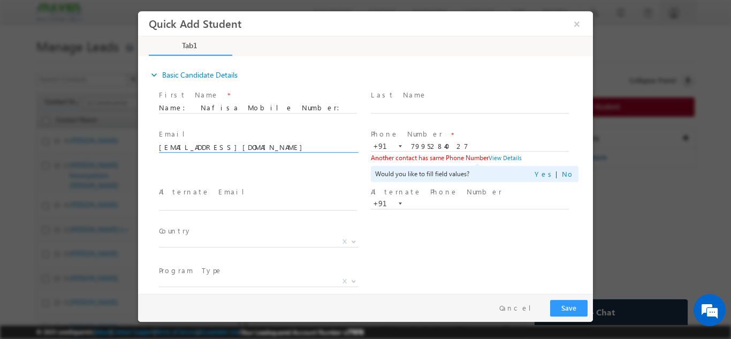
type input "nafisahukkeri432@gmail.com"
click at [238, 131] on span "Email *" at bounding box center [258, 135] width 198 height 12
drag, startPoint x: 253, startPoint y: 107, endPoint x: 290, endPoint y: 110, distance: 37.1
click at [290, 110] on input "Name: Nafisa Mobile Number:9844833976 EMail ID:" at bounding box center [258, 107] width 198 height 11
type input "Name: Nafisa Mobile Number: EMail ID:"
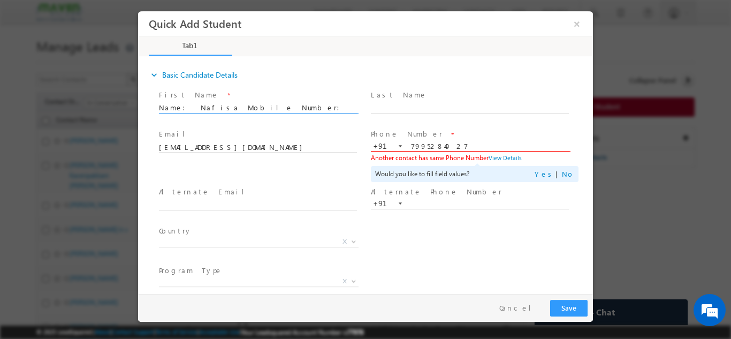
click at [419, 146] on input "7995284027" at bounding box center [470, 146] width 198 height 11
paste input "9844833976"
type input "9844833976"
click at [424, 132] on span "Phone Number *" at bounding box center [470, 135] width 198 height 12
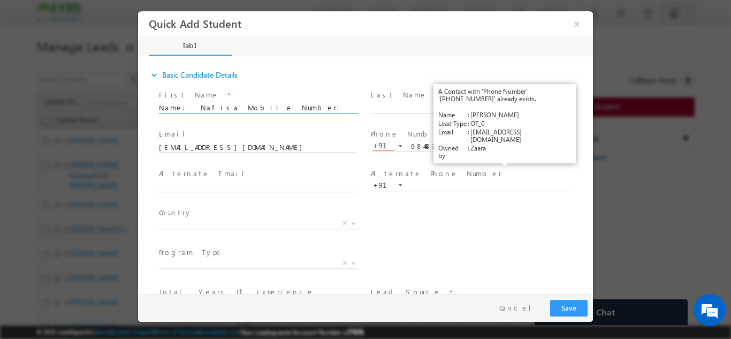
drag, startPoint x: 179, startPoint y: 108, endPoint x: 127, endPoint y: 103, distance: 52.2
click at [138, 103] on html "Quick Add Student × Tab1 27% Completed *" at bounding box center [365, 152] width 455 height 283
drag, startPoint x: 181, startPoint y: 108, endPoint x: 266, endPoint y: 117, distance: 85.6
click at [266, 114] on span "Nafisa Mobile Number: EMail ID:" at bounding box center [263, 108] width 208 height 12
type input "Nafisa"
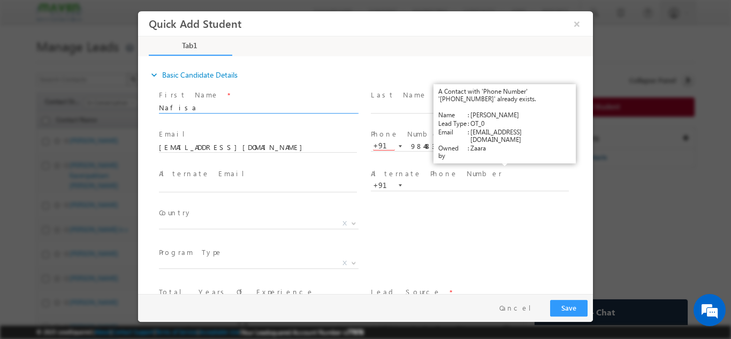
click at [262, 124] on div "First Name * Nafisa" at bounding box center [263, 107] width 212 height 40
click at [458, 185] on input "text" at bounding box center [470, 185] width 198 height 11
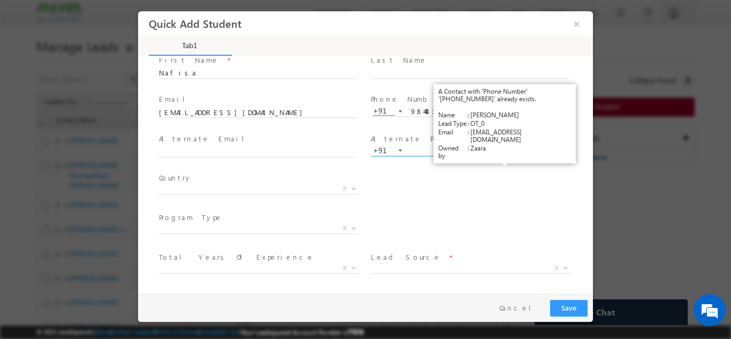
scroll to position [54, 0]
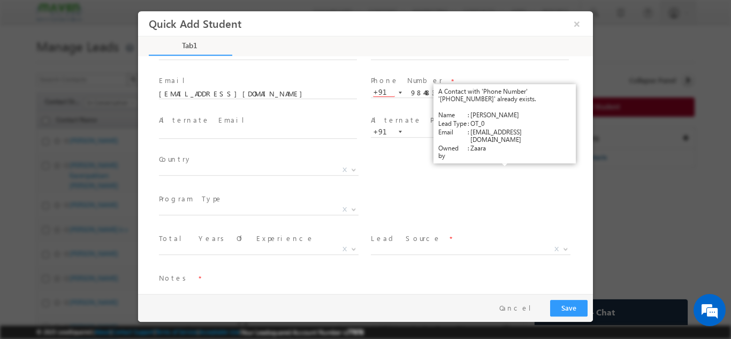
click at [455, 178] on div "Country * Afghanistan Albania Algeria Andorra Angola Antigua and Barbuda Argent…" at bounding box center [375, 172] width 436 height 40
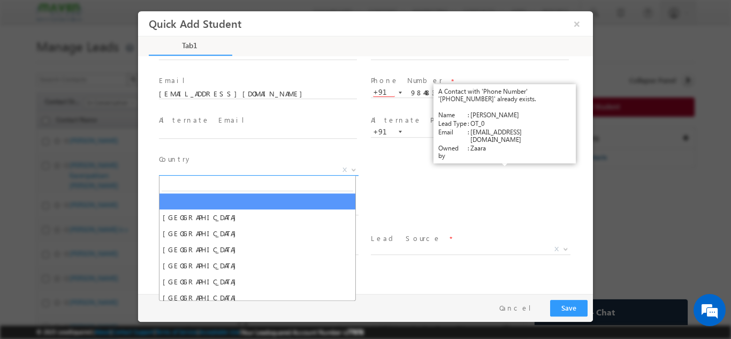
click at [196, 173] on span "X" at bounding box center [259, 169] width 200 height 11
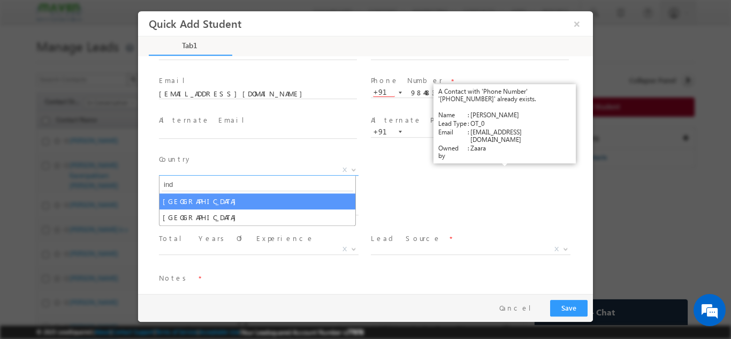
type input "ind"
select select "[GEOGRAPHIC_DATA]"
select select
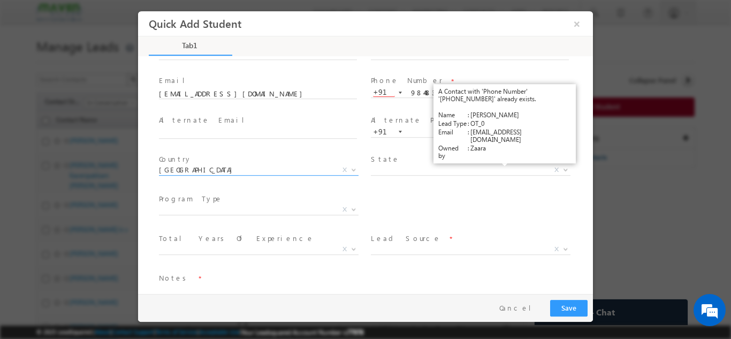
scroll to position [73, 0]
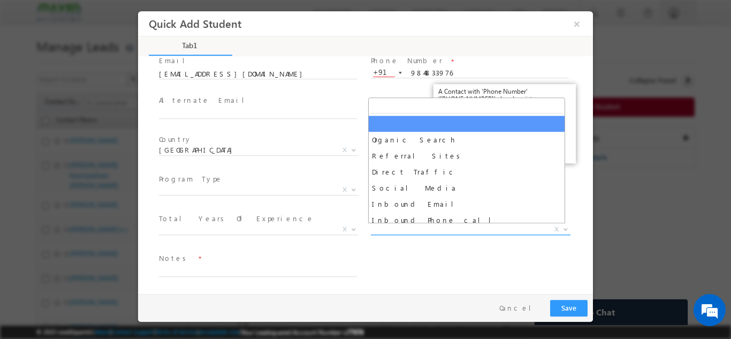
click at [389, 231] on span "X" at bounding box center [471, 229] width 200 height 11
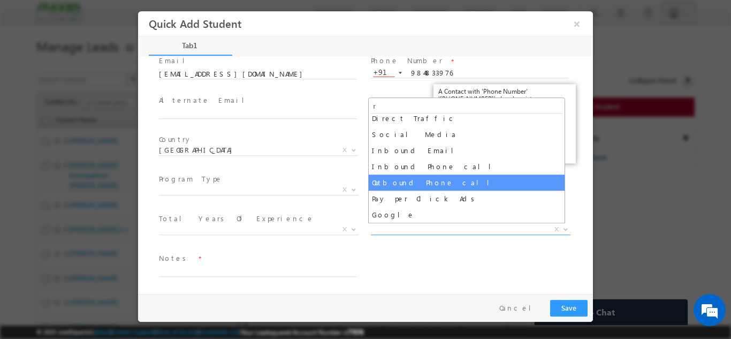
scroll to position [0, 0]
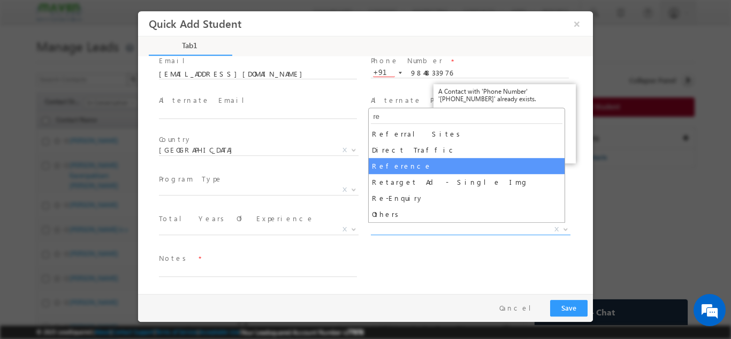
type input "re"
select select "Reference"
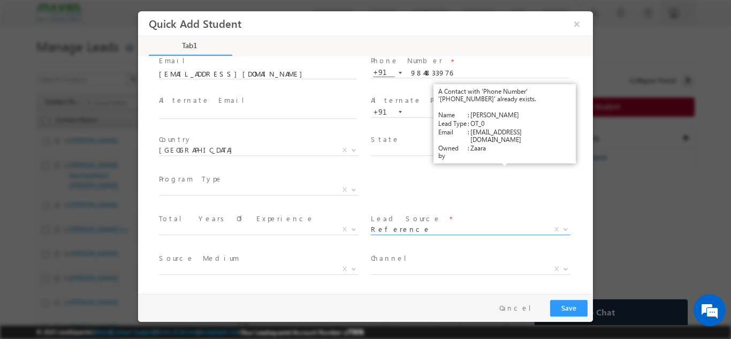
scroll to position [113, 0]
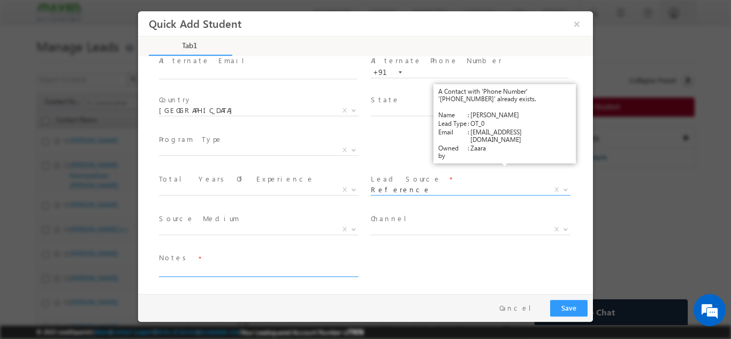
click at [208, 272] on textarea at bounding box center [258, 270] width 198 height 12
drag, startPoint x: 208, startPoint y: 272, endPoint x: 202, endPoint y: 281, distance: 10.1
click at [205, 291] on div "expand_more Basic Candidate Details First Name *" at bounding box center [369, 175] width 450 height 236
click at [201, 273] on textarea "Guddi has refred" at bounding box center [258, 270] width 198 height 12
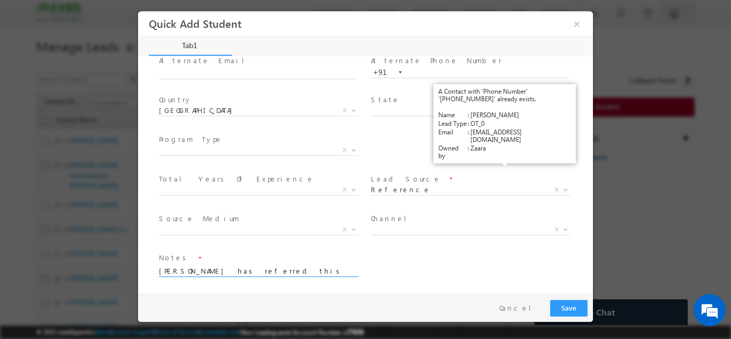
type textarea "[PERSON_NAME] has referred this lead"
click at [578, 310] on button "Save" at bounding box center [568, 307] width 37 height 17
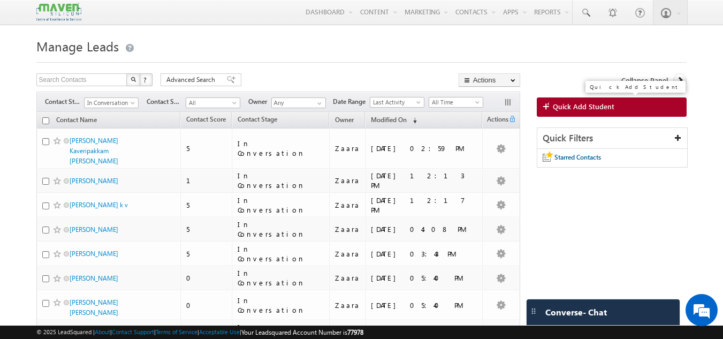
click at [562, 109] on span "Quick Add Student" at bounding box center [584, 107] width 62 height 10
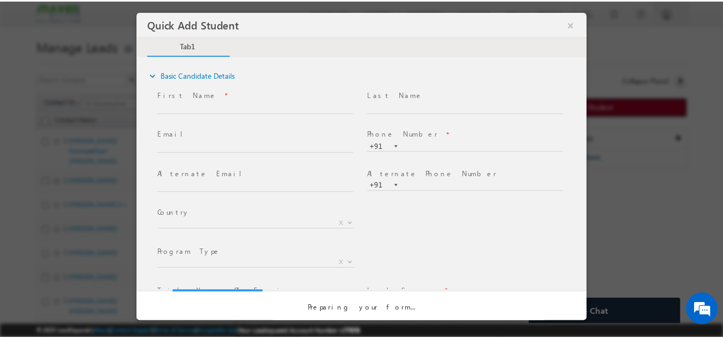
scroll to position [0, 0]
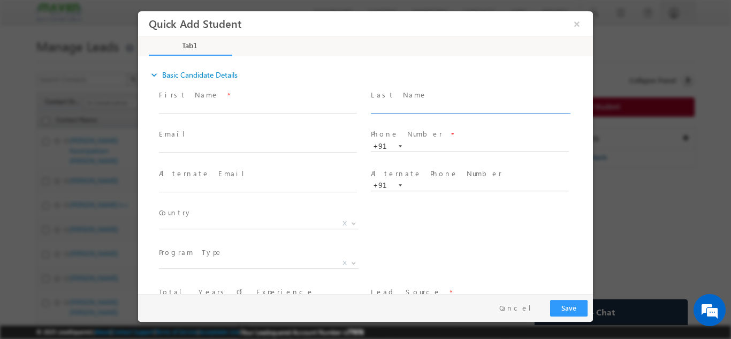
click at [427, 109] on input "text" at bounding box center [470, 107] width 198 height 11
type input "7892182963"
click at [439, 78] on div "expand_more Basic Candidate Details" at bounding box center [371, 74] width 444 height 19
click at [419, 145] on input "text" at bounding box center [470, 146] width 198 height 11
paste input "7892182963"
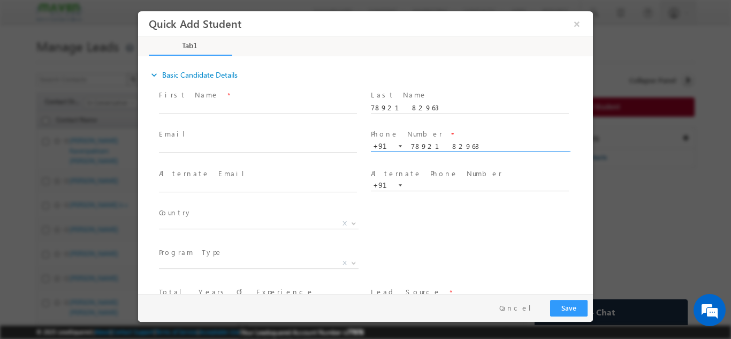
type input "7892182963"
click at [464, 168] on span "Alternate Phone Number *" at bounding box center [470, 174] width 198 height 12
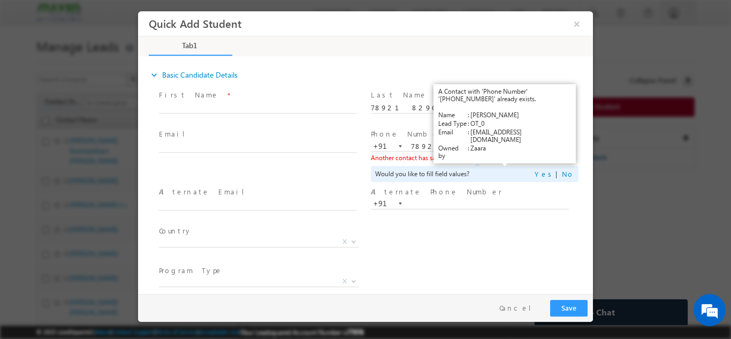
click at [494, 157] on link "View Details" at bounding box center [505, 157] width 33 height 7
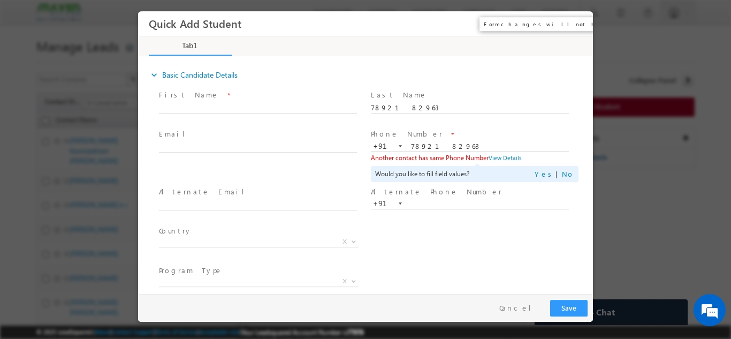
click at [578, 20] on button "×" at bounding box center [577, 23] width 18 height 20
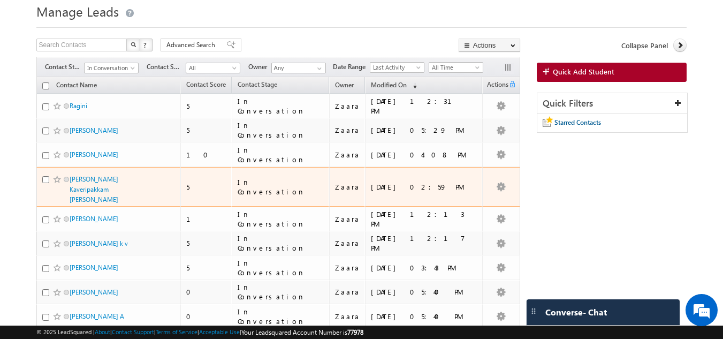
scroll to position [54, 0]
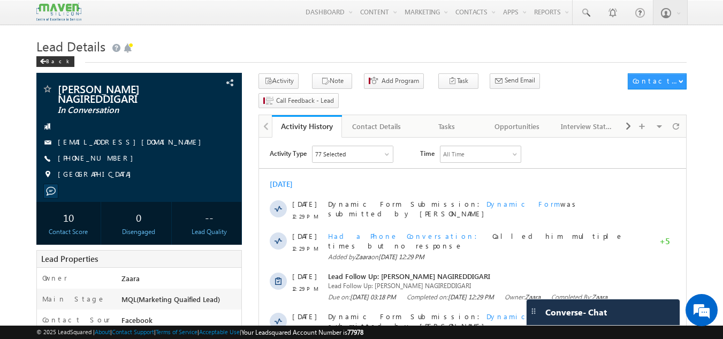
click at [278, 48] on h1 "Lead Details" at bounding box center [361, 45] width 651 height 21
click at [432, 120] on div "Tasks" at bounding box center [447, 126] width 52 height 13
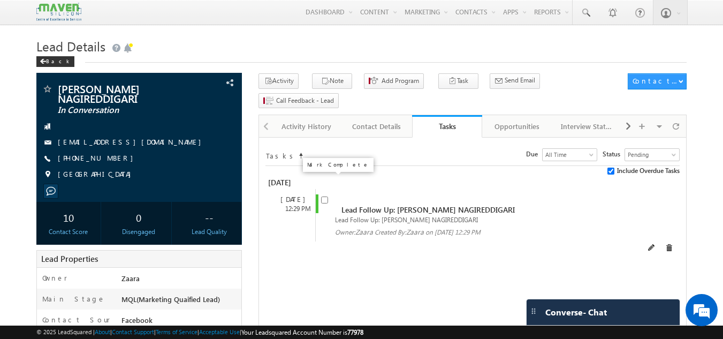
click at [324, 197] on input "checkbox" at bounding box center [324, 200] width 7 height 7
checkbox input "false"
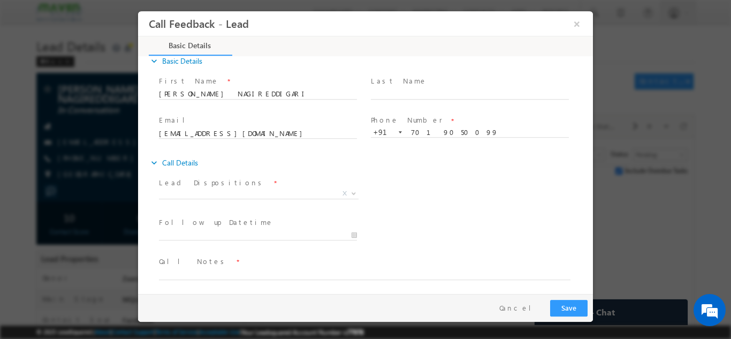
scroll to position [17, 0]
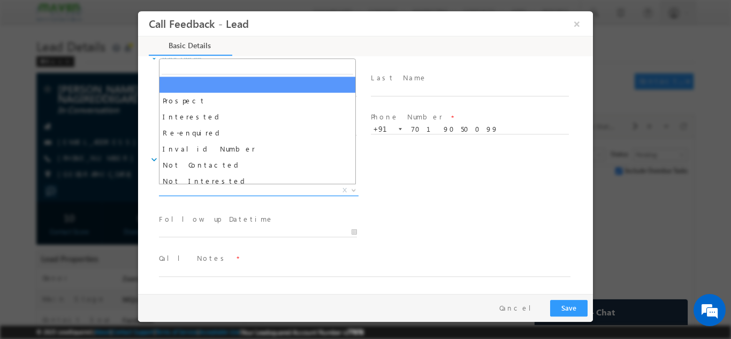
click at [208, 193] on span "X" at bounding box center [259, 190] width 200 height 11
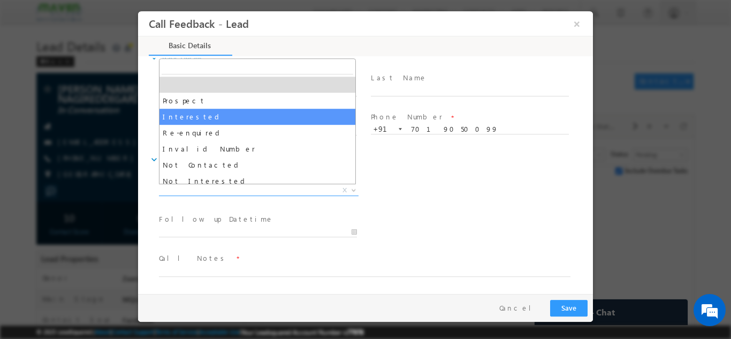
scroll to position [54, 0]
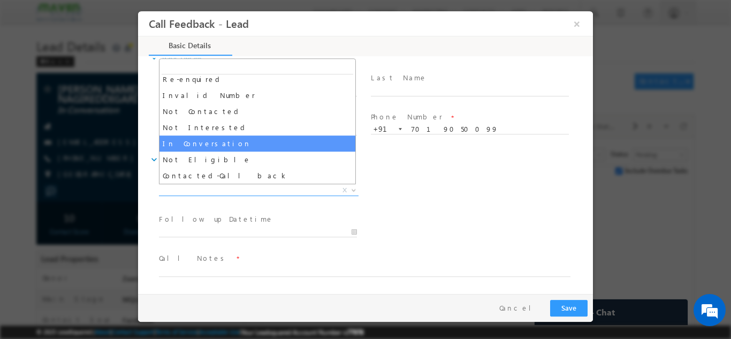
select select "In Conversation"
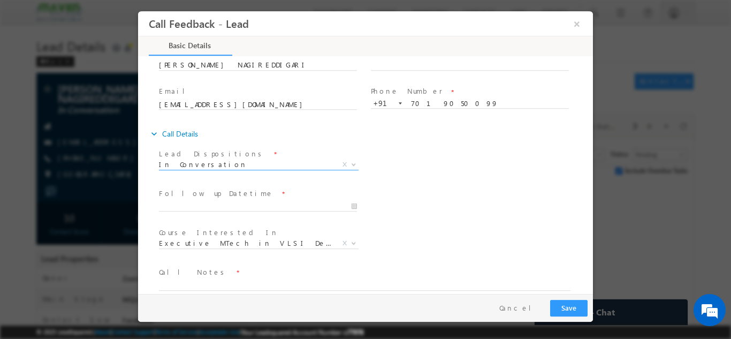
scroll to position [57, 0]
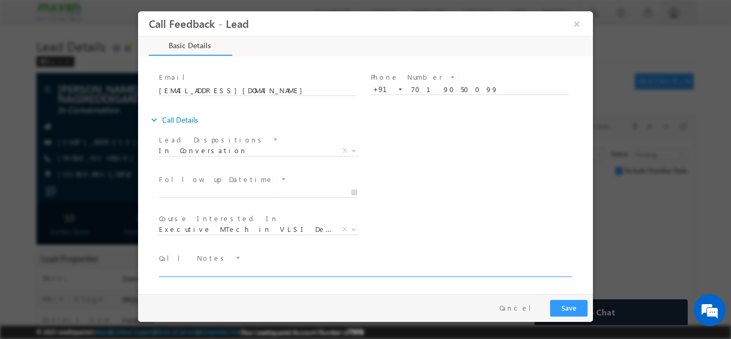
click at [228, 266] on textarea at bounding box center [365, 270] width 412 height 12
type textarea "Called him multiple times but no response"
click at [582, 304] on button "Save" at bounding box center [568, 307] width 37 height 17
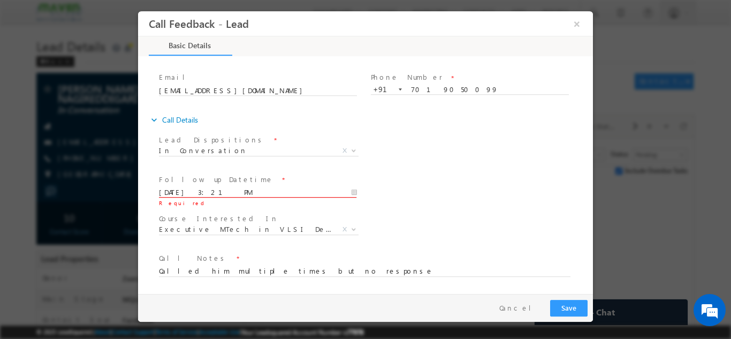
click at [227, 187] on input "03/09/2025 3:21 PM" at bounding box center [258, 192] width 198 height 11
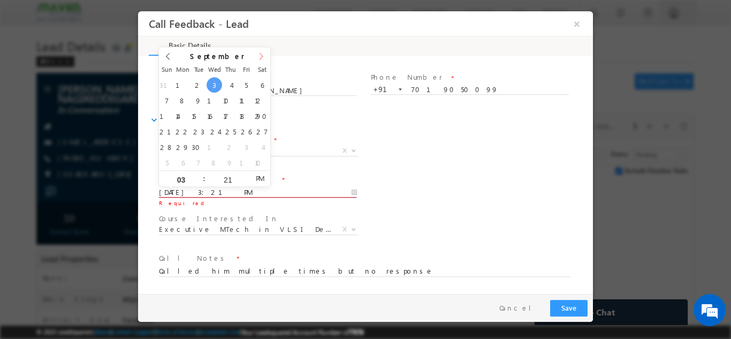
click at [261, 55] on icon at bounding box center [261, 55] width 7 height 7
type input "08/10/2025 3:21 PM"
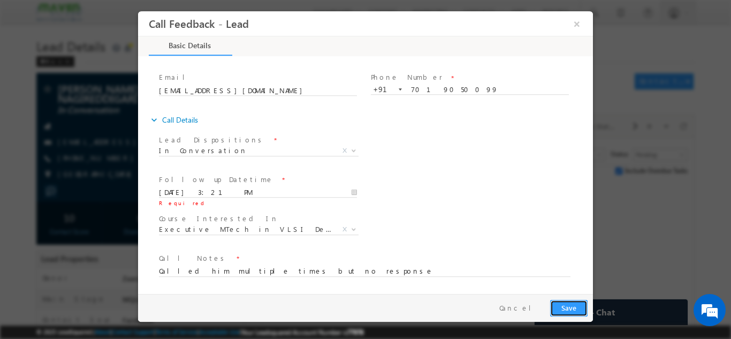
click at [571, 310] on button "Save" at bounding box center [568, 307] width 37 height 17
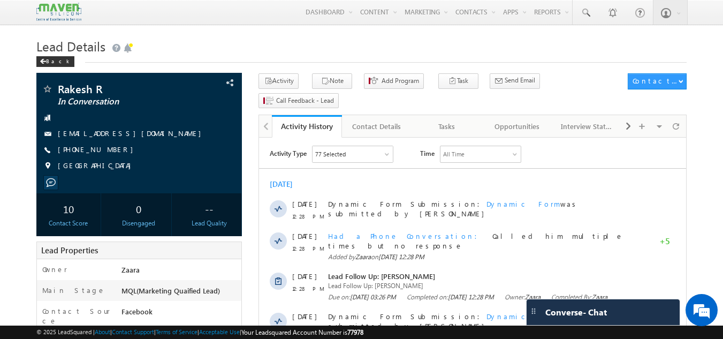
click at [300, 56] on div "Back" at bounding box center [361, 59] width 651 height 7
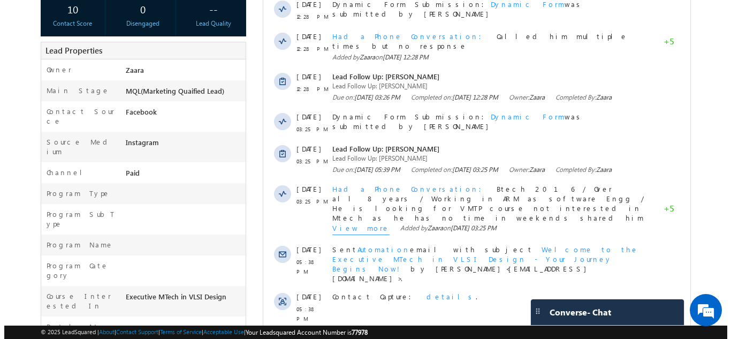
scroll to position [86, 0]
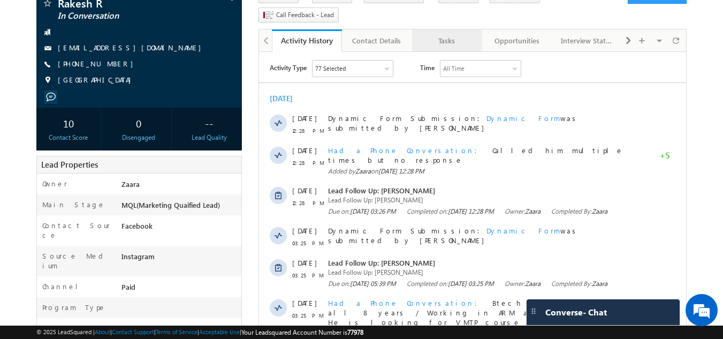
click at [451, 29] on link "Tasks" at bounding box center [447, 40] width 70 height 22
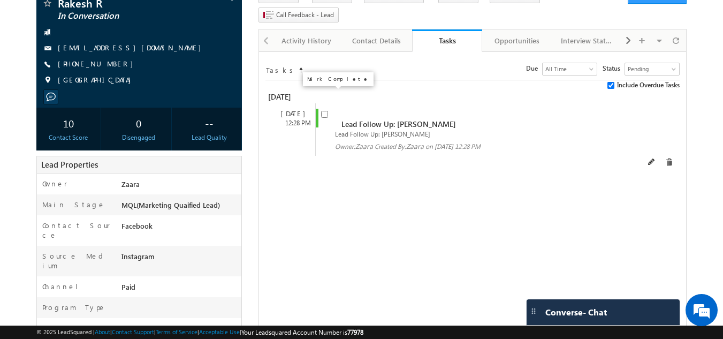
click at [324, 111] on input "checkbox" at bounding box center [324, 114] width 7 height 7
checkbox input "false"
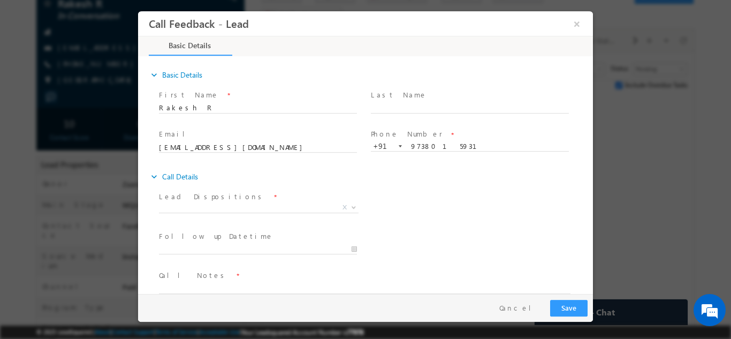
scroll to position [17, 0]
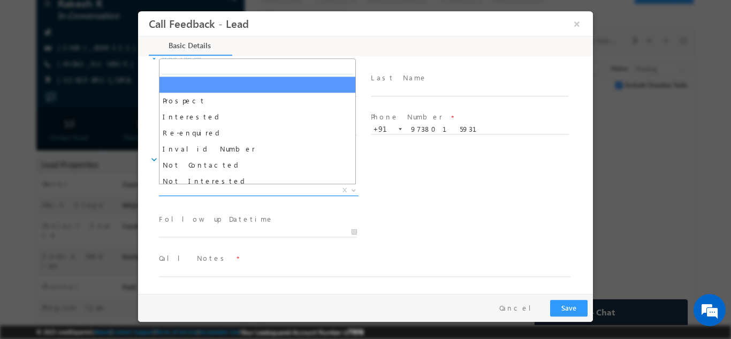
click at [203, 185] on span "X" at bounding box center [259, 190] width 200 height 11
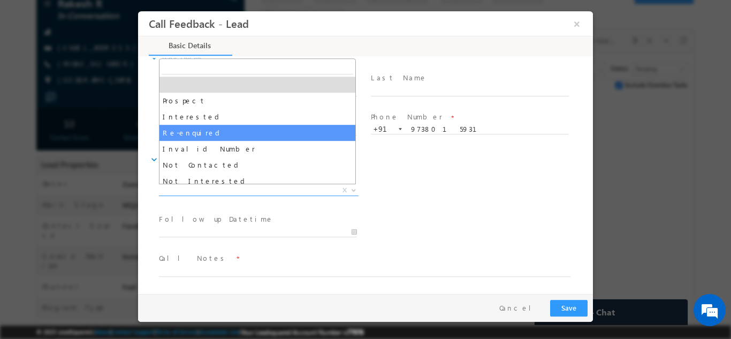
scroll to position [54, 0]
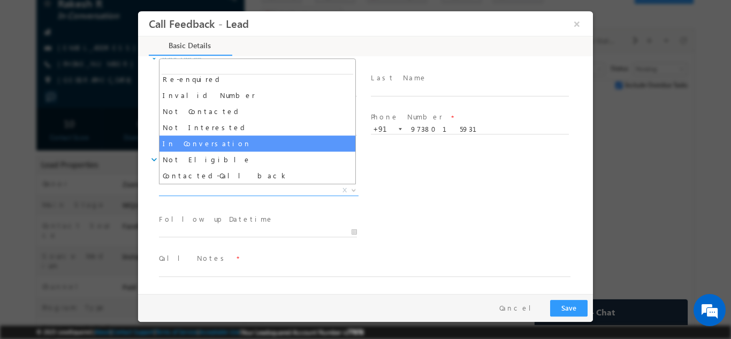
select select "In Conversation"
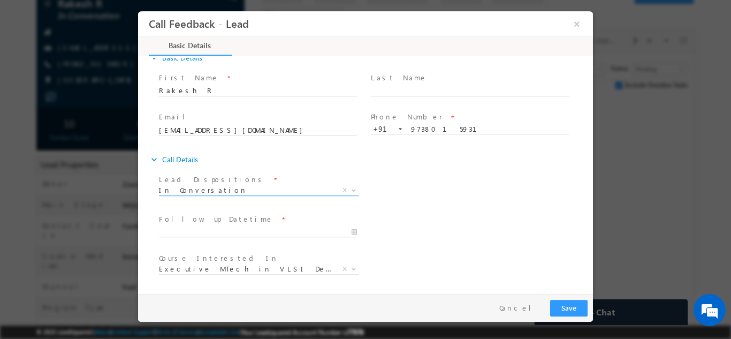
scroll to position [57, 0]
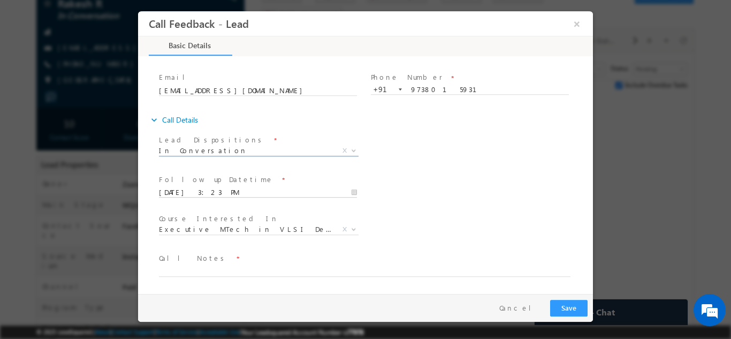
click at [211, 190] on input "03/09/2025 3:23 PM" at bounding box center [258, 192] width 198 height 11
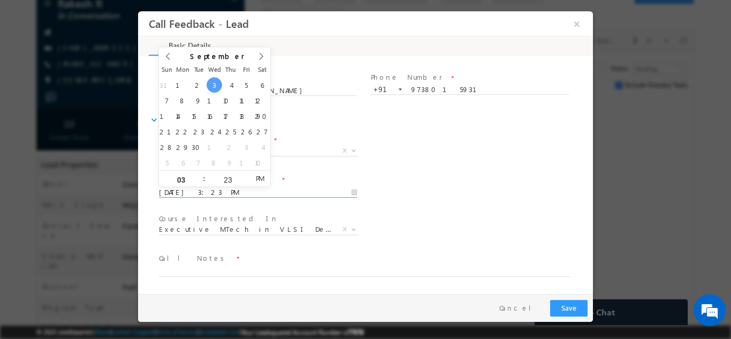
click at [538, 200] on div "Follow up Datetime * 03/09/2025 3:23 PM Program Type * Long Term Short Term X" at bounding box center [375, 191] width 436 height 40
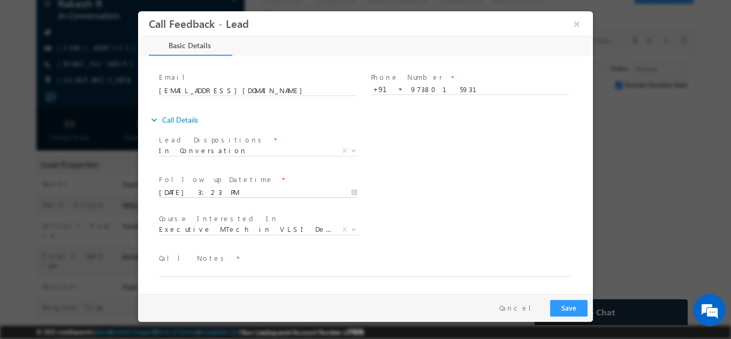
click at [212, 189] on input "03/09/2025 3:23 PM" at bounding box center [258, 192] width 198 height 11
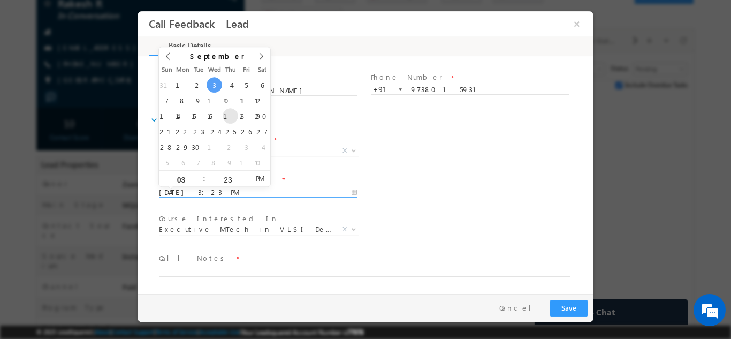
type input "18/09/2025 3:23 PM"
click at [420, 170] on div "Lead Dispositions * Prospect Interested Re-enquired Invalid Number Not Contacte…" at bounding box center [375, 152] width 436 height 40
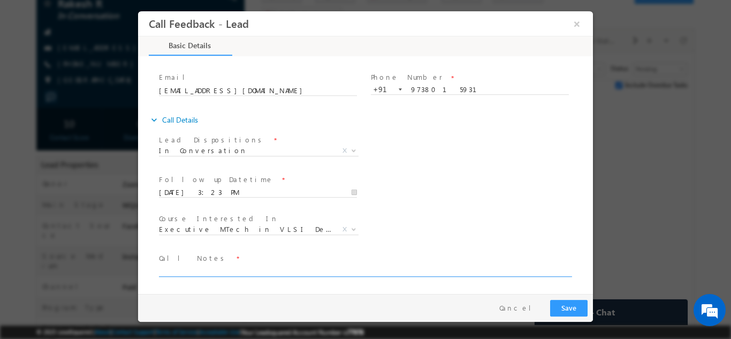
click at [182, 269] on textarea at bounding box center [365, 270] width 412 height 12
type textarea "NPU"
click at [583, 304] on button "Save" at bounding box center [568, 307] width 37 height 17
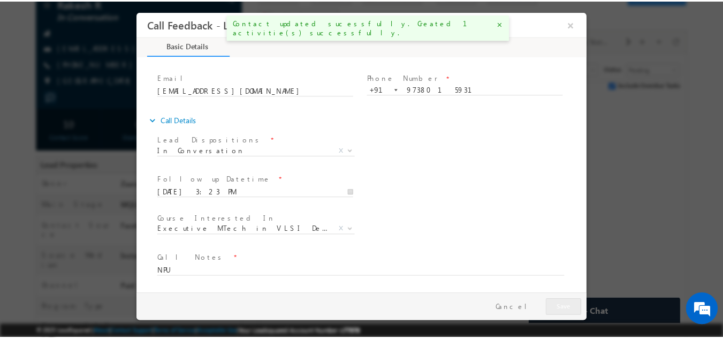
scroll to position [115, 0]
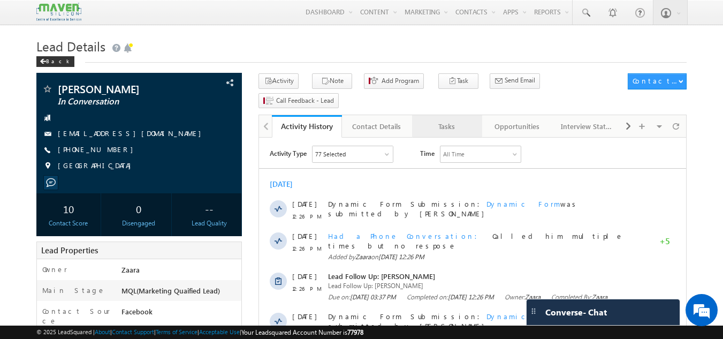
click at [452, 120] on div "Tasks" at bounding box center [447, 126] width 52 height 13
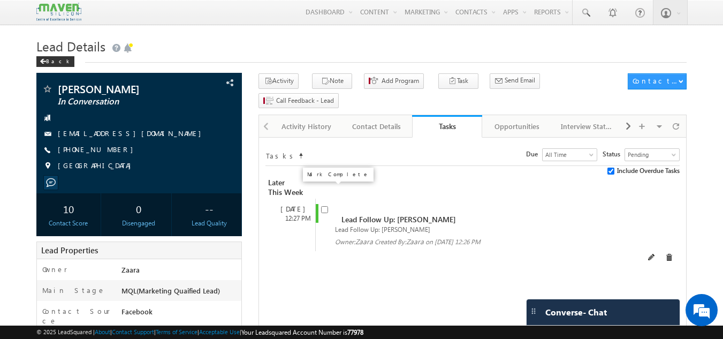
click at [325, 206] on input "checkbox" at bounding box center [324, 209] width 7 height 7
checkbox input "false"
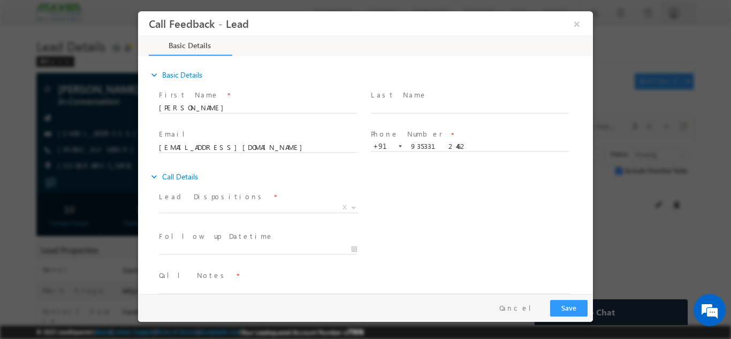
scroll to position [17, 0]
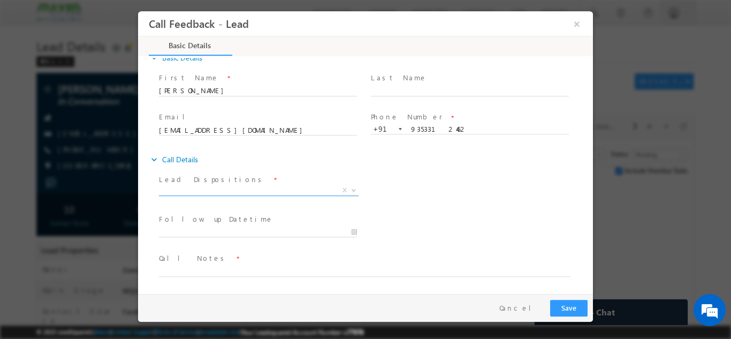
click at [241, 188] on span "X" at bounding box center [259, 190] width 200 height 11
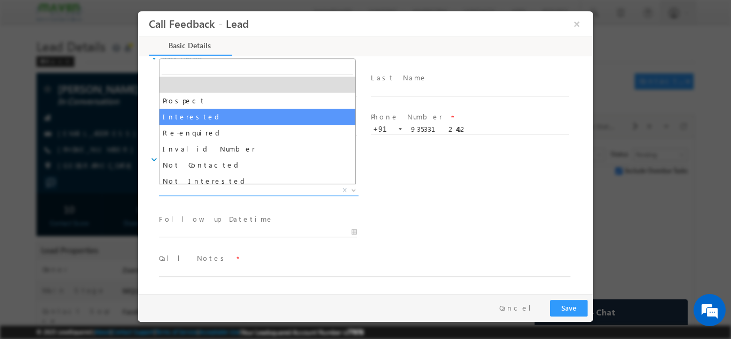
scroll to position [54, 0]
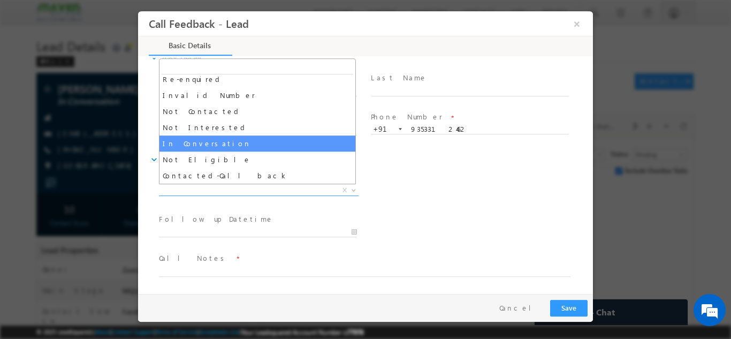
select select "In Conversation"
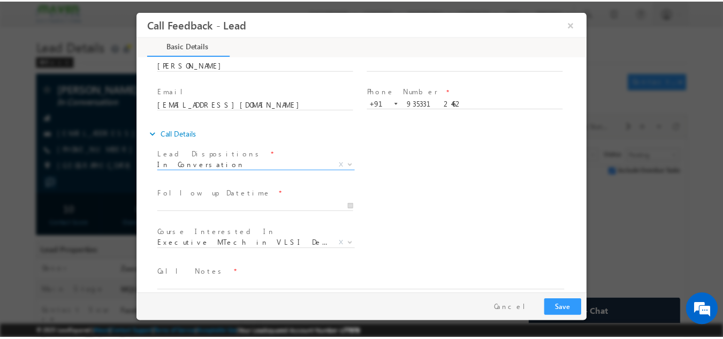
scroll to position [57, 0]
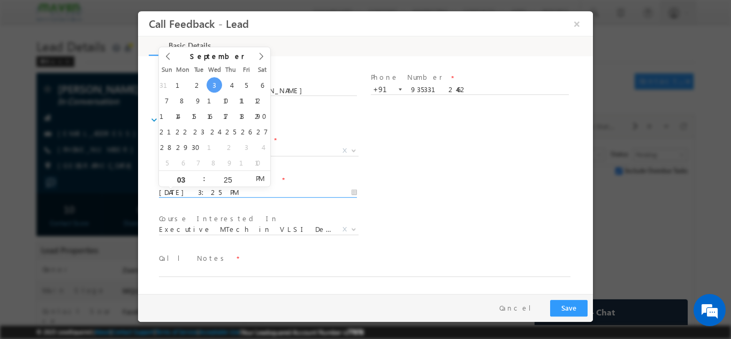
click at [220, 195] on input "[DATE] 3:25 PM" at bounding box center [258, 192] width 198 height 11
type input "[DATE] 3:25 PM"
click at [428, 189] on div "Follow up Datetime * [DATE] 3:25 PM Program Type * Long Term Short Term X" at bounding box center [375, 191] width 436 height 40
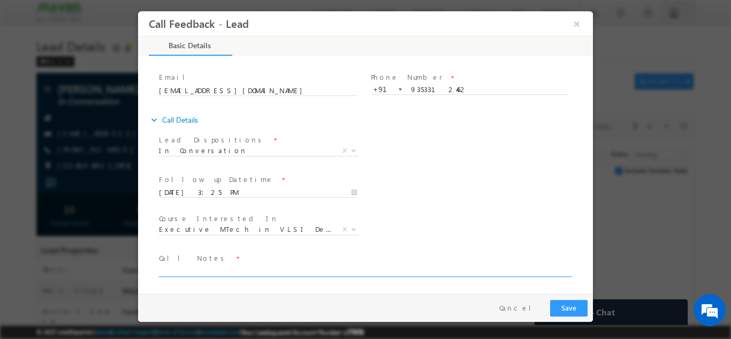
click at [233, 265] on textarea at bounding box center [365, 270] width 412 height 12
type textarea "Called him multiple times but no response"
click at [565, 305] on button "Save" at bounding box center [568, 307] width 37 height 17
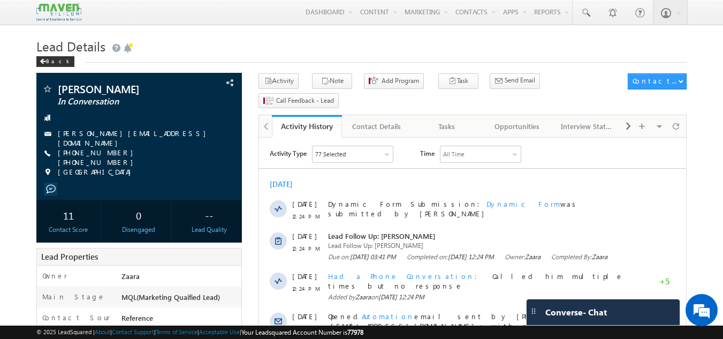
click at [399, 54] on h1 "Lead Details" at bounding box center [361, 45] width 651 height 21
click at [442, 120] on div "Tasks" at bounding box center [447, 126] width 52 height 13
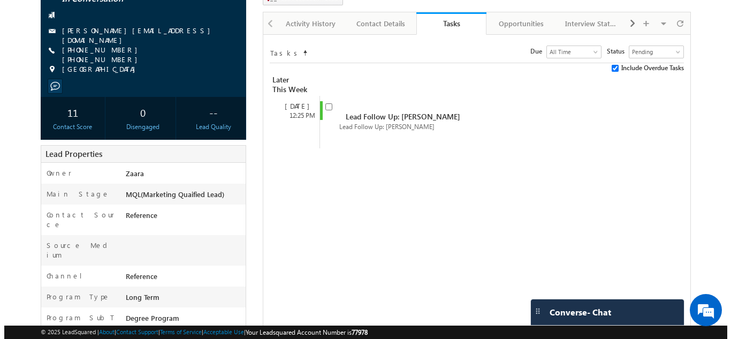
scroll to position [107, 0]
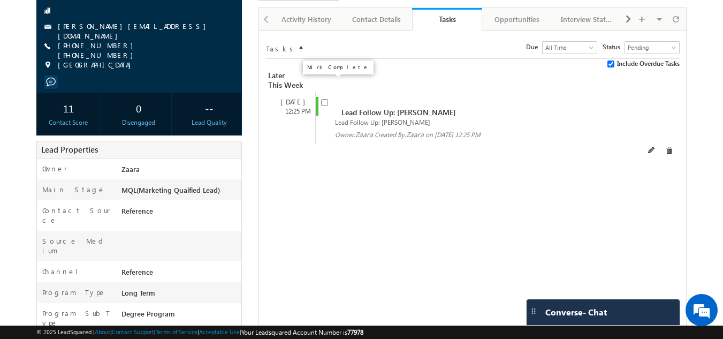
click at [322, 99] on input "checkbox" at bounding box center [324, 102] width 7 height 7
checkbox input "false"
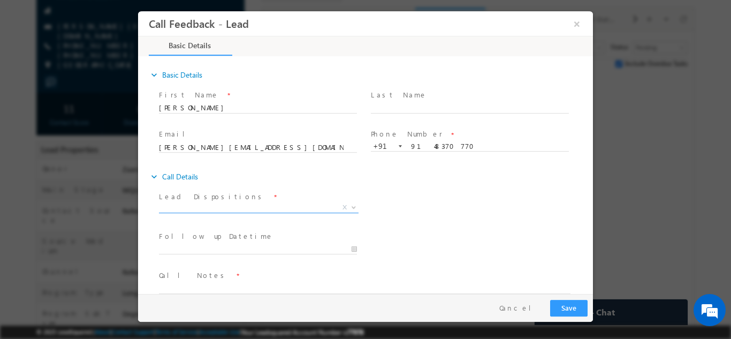
scroll to position [17, 0]
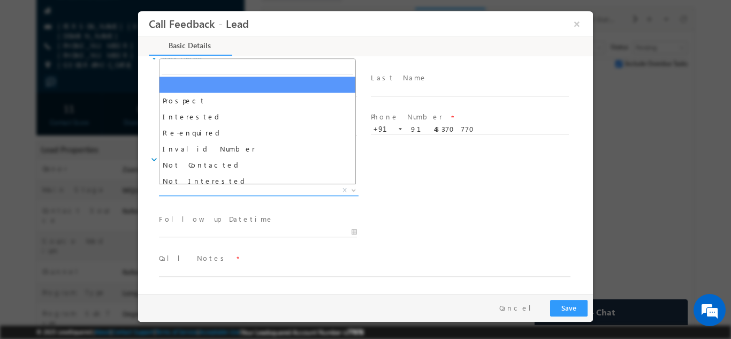
click at [207, 193] on span "X" at bounding box center [259, 190] width 200 height 11
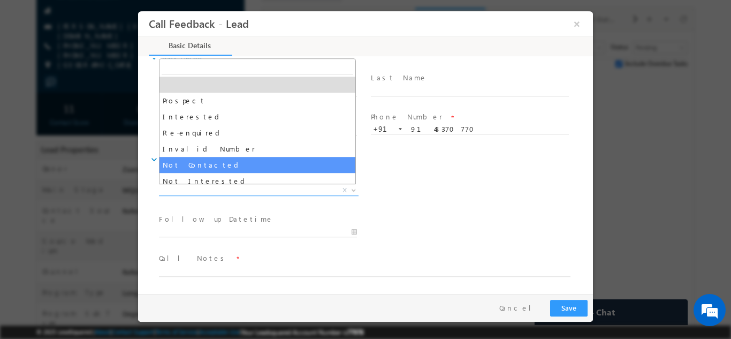
select select "Not Contacted"
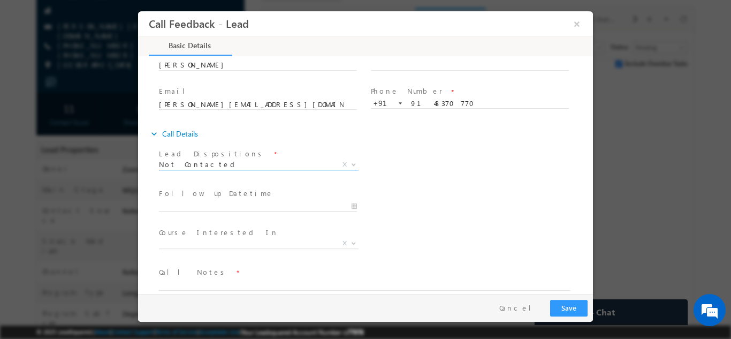
scroll to position [57, 0]
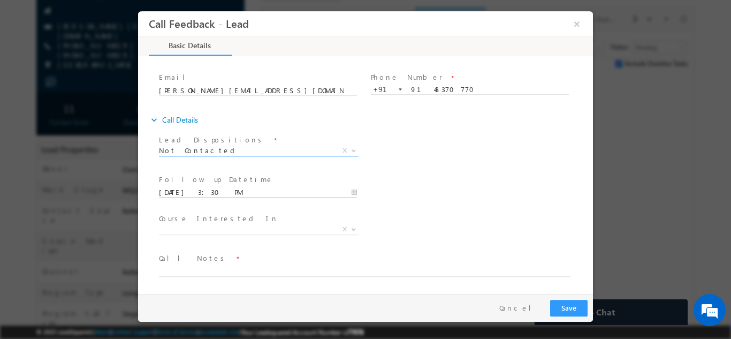
click at [221, 193] on input "03/09/2025 3:30 PM" at bounding box center [258, 192] width 198 height 11
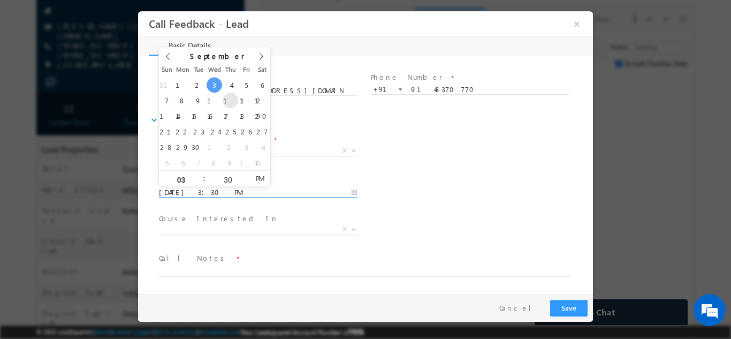
type input "11/09/2025 3:30 PM"
click at [396, 180] on div "Follow up Datetime * 11/09/2025 3:30 PM Program Type * Long Term Short Term X" at bounding box center [375, 191] width 436 height 40
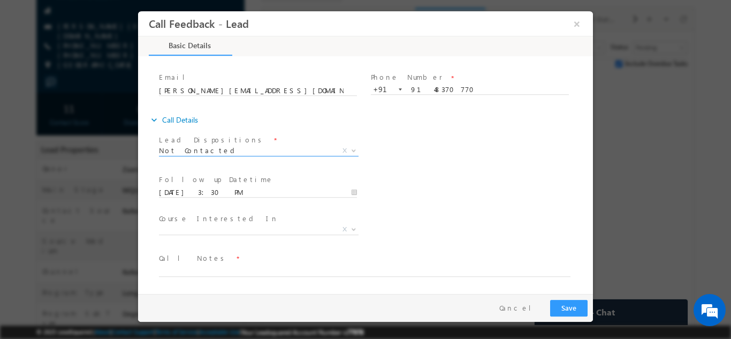
click at [207, 150] on span "Not Contacted" at bounding box center [246, 150] width 174 height 10
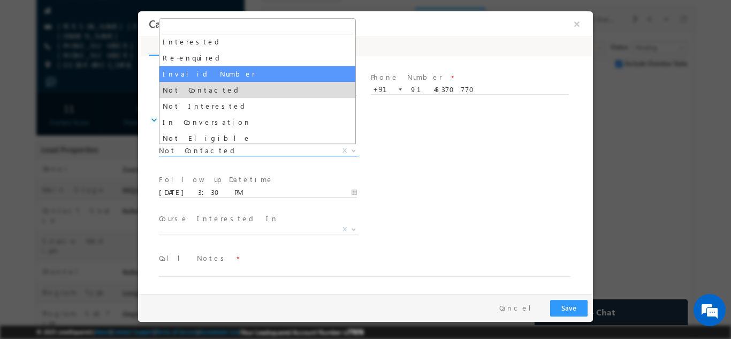
scroll to position [54, 0]
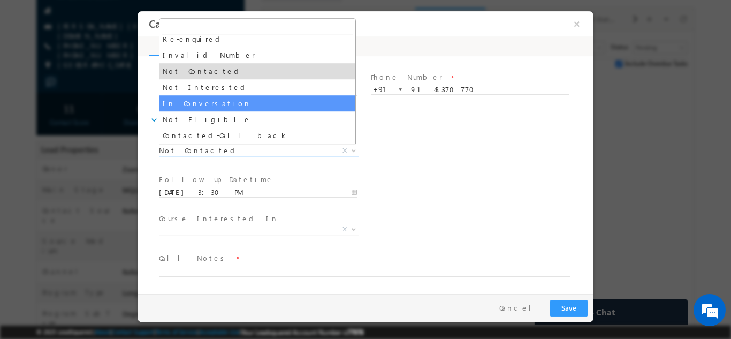
select select "In Conversation"
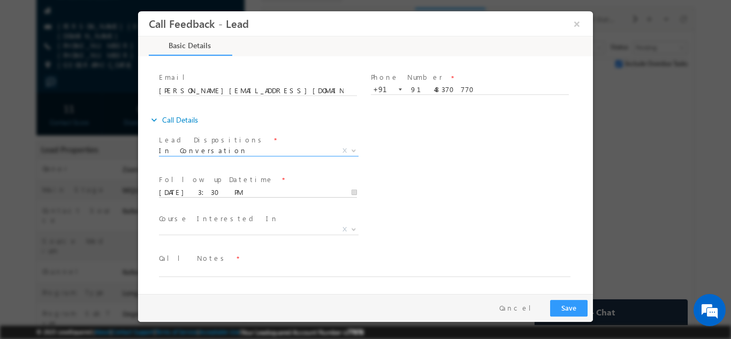
click at [236, 190] on input "11/09/2025 3:30 PM" at bounding box center [258, 192] width 198 height 11
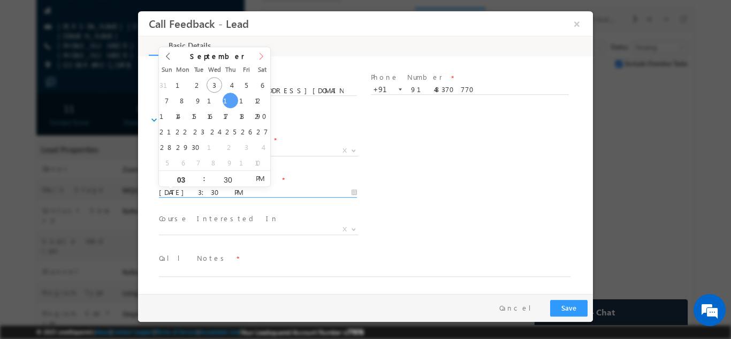
click at [260, 55] on icon at bounding box center [261, 55] width 7 height 7
type input "16/10/2025 3:30 PM"
click at [424, 195] on div "Follow up Datetime * 16/10/2025 3:30 PM Program Type * Long Term Short Term X" at bounding box center [375, 191] width 436 height 40
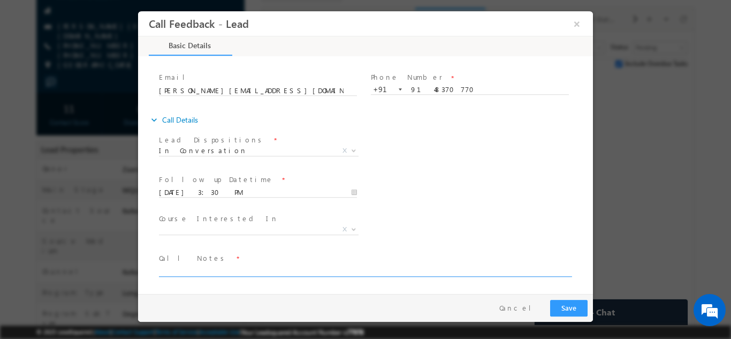
click at [202, 268] on textarea at bounding box center [365, 270] width 412 height 12
type textarea "Called him multiple times but no response"
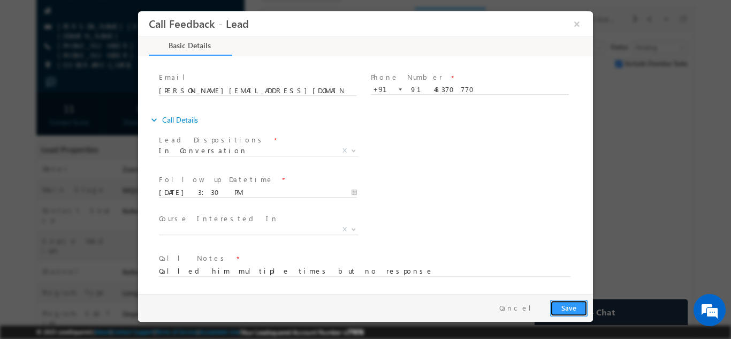
click at [571, 306] on button "Save" at bounding box center [568, 307] width 37 height 17
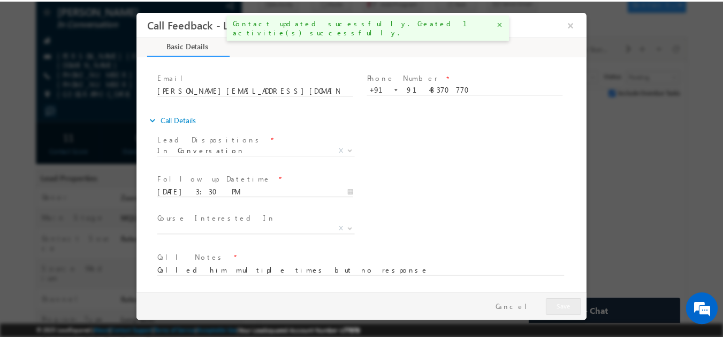
scroll to position [136, 0]
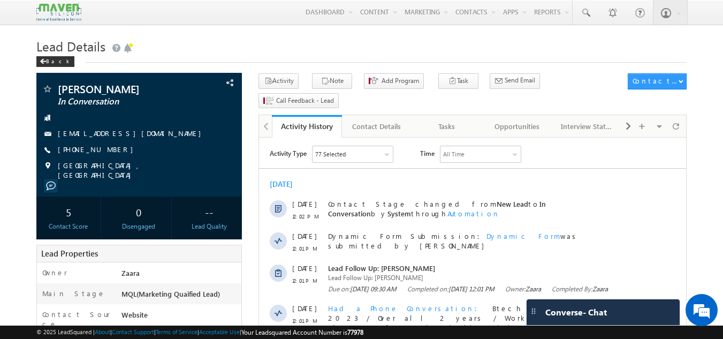
click at [202, 51] on h1 "Lead Details" at bounding box center [361, 45] width 651 height 21
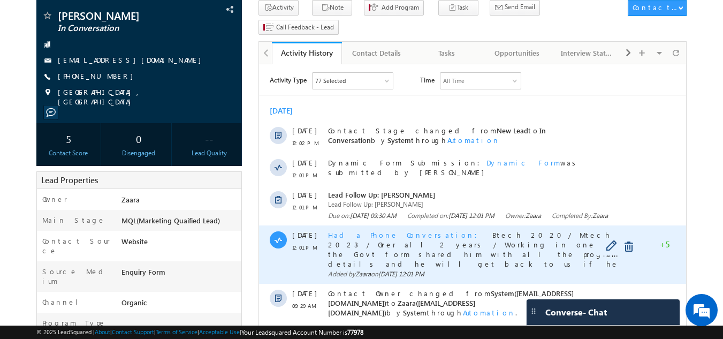
scroll to position [50, 0]
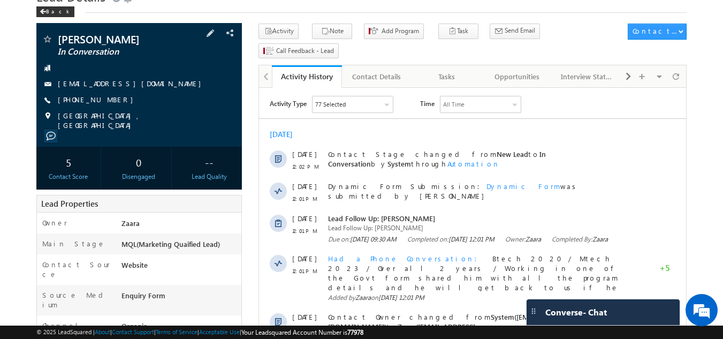
click at [110, 101] on div "+91-7995284027" at bounding box center [139, 100] width 195 height 11
copy div "+91-7995284027"
click at [455, 70] on div "Tasks" at bounding box center [447, 76] width 52 height 13
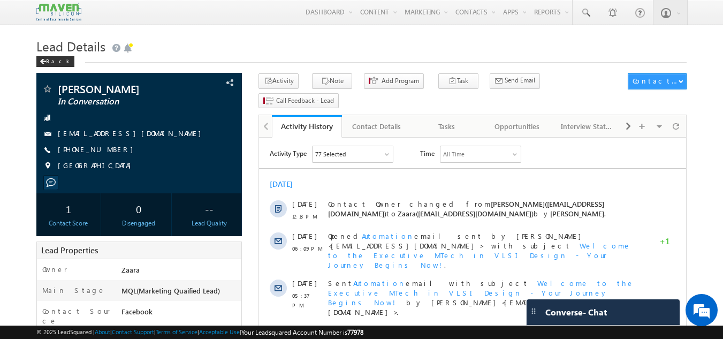
click at [149, 56] on h1 "Lead Details" at bounding box center [361, 45] width 651 height 21
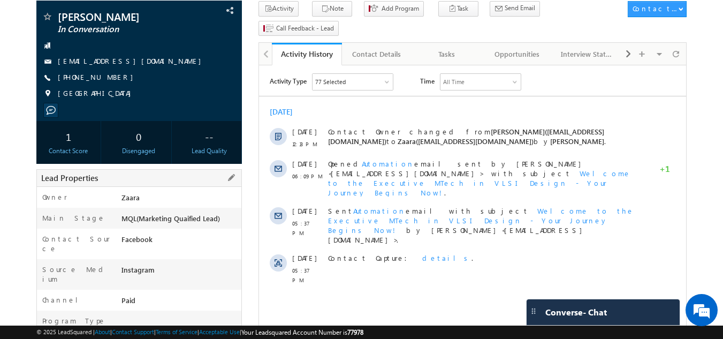
scroll to position [32, 0]
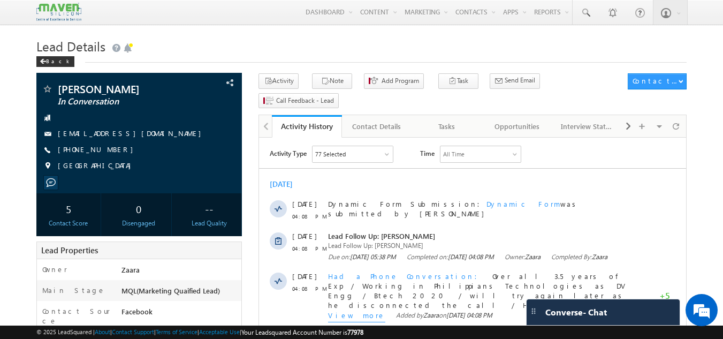
click at [230, 48] on h1 "Lead Details" at bounding box center [361, 45] width 651 height 21
click at [453, 120] on div "Tasks" at bounding box center [447, 126] width 52 height 13
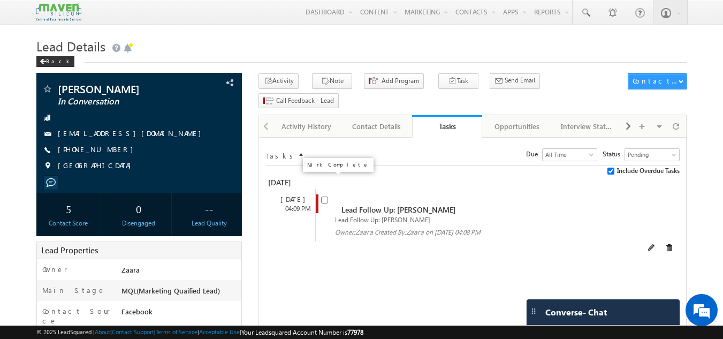
click at [323, 197] on input "checkbox" at bounding box center [324, 200] width 7 height 7
checkbox input "false"
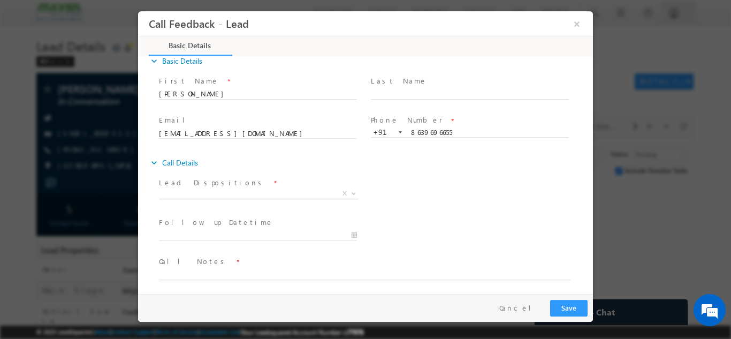
scroll to position [17, 0]
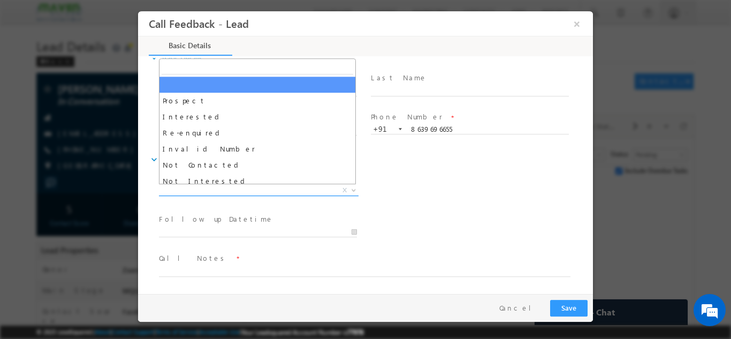
click at [187, 195] on span "Prospect Interested Re-enquired Invalid Number Not Contacted Not Interested In …" at bounding box center [263, 191] width 208 height 13
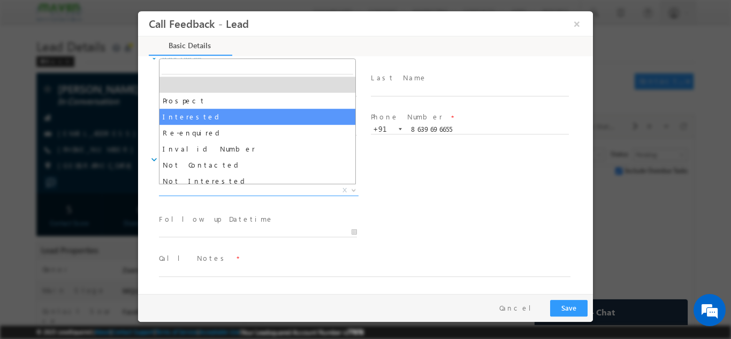
scroll to position [54, 0]
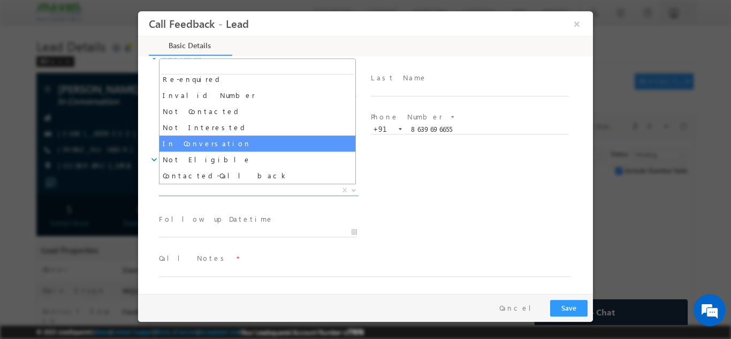
select select "In Conversation"
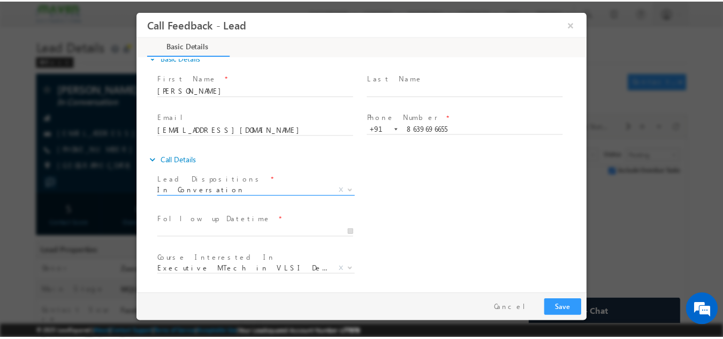
scroll to position [57, 0]
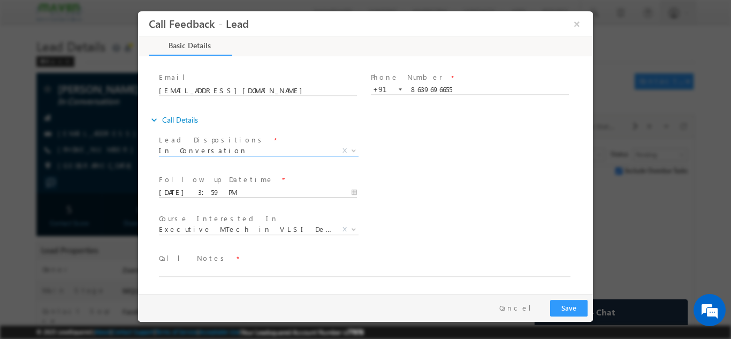
click at [217, 191] on input "03/09/2025 3:59 PM" at bounding box center [258, 192] width 198 height 11
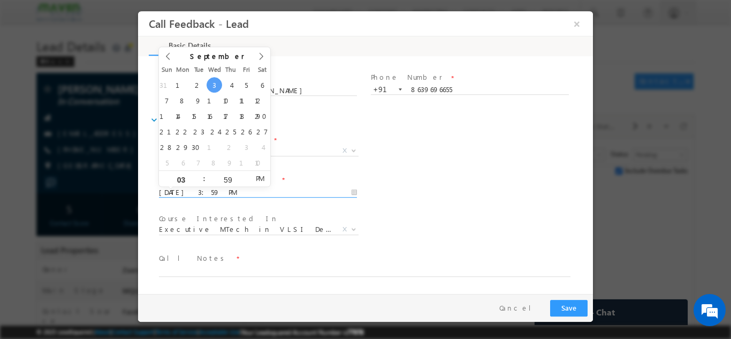
click at [397, 182] on div "Follow up Datetime * 03/09/2025 3:59 PM Program Type * Long Term Short Term X" at bounding box center [375, 191] width 436 height 40
click at [214, 188] on input "03/09/2025 3:59 PM" at bounding box center [258, 192] width 198 height 11
type input "26/09/2025 3:59 PM"
click at [373, 182] on div "Follow up Datetime * 26/09/2025 3:59 PM Program Type * Long Term Short Term X" at bounding box center [375, 191] width 436 height 40
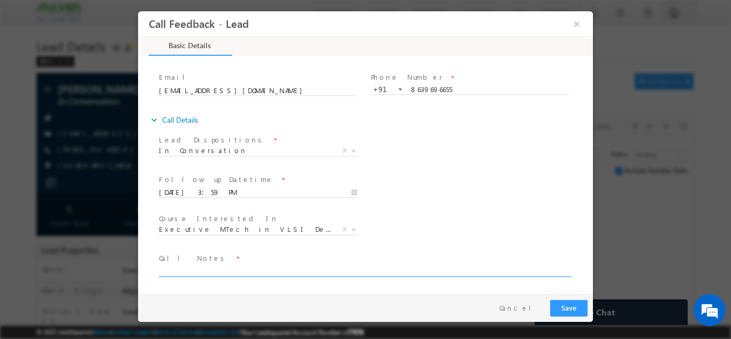
click at [243, 267] on textarea at bounding box center [365, 270] width 412 height 12
type textarea "Called him multiple times but no response"
click at [573, 305] on button "Save" at bounding box center [568, 307] width 37 height 17
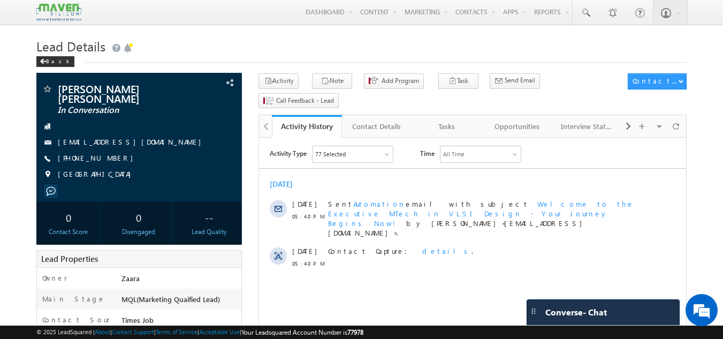
click at [242, 46] on h1 "Lead Details" at bounding box center [361, 45] width 651 height 21
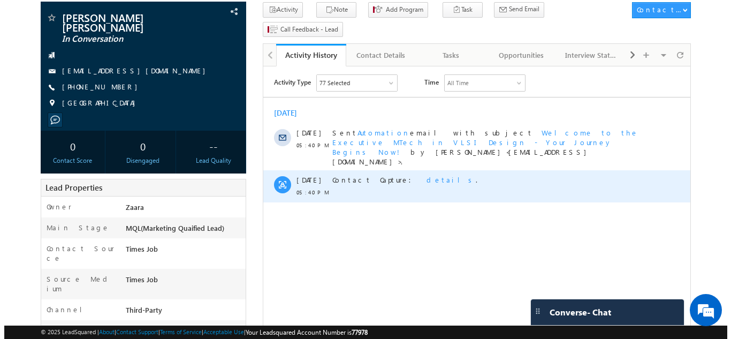
scroll to position [67, 0]
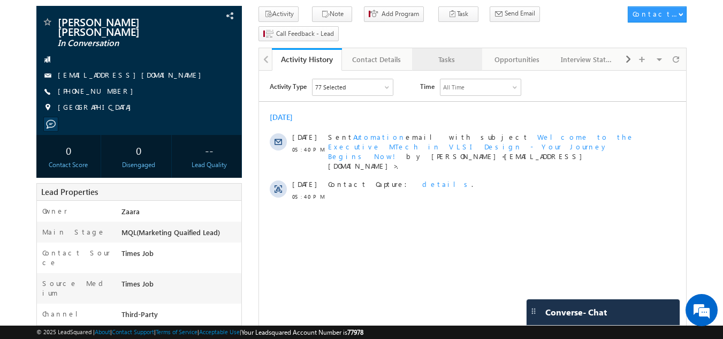
click at [465, 53] on div "Tasks" at bounding box center [447, 59] width 52 height 13
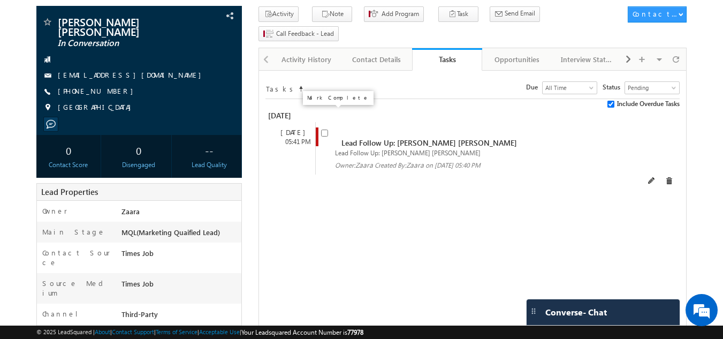
click at [322, 130] on input "checkbox" at bounding box center [324, 133] width 7 height 7
checkbox input "false"
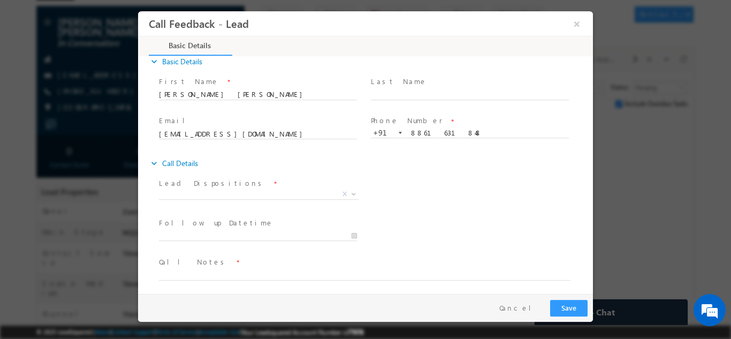
scroll to position [17, 0]
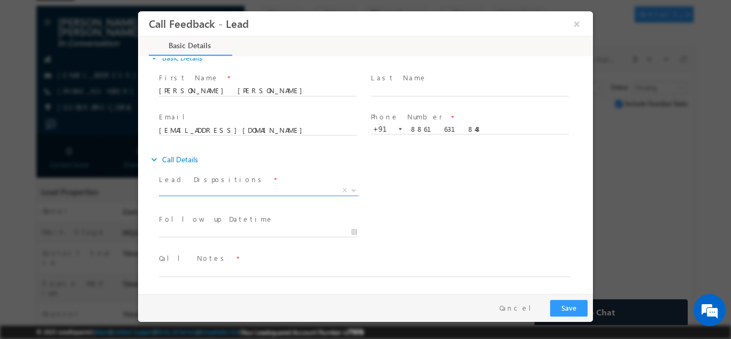
click at [190, 192] on span "X" at bounding box center [259, 190] width 200 height 11
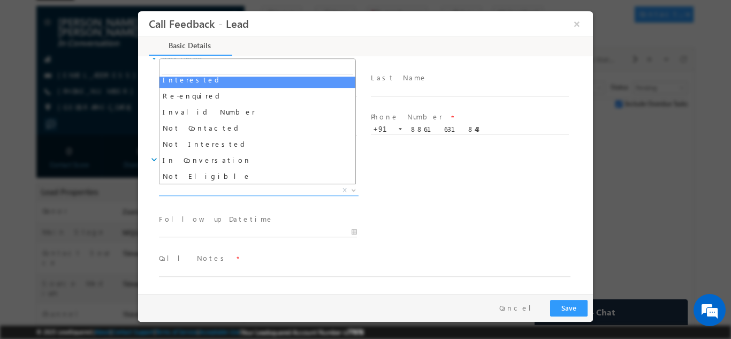
scroll to position [54, 0]
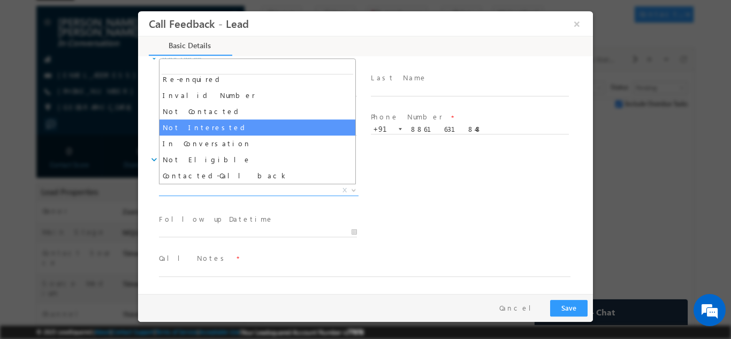
select select "Not Interested"
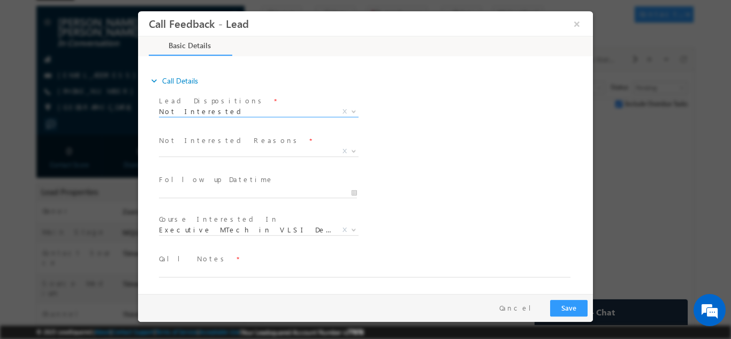
scroll to position [96, 0]
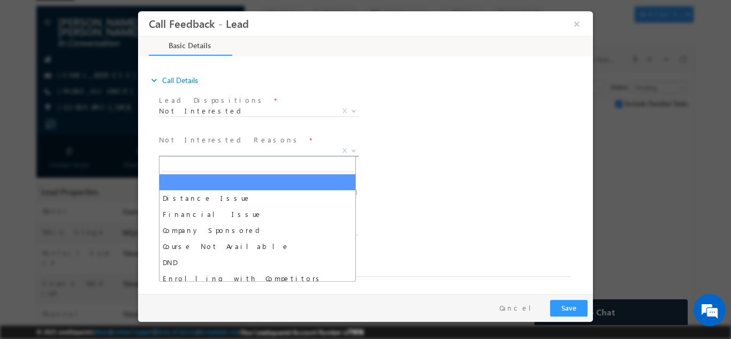
click at [218, 151] on span "X" at bounding box center [259, 150] width 200 height 11
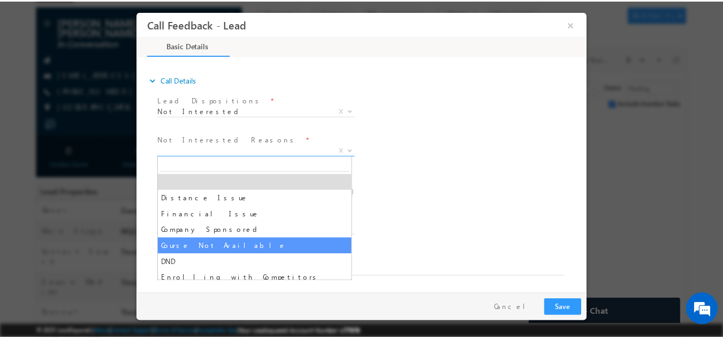
scroll to position [21, 0]
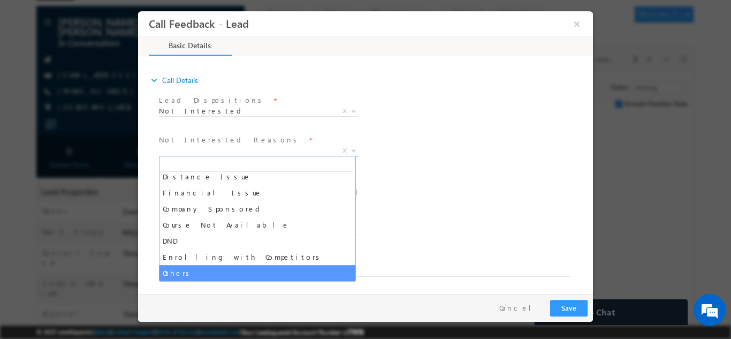
select select "Others"
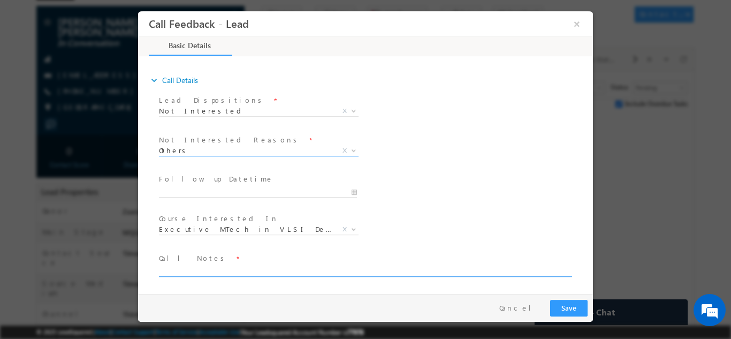
click at [182, 270] on textarea at bounding box center [365, 270] width 412 height 12
type textarea "He has no plan for Mtech"
click at [573, 313] on button "Save" at bounding box center [568, 307] width 37 height 17
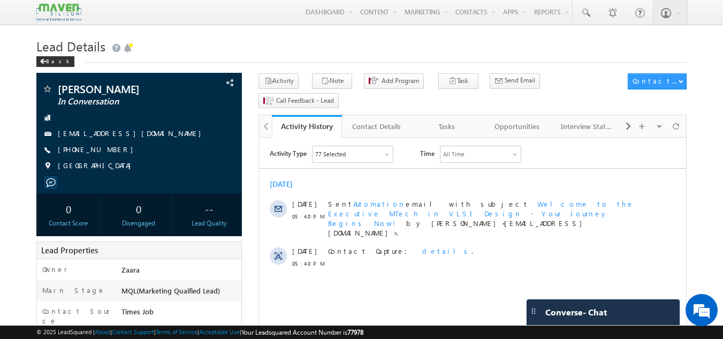
click at [495, 56] on h1 "Lead Details" at bounding box center [361, 45] width 651 height 21
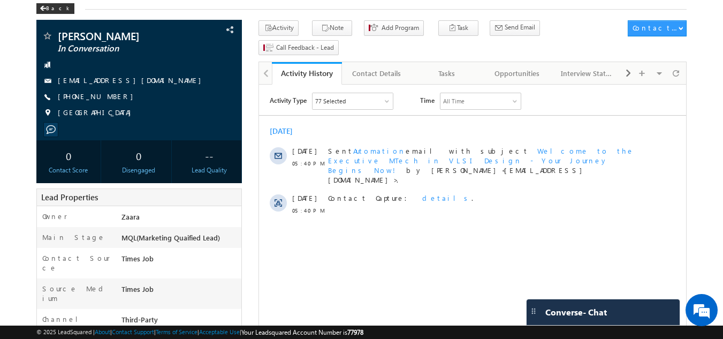
scroll to position [54, 0]
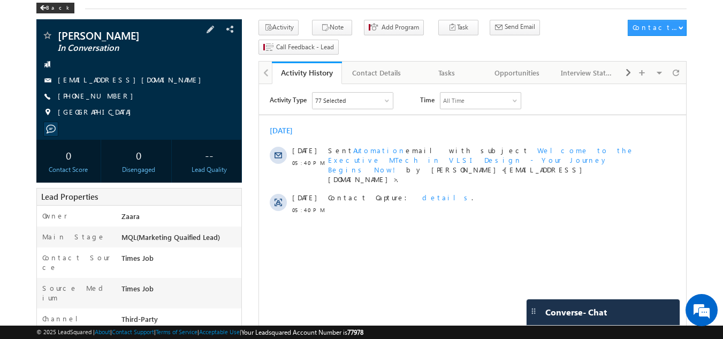
drag, startPoint x: 115, startPoint y: 95, endPoint x: 110, endPoint y: 98, distance: 6.0
click at [110, 98] on div "+91-9380861362" at bounding box center [139, 96] width 195 height 11
copy div "+91-9380861362"
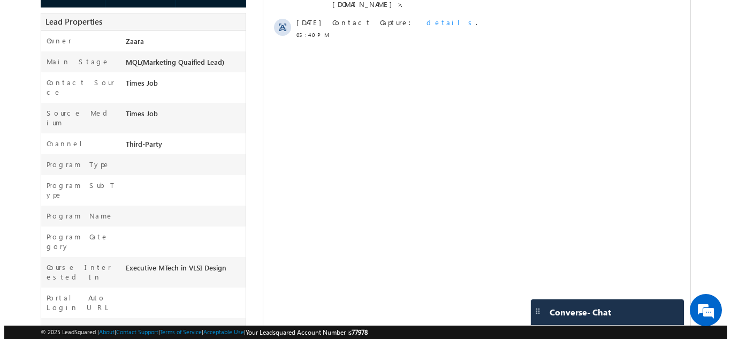
scroll to position [14, 0]
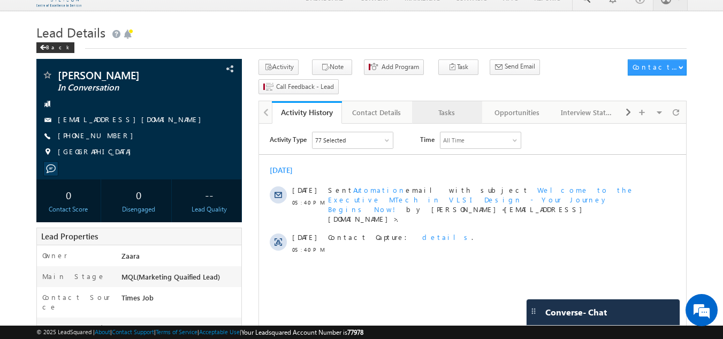
click at [448, 106] on div "Tasks" at bounding box center [447, 112] width 52 height 13
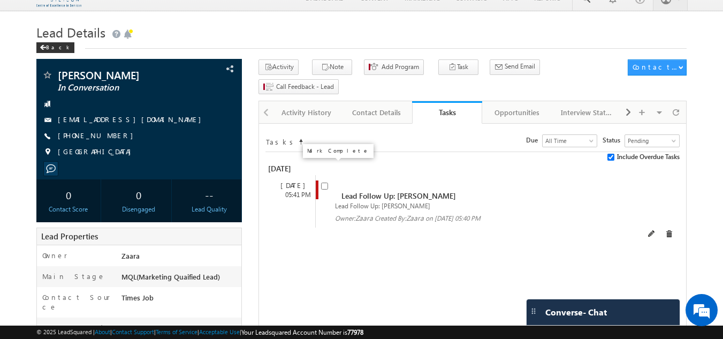
click at [323, 183] on input "checkbox" at bounding box center [324, 186] width 7 height 7
checkbox input "false"
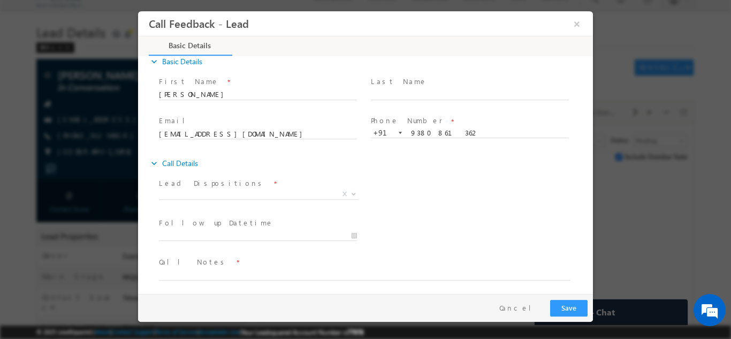
scroll to position [17, 0]
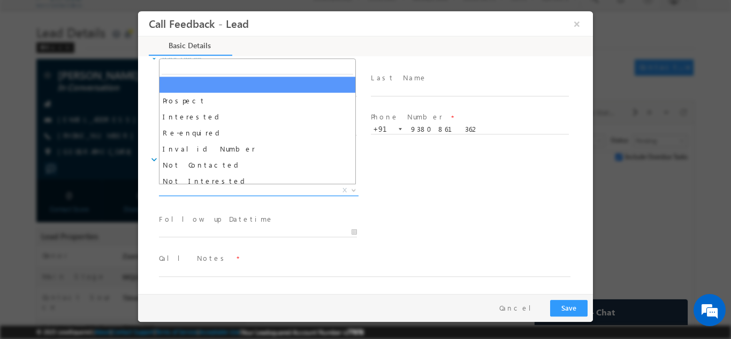
click at [195, 188] on span "X" at bounding box center [259, 190] width 200 height 11
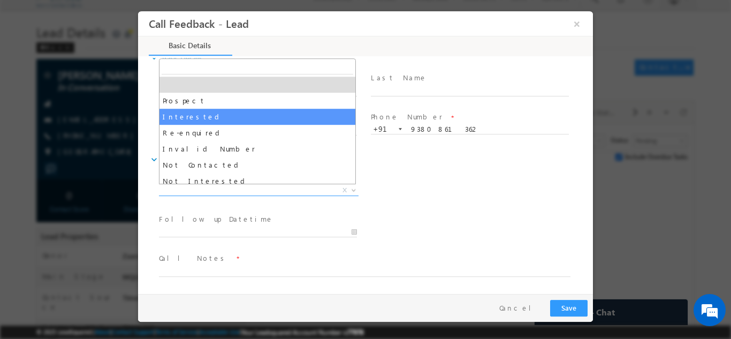
scroll to position [54, 0]
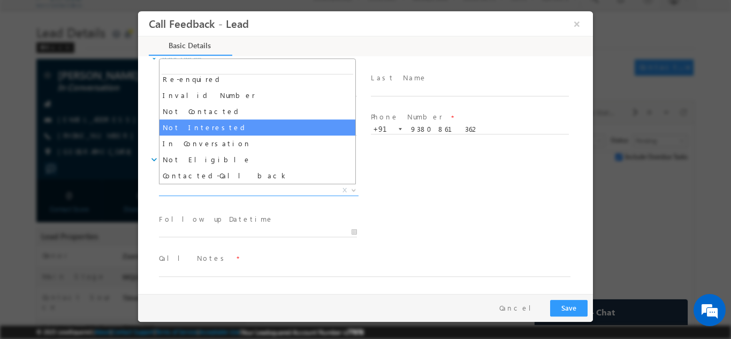
select select "Not Interested"
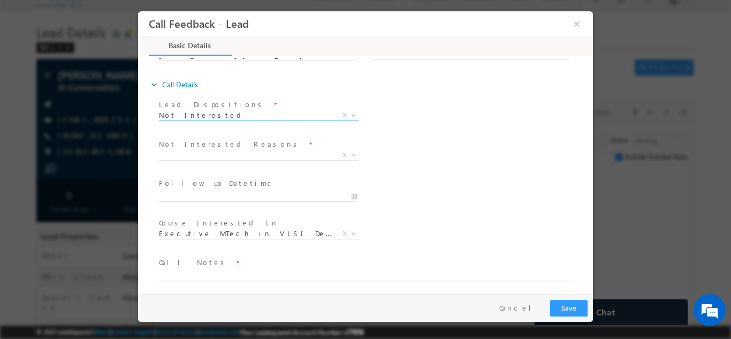
scroll to position [96, 0]
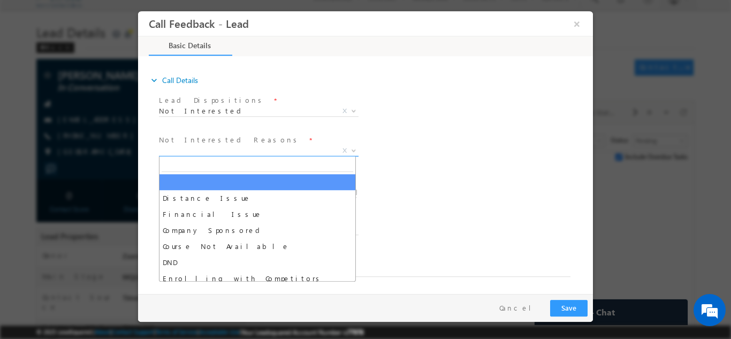
click at [191, 152] on span "X" at bounding box center [259, 150] width 200 height 11
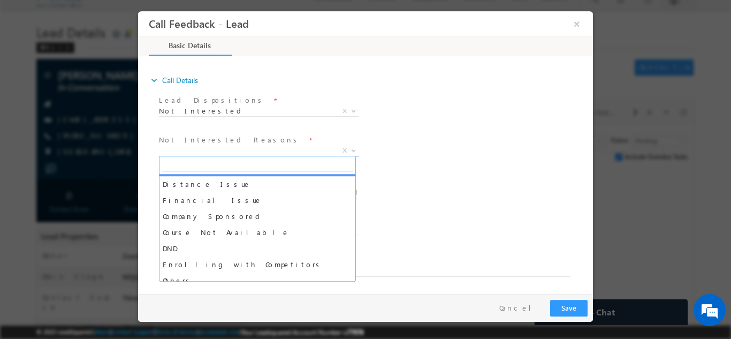
scroll to position [21, 0]
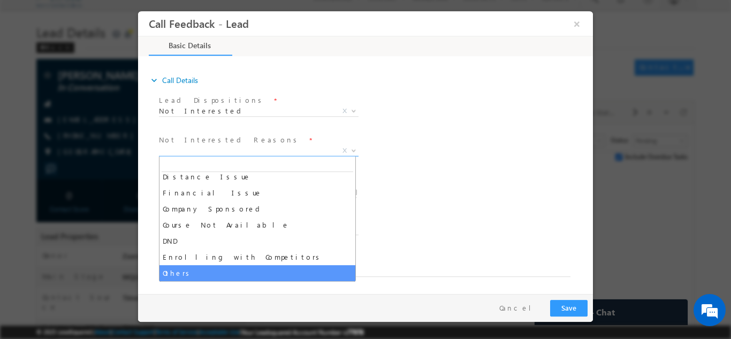
select select "Others"
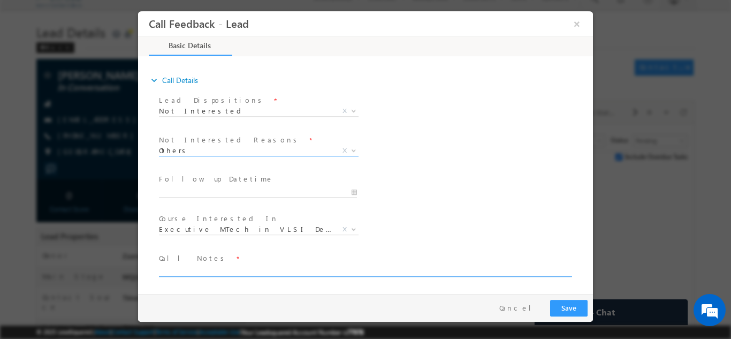
click at [186, 271] on textarea at bounding box center [365, 270] width 412 height 12
type textarea "Not looking for any program"
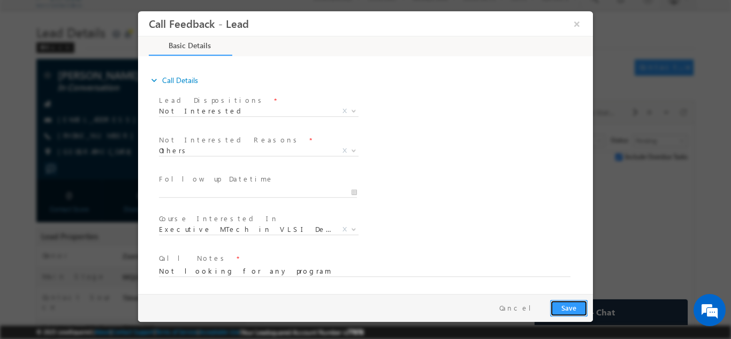
click at [575, 313] on button "Save" at bounding box center [568, 307] width 37 height 17
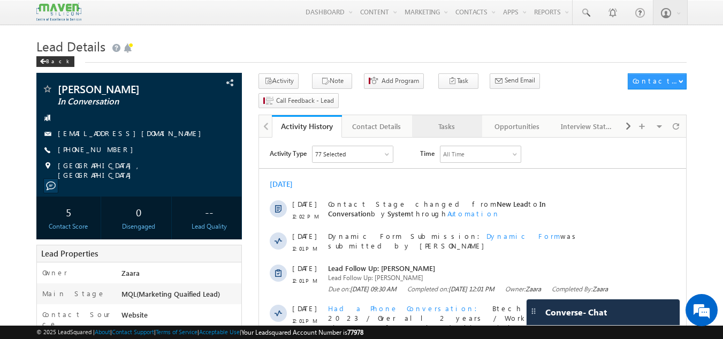
click at [438, 120] on div "Tasks" at bounding box center [447, 126] width 52 height 13
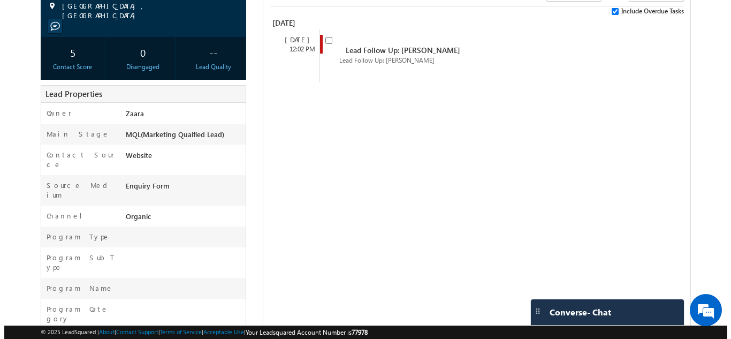
scroll to position [161, 0]
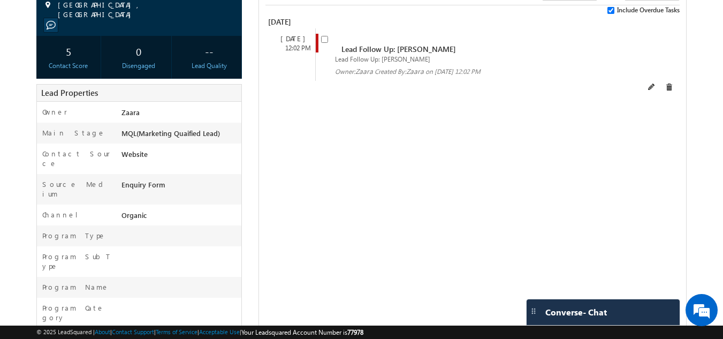
click at [326, 36] on input "checkbox" at bounding box center [324, 39] width 7 height 7
checkbox input "false"
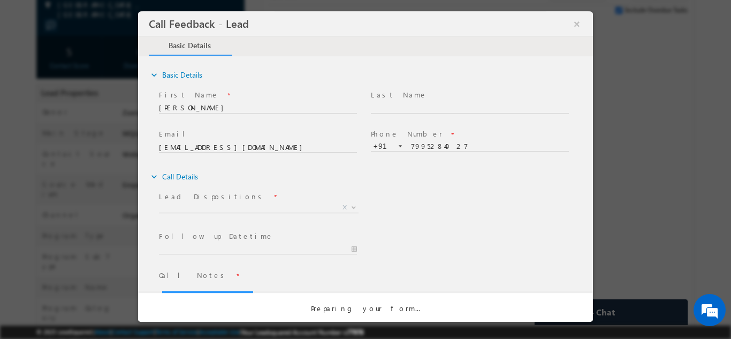
scroll to position [0, 0]
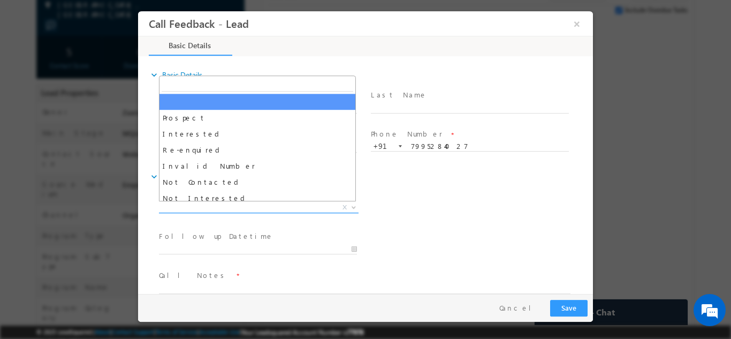
click at [167, 207] on span "X" at bounding box center [259, 207] width 200 height 11
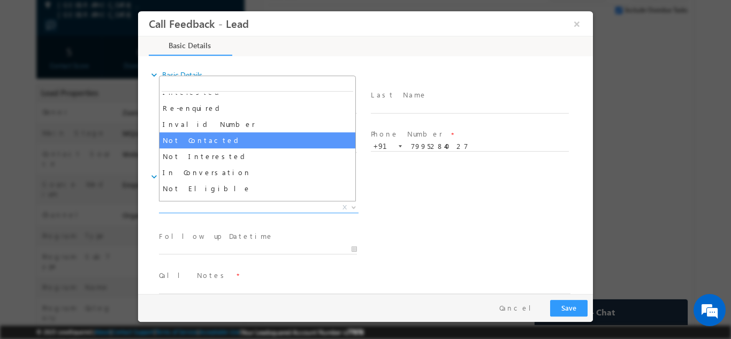
scroll to position [54, 0]
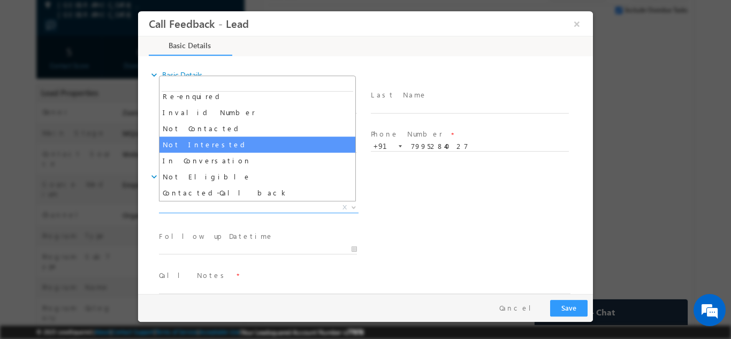
select select "Not Interested"
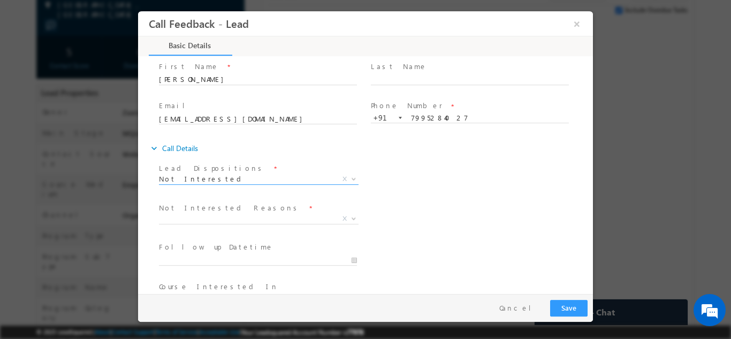
scroll to position [96, 0]
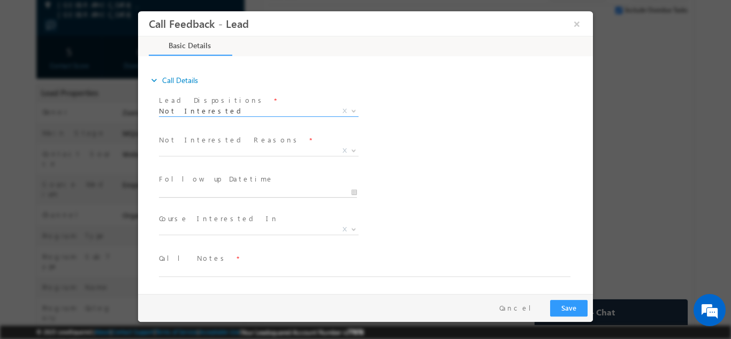
type input "03/09/2025 3:51 PM"
click at [202, 189] on input "03/09/2025 3:51 PM" at bounding box center [258, 192] width 198 height 11
click at [402, 149] on div "Not Interested Reasons * Distance Issue Financial Issue Company Sponsored Cours…" at bounding box center [375, 152] width 436 height 40
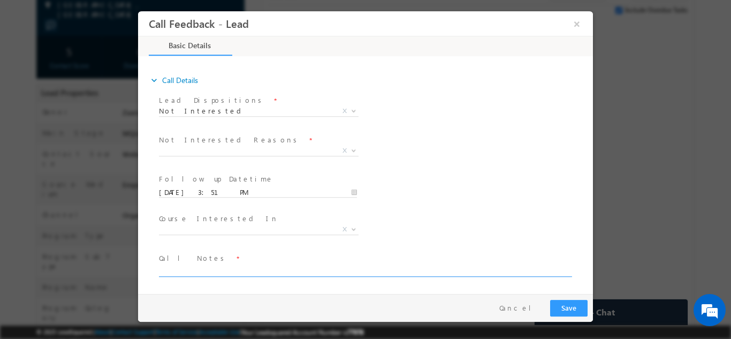
click at [231, 270] on textarea at bounding box center [365, 270] width 412 height 12
type textarea "Just to know about the program details he has posted his application not lookin…"
click at [564, 307] on button "Save" at bounding box center [568, 307] width 37 height 17
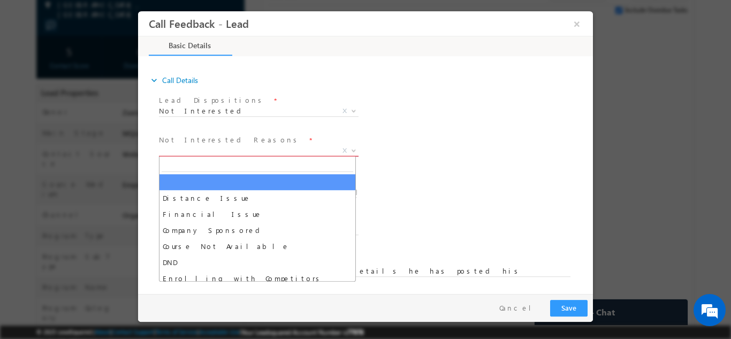
click at [204, 150] on span "X" at bounding box center [259, 150] width 200 height 11
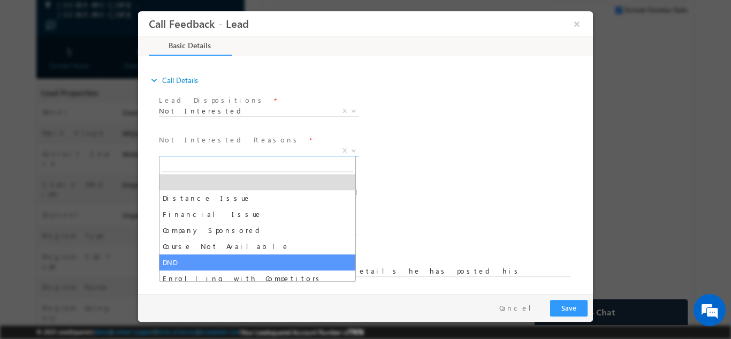
scroll to position [21, 0]
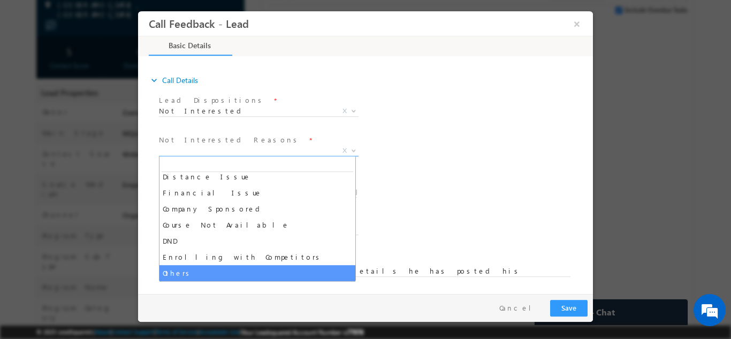
select select "Others"
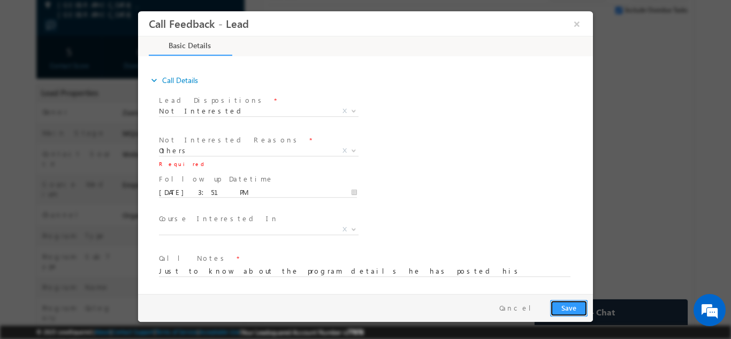
click at [570, 299] on button "Save" at bounding box center [568, 307] width 37 height 17
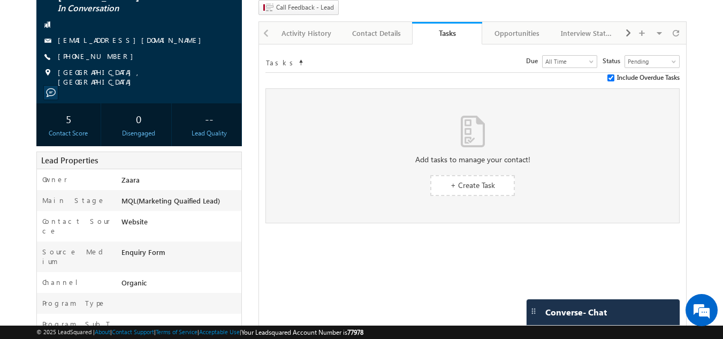
scroll to position [0, 0]
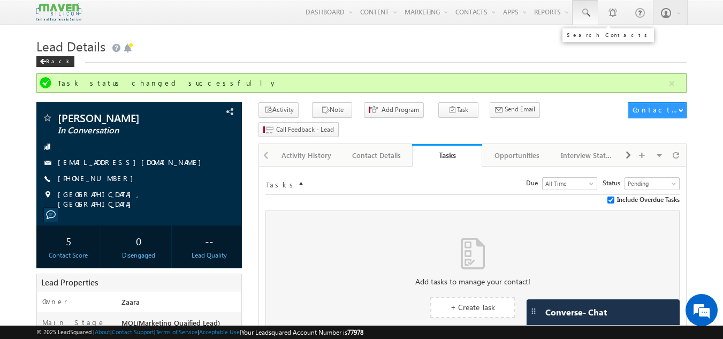
click at [591, 13] on span at bounding box center [585, 12] width 11 height 11
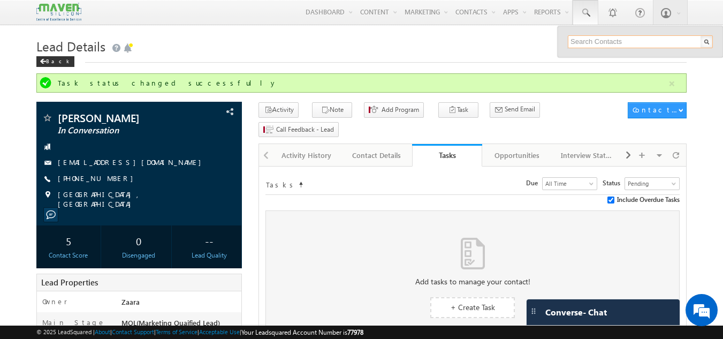
click at [591, 38] on input "text" at bounding box center [640, 41] width 145 height 13
paste input "9844833976"
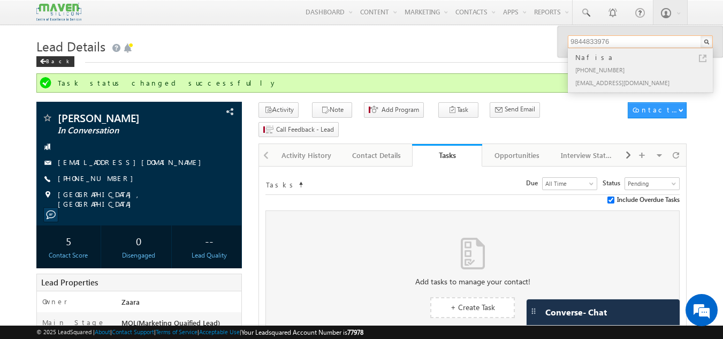
type input "9844833976"
click at [593, 82] on div "nafisahukkeri432@gmail.com" at bounding box center [645, 82] width 144 height 13
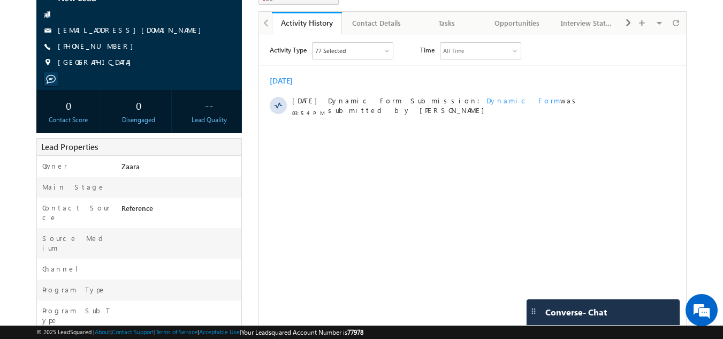
scroll to position [50, 0]
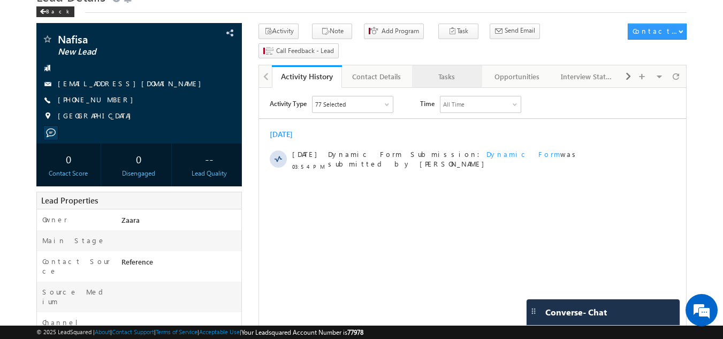
drag, startPoint x: 178, startPoint y: 42, endPoint x: 438, endPoint y: 58, distance: 260.2
click at [438, 70] on div "Tasks" at bounding box center [447, 76] width 52 height 13
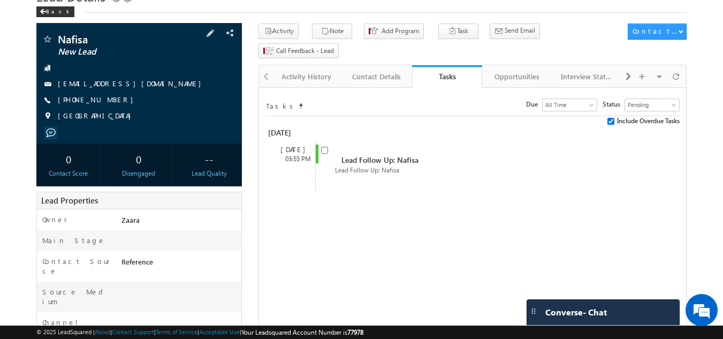
click at [109, 101] on div "[PHONE_NUMBER]" at bounding box center [139, 100] width 195 height 11
copy div "[PHONE_NUMBER]"
click at [367, 209] on div "Tasks Status undefined All Tasks Completed Overdue Pending Pending Due Go maxda…" at bounding box center [473, 304] width 428 height 434
click at [127, 85] on link "[EMAIL_ADDRESS][DOMAIN_NAME]" at bounding box center [132, 83] width 149 height 9
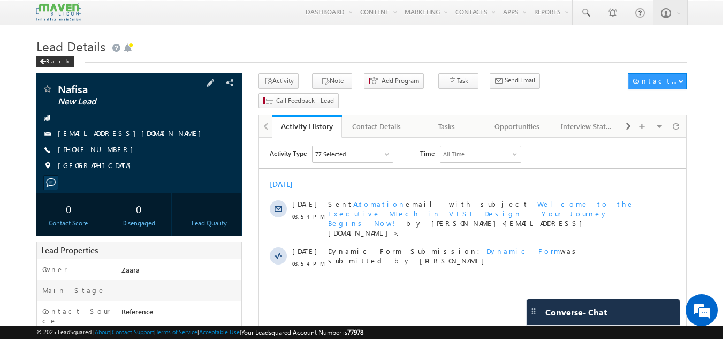
click at [125, 137] on link "[EMAIL_ADDRESS][DOMAIN_NAME]" at bounding box center [132, 133] width 149 height 9
click at [108, 134] on link "[EMAIL_ADDRESS][DOMAIN_NAME]" at bounding box center [132, 133] width 149 height 9
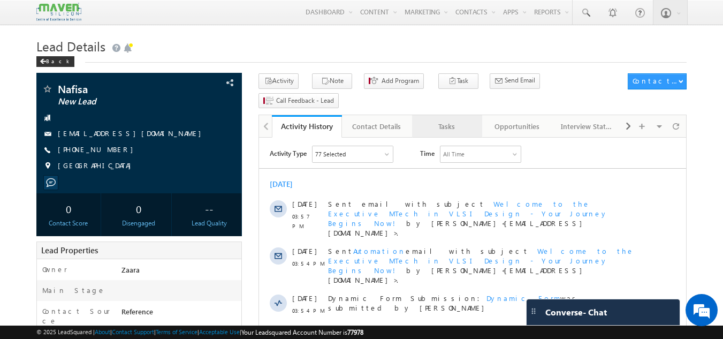
click at [443, 120] on div "Tasks" at bounding box center [447, 126] width 52 height 13
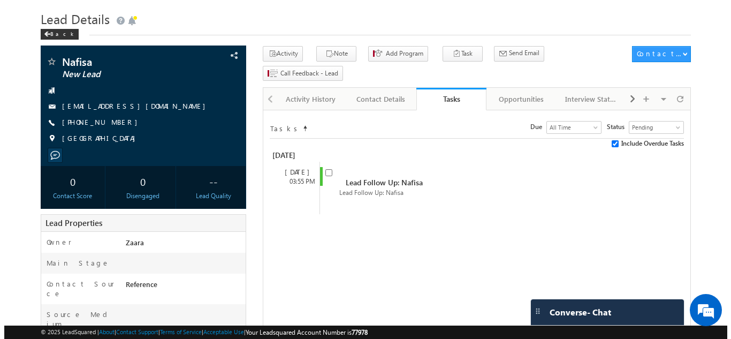
scroll to position [54, 0]
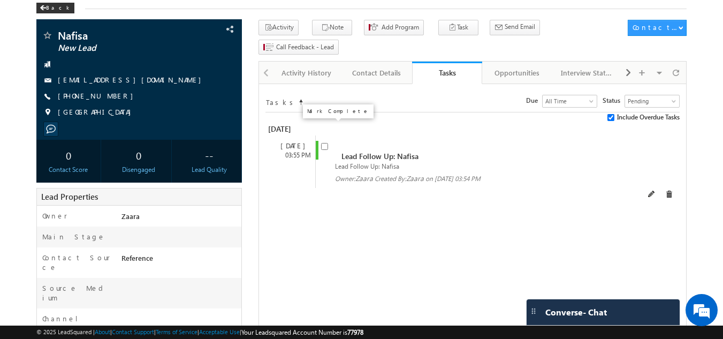
click at [322, 143] on input "checkbox" at bounding box center [324, 146] width 7 height 7
checkbox input "false"
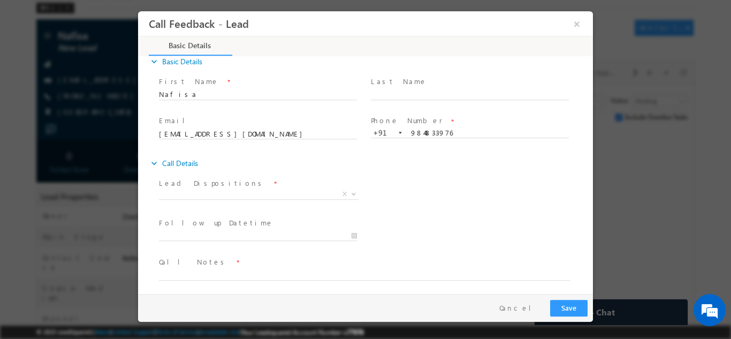
scroll to position [17, 0]
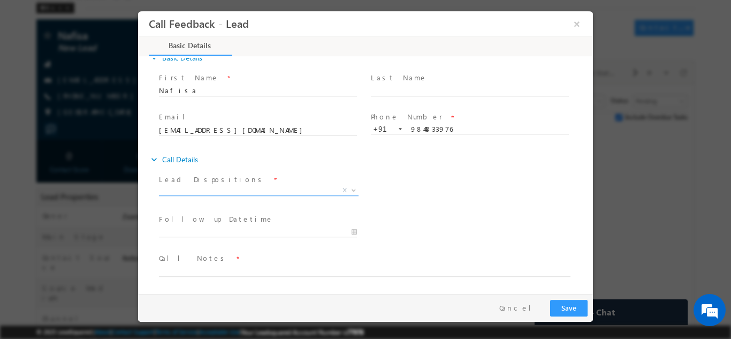
click at [193, 188] on span "X" at bounding box center [259, 190] width 200 height 11
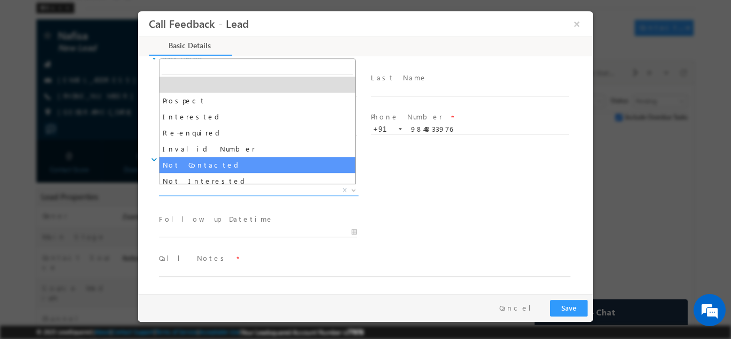
select select "Not Contacted"
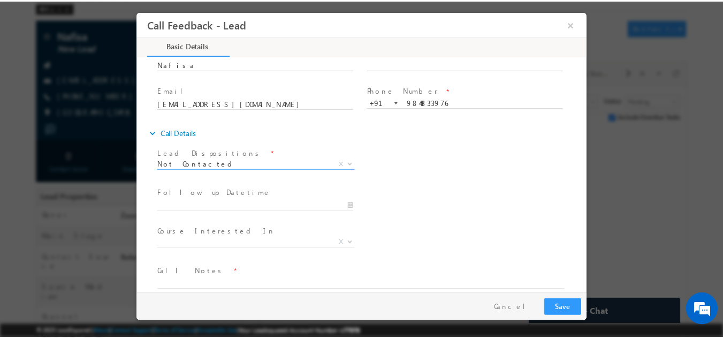
scroll to position [57, 0]
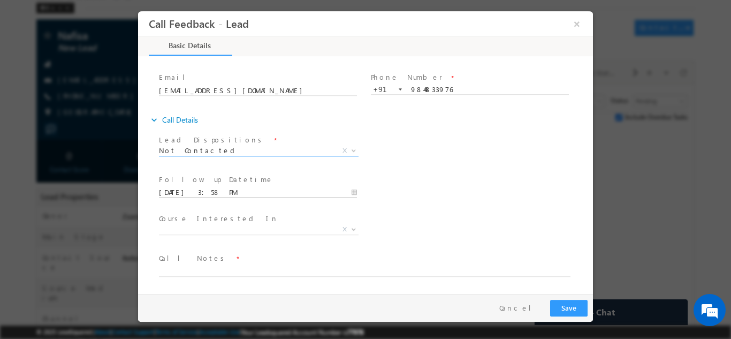
click at [190, 189] on input "03/09/2025 3:58 PM" at bounding box center [258, 192] width 198 height 11
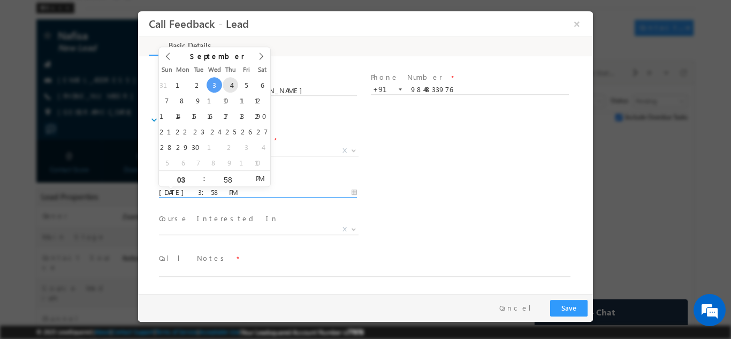
type input "04/09/2025 3:58 PM"
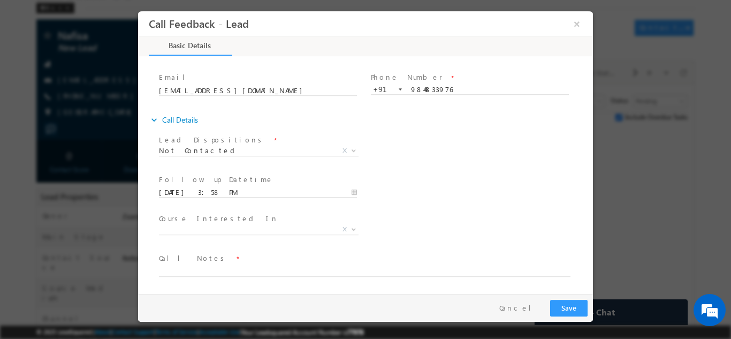
click at [522, 191] on div "Follow up Datetime * 04/09/2025 3:58 PM Program Type * Long Term Short Term X" at bounding box center [375, 191] width 436 height 40
click at [240, 267] on textarea at bounding box center [365, 270] width 412 height 12
type textarea "NPU so shared the details via Mail and Whatsapp"
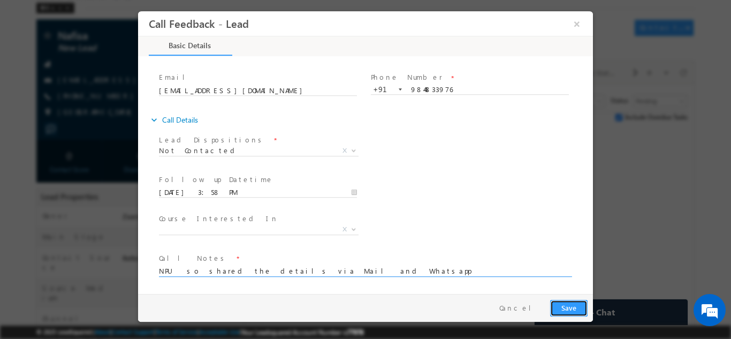
click at [558, 311] on button "Save" at bounding box center [568, 307] width 37 height 17
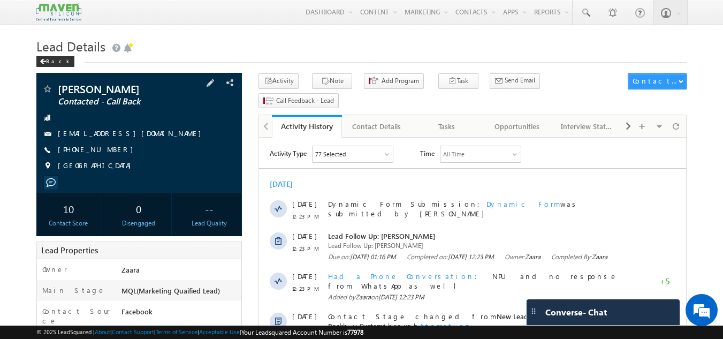
click at [110, 152] on div "[PHONE_NUMBER]" at bounding box center [139, 150] width 195 height 11
copy div "[PHONE_NUMBER]"
click at [449, 117] on link "Tasks" at bounding box center [447, 126] width 70 height 22
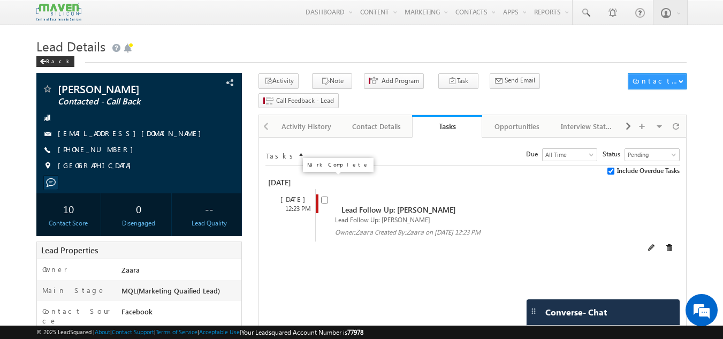
click at [323, 197] on input "checkbox" at bounding box center [324, 200] width 7 height 7
checkbox input "false"
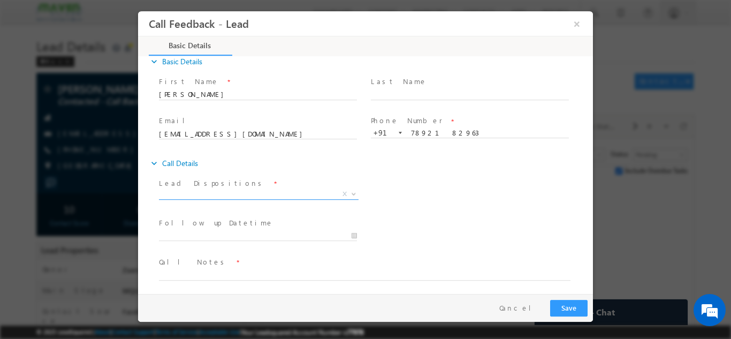
scroll to position [17, 0]
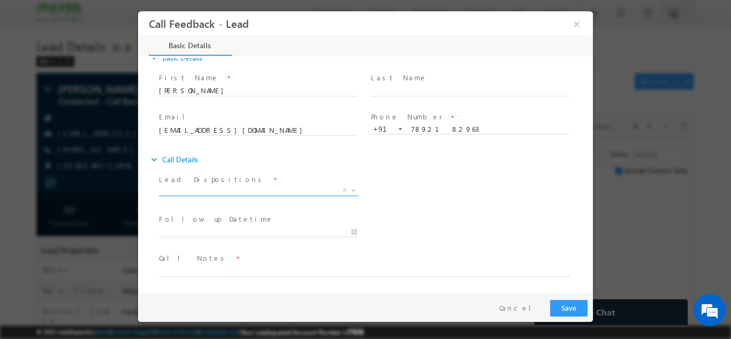
click at [209, 193] on span "X" at bounding box center [259, 190] width 200 height 11
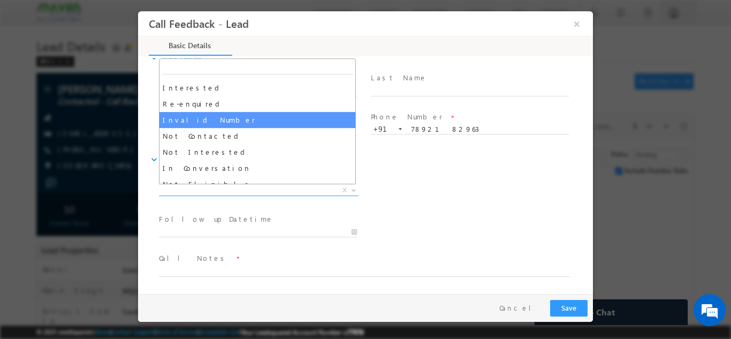
scroll to position [54, 0]
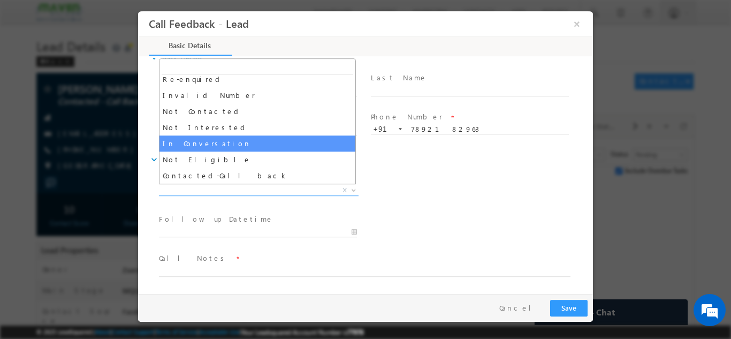
select select "In Conversation"
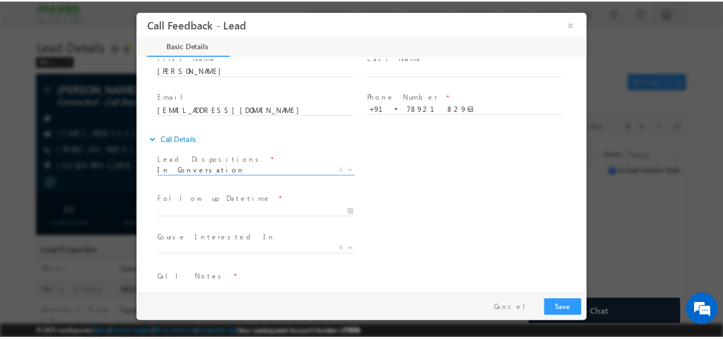
scroll to position [57, 0]
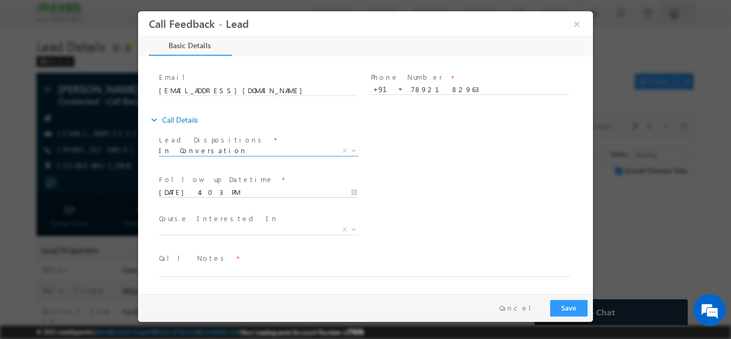
click at [198, 191] on input "[DATE] 4:03 PM" at bounding box center [258, 192] width 198 height 11
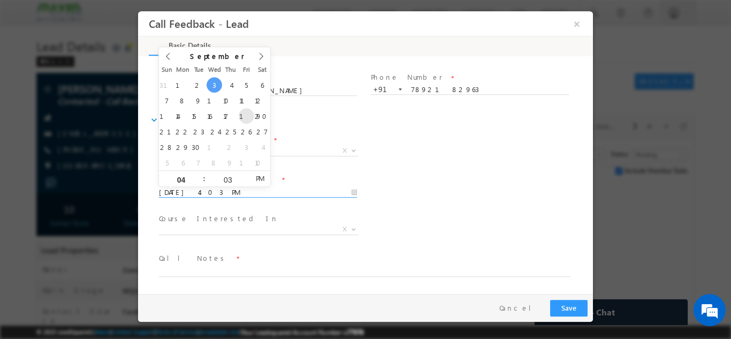
type input "[DATE] 4:03 PM"
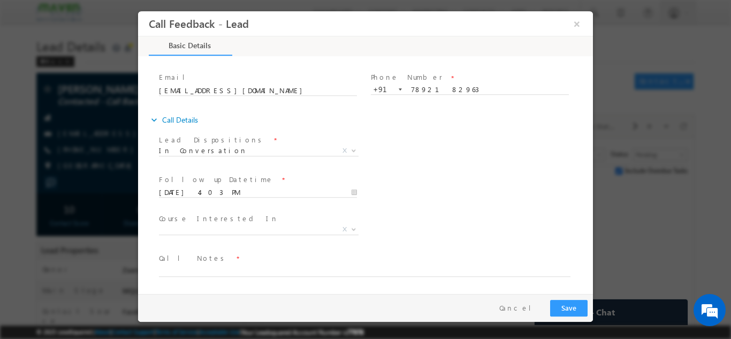
click at [428, 191] on div "Follow up Datetime * [DATE] 4:03 PM Program Type * Long Term Short Term X" at bounding box center [375, 191] width 436 height 40
click at [174, 269] on textarea at bounding box center [365, 270] width 412 height 12
type textarea "She is in hospital asked me to call only after [DATE]"
click at [573, 307] on button "Save" at bounding box center [568, 307] width 37 height 17
